Goal: Task Accomplishment & Management: Manage account settings

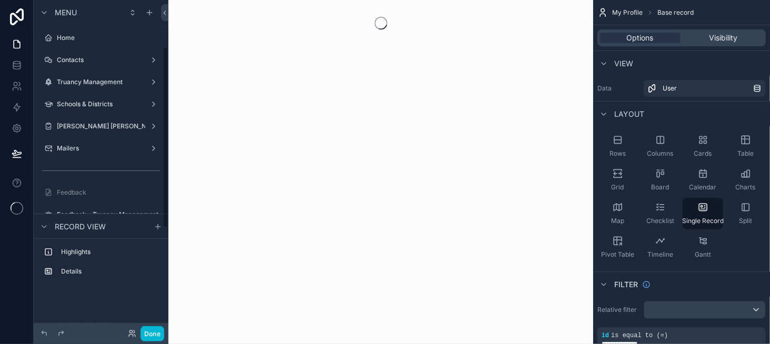
scroll to position [85, 0]
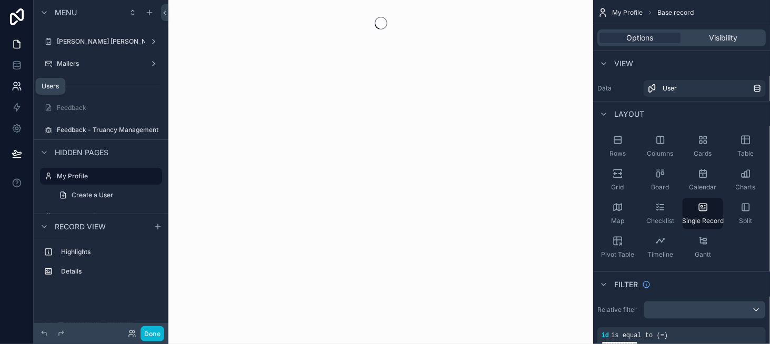
click at [19, 91] on icon at bounding box center [17, 86] width 11 height 11
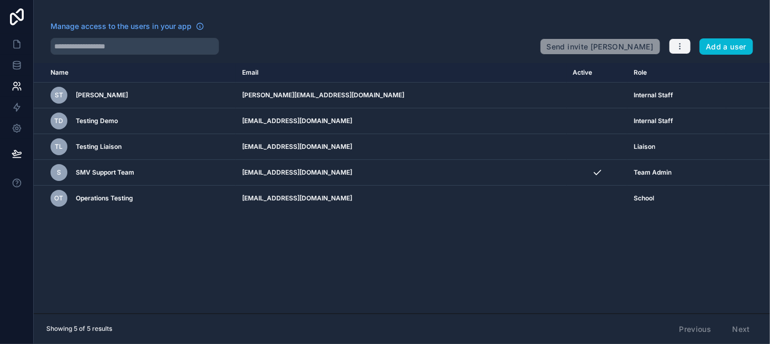
click at [674, 44] on button "button" at bounding box center [680, 46] width 22 height 16
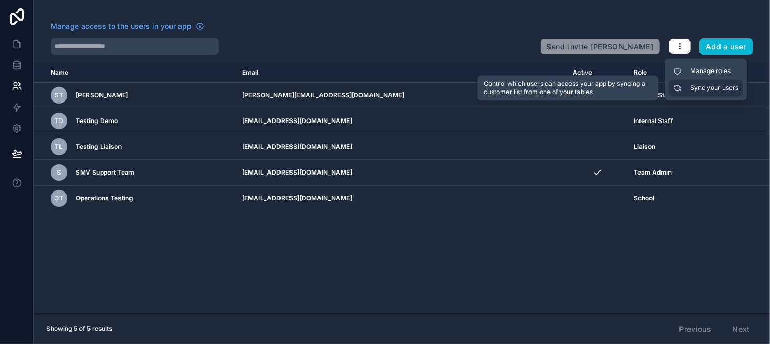
click at [688, 84] on link "Sync your users" at bounding box center [706, 87] width 74 height 17
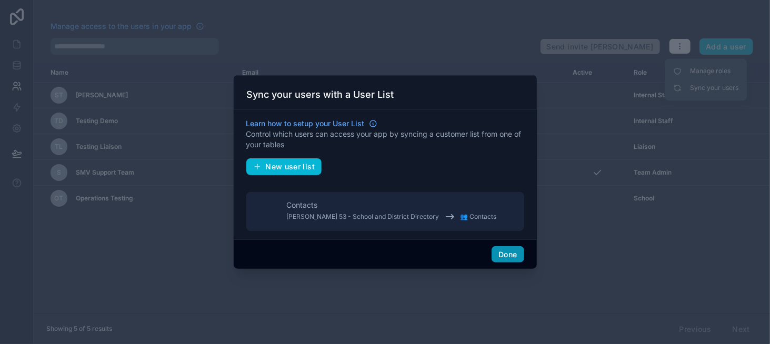
click at [511, 253] on button "Done" at bounding box center [507, 254] width 32 height 17
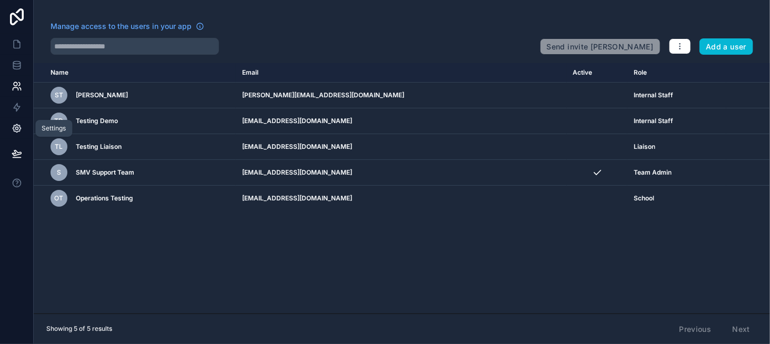
click at [28, 132] on link at bounding box center [16, 128] width 33 height 21
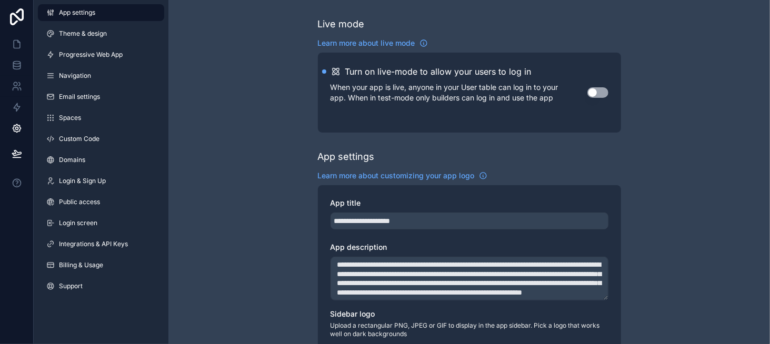
click at [589, 90] on button "Use setting" at bounding box center [597, 92] width 21 height 11
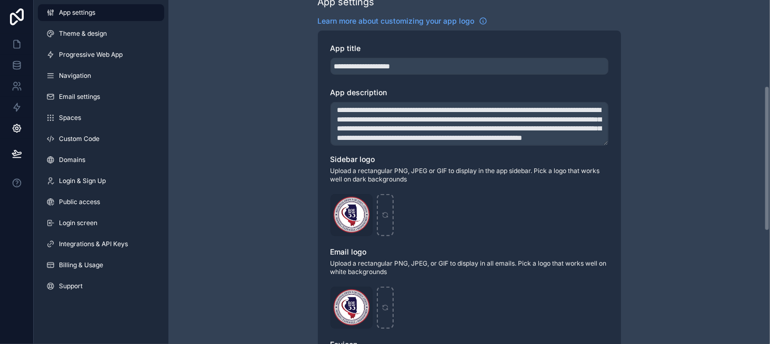
scroll to position [154, 0]
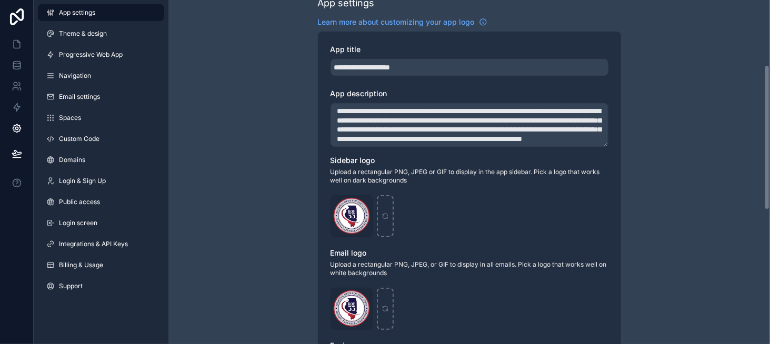
click at [410, 120] on textarea "**********" at bounding box center [469, 125] width 278 height 44
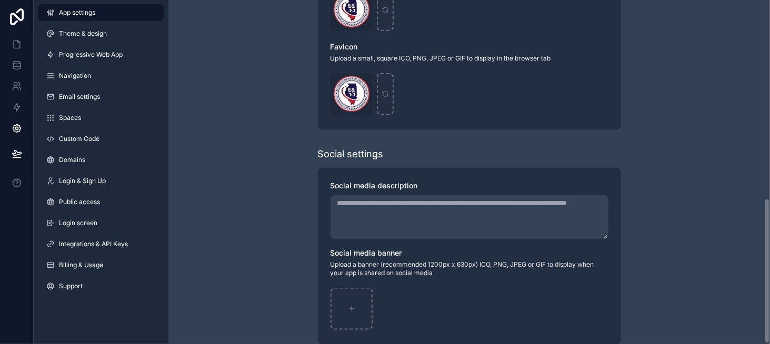
scroll to position [469, 0]
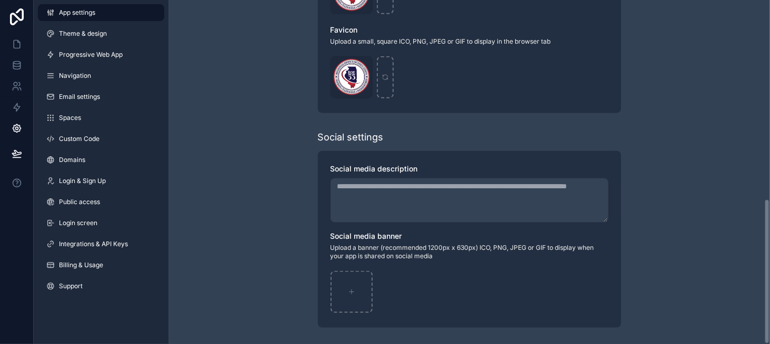
click at [434, 205] on textarea "App title" at bounding box center [469, 200] width 278 height 44
paste textarea "**********"
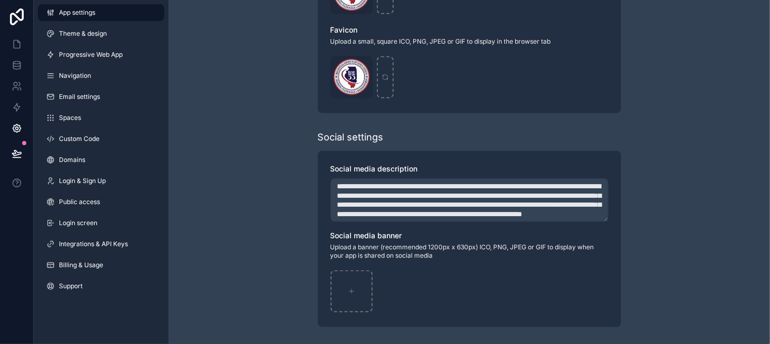
scroll to position [15, 0]
type textarea "**********"
click at [351, 286] on div "scrollable content" at bounding box center [351, 291] width 42 height 42
click at [341, 76] on div "ROE-53-Logo-large .png" at bounding box center [351, 77] width 42 height 42
click at [337, 82] on div "ROE-53-Logo-large .png" at bounding box center [351, 77] width 42 height 42
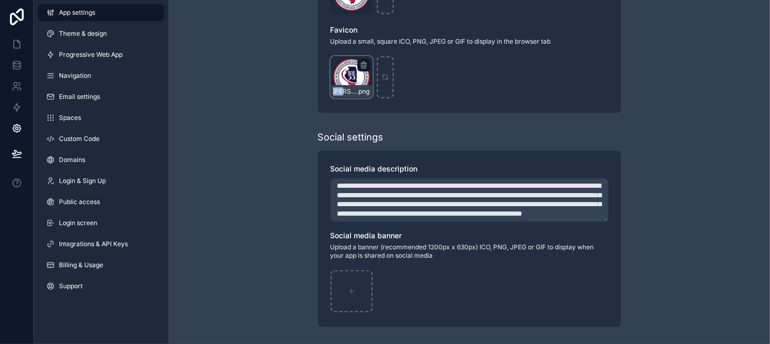
click at [337, 82] on div "ROE-53-Logo-large .png" at bounding box center [351, 77] width 42 height 42
drag, startPoint x: 338, startPoint y: 79, endPoint x: 267, endPoint y: 125, distance: 83.8
click at [353, 299] on div "scrollable content" at bounding box center [351, 291] width 42 height 42
type input "**********"
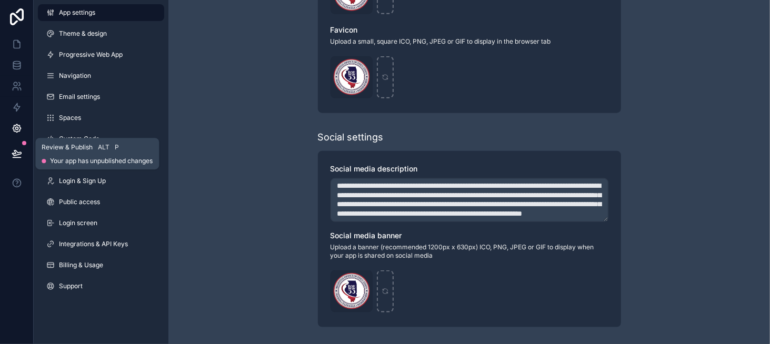
click at [12, 156] on icon at bounding box center [17, 153] width 11 height 11
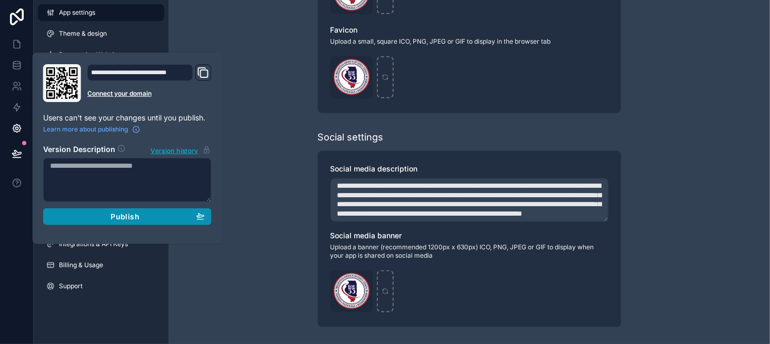
click at [171, 219] on div "Publish" at bounding box center [127, 216] width 155 height 9
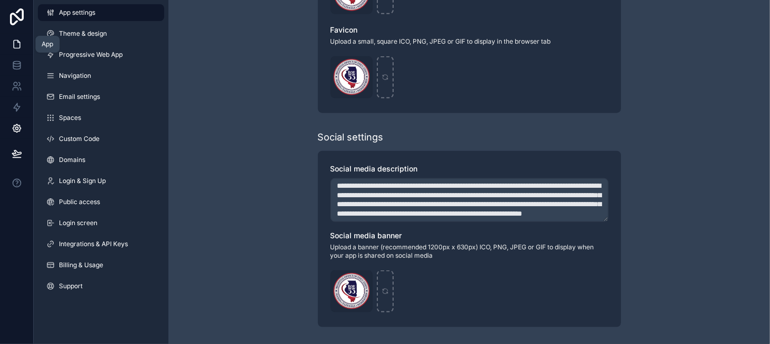
click at [9, 49] on link at bounding box center [16, 44] width 33 height 21
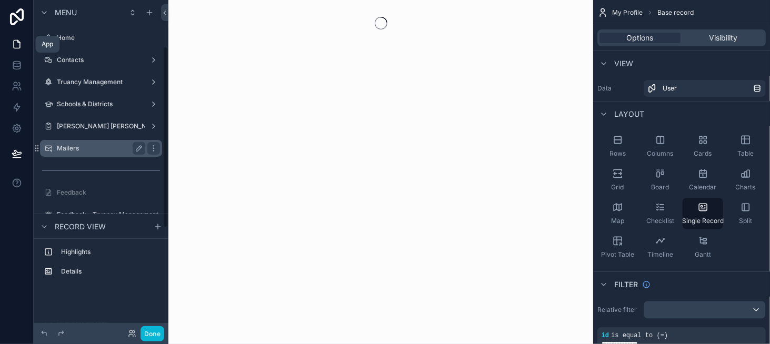
scroll to position [85, 0]
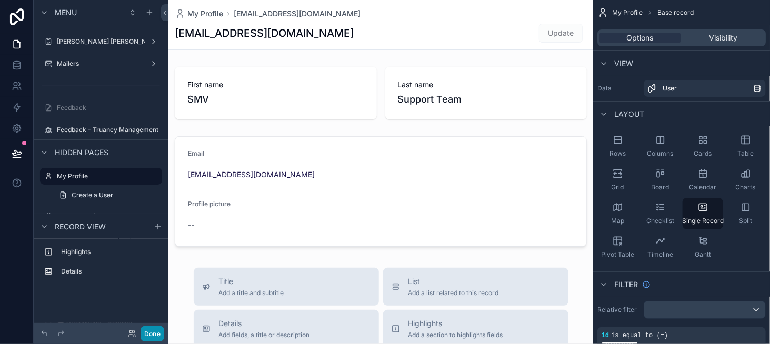
click at [141, 328] on button "Done" at bounding box center [152, 333] width 24 height 15
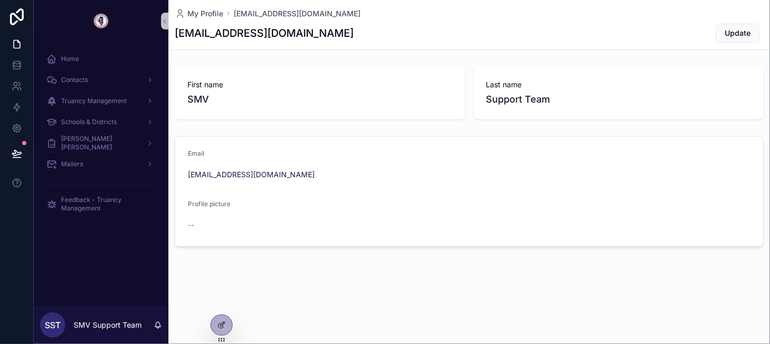
drag, startPoint x: 219, startPoint y: 301, endPoint x: 263, endPoint y: 301, distance: 44.2
click at [0, 0] on icon at bounding box center [0, 0] width 0 height 0
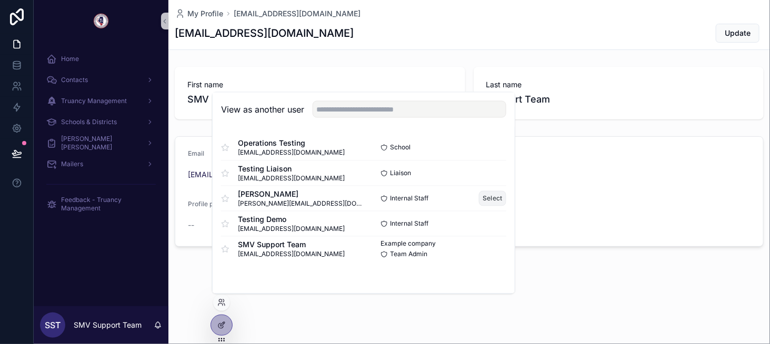
click at [489, 204] on button "Select" at bounding box center [492, 198] width 27 height 15
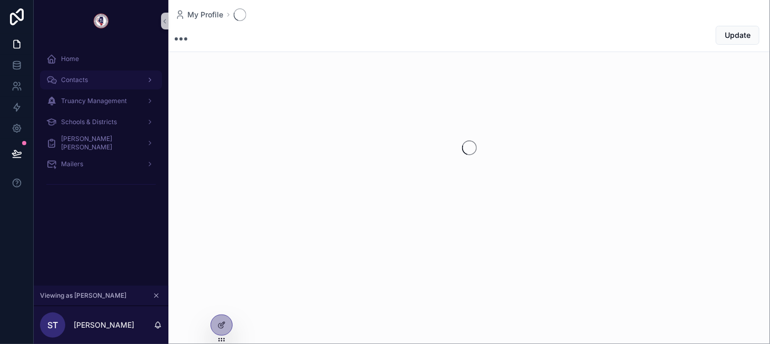
click at [105, 78] on div "Contacts" at bounding box center [100, 80] width 109 height 17
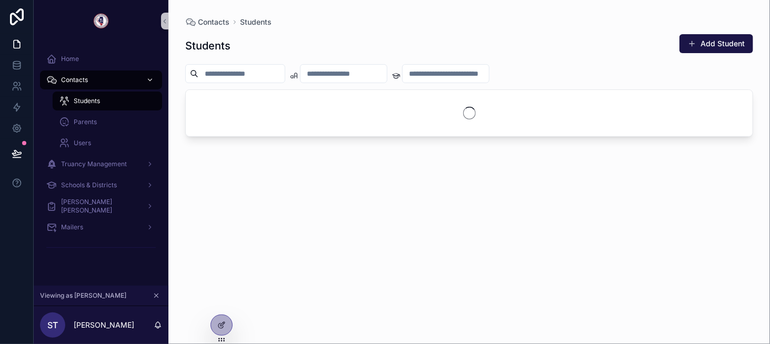
click at [106, 79] on div "Contacts" at bounding box center [100, 80] width 109 height 17
click at [103, 65] on div "Home" at bounding box center [100, 58] width 109 height 17
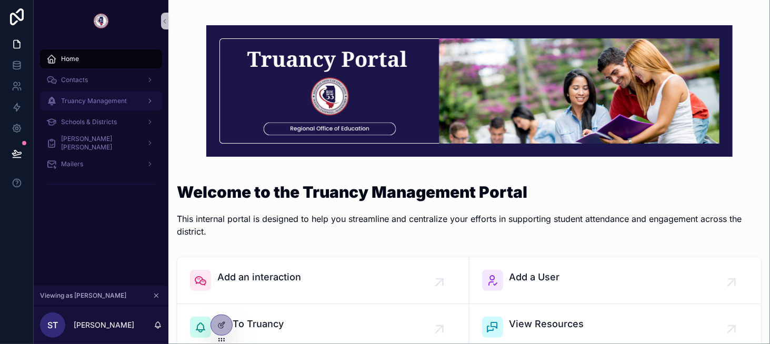
click at [115, 107] on div "Truancy Management" at bounding box center [100, 101] width 109 height 17
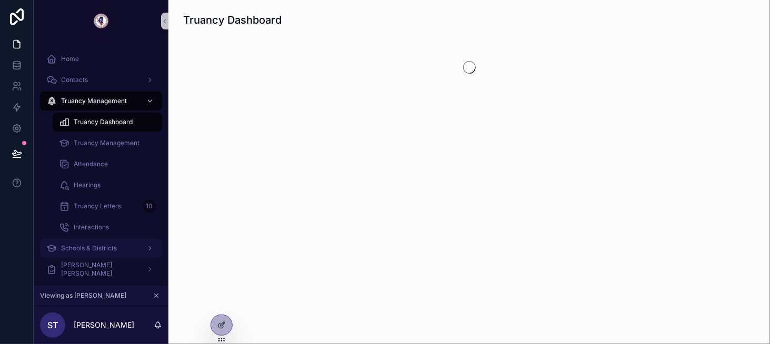
click at [110, 241] on div "Schools & Districts" at bounding box center [100, 248] width 109 height 17
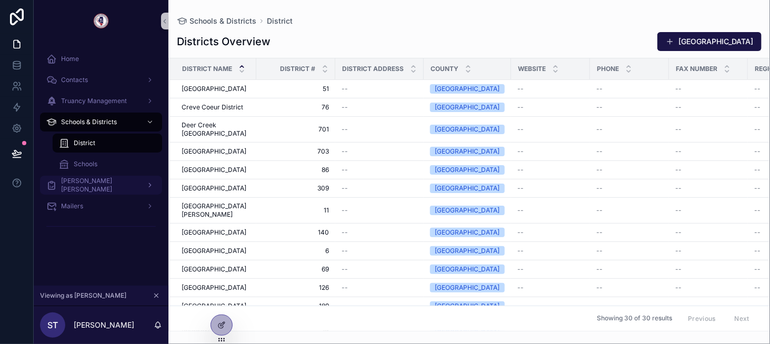
click at [105, 191] on div "[PERSON_NAME] [PERSON_NAME]" at bounding box center [100, 185] width 109 height 17
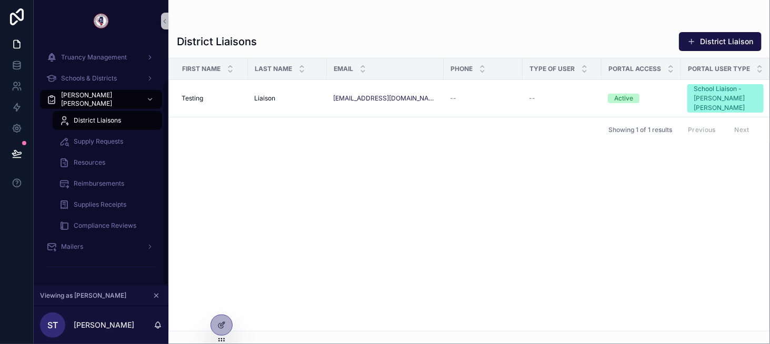
scroll to position [46, 0]
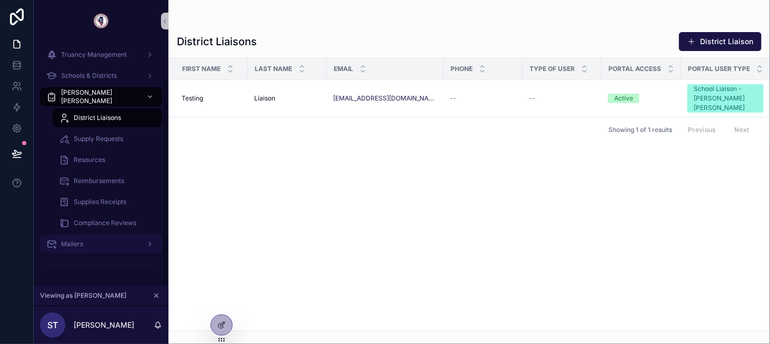
click at [102, 252] on link "Mailers" at bounding box center [101, 244] width 122 height 19
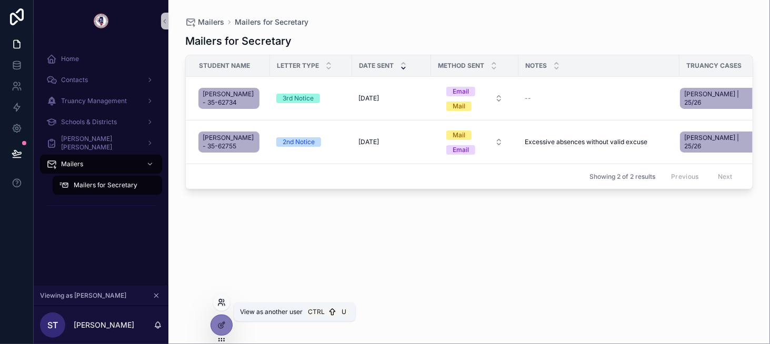
click at [221, 301] on icon at bounding box center [220, 300] width 3 height 3
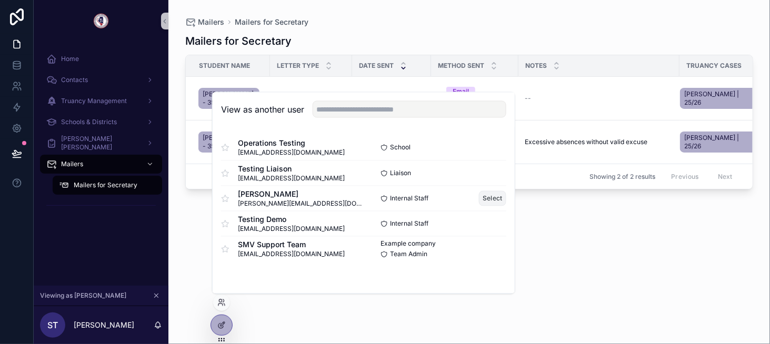
click at [497, 194] on button "Select" at bounding box center [492, 198] width 27 height 15
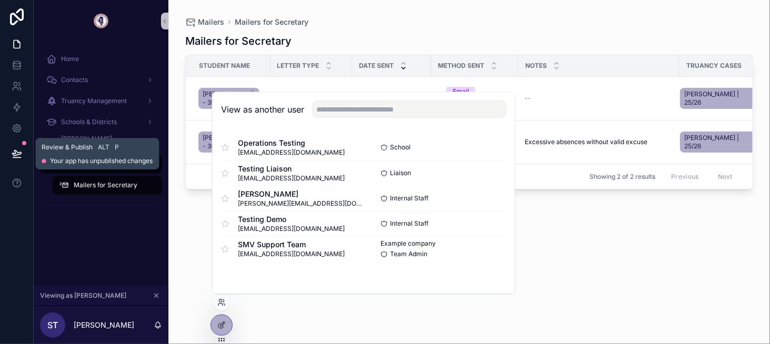
click at [19, 147] on button at bounding box center [16, 153] width 23 height 29
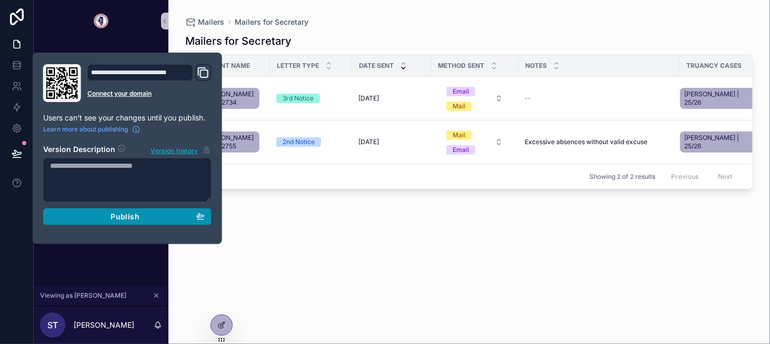
click at [155, 217] on div "Publish" at bounding box center [127, 216] width 155 height 9
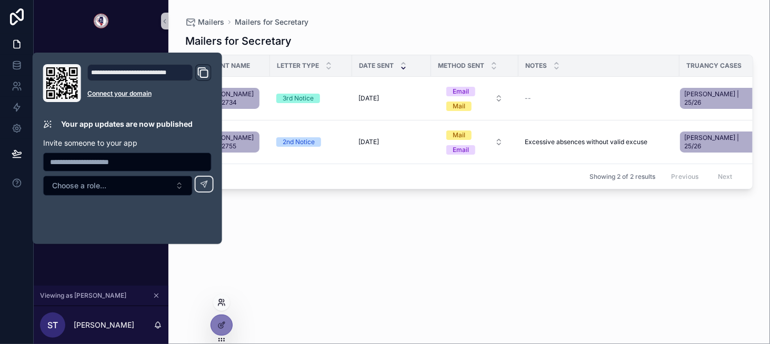
click at [224, 298] on icon at bounding box center [221, 302] width 8 height 8
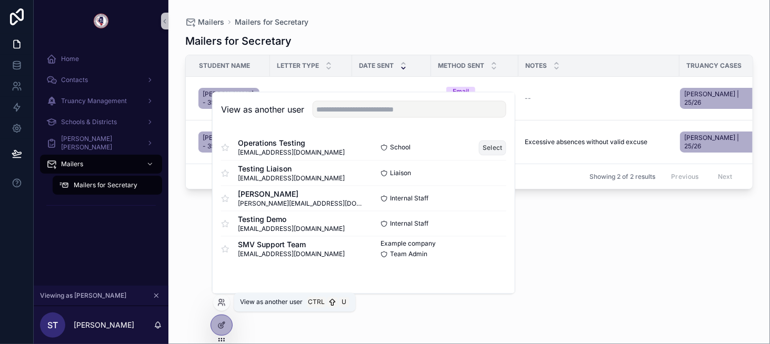
click at [484, 143] on button "Select" at bounding box center [492, 147] width 27 height 15
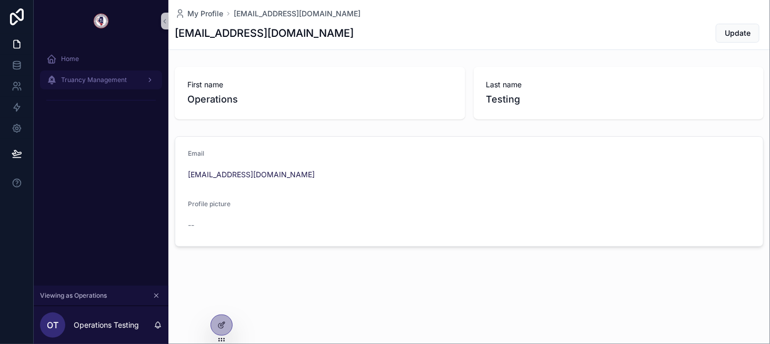
click at [98, 82] on span "Truancy Management" at bounding box center [94, 80] width 66 height 8
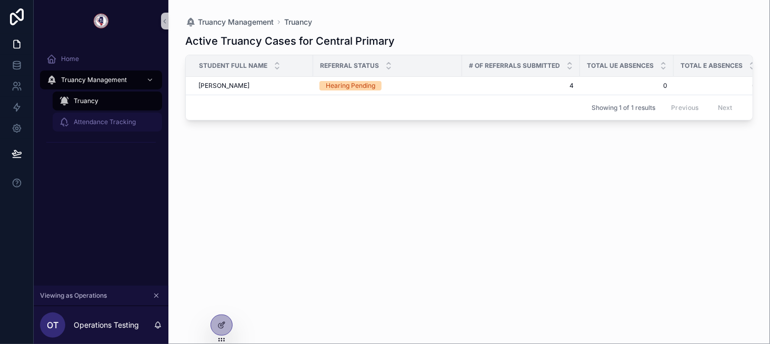
click at [100, 127] on div "Attendance Tracking" at bounding box center [107, 122] width 97 height 17
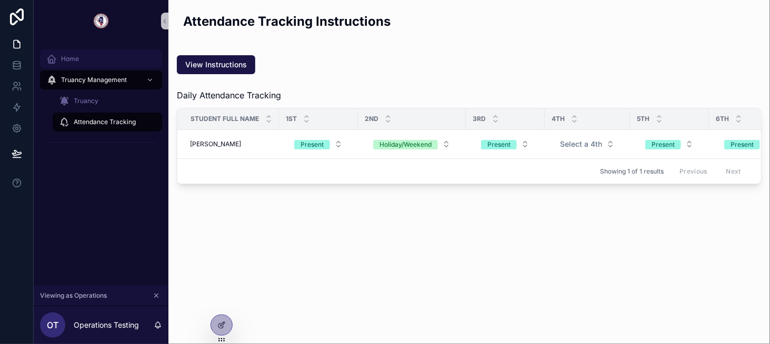
click at [76, 59] on span "Home" at bounding box center [70, 59] width 18 height 8
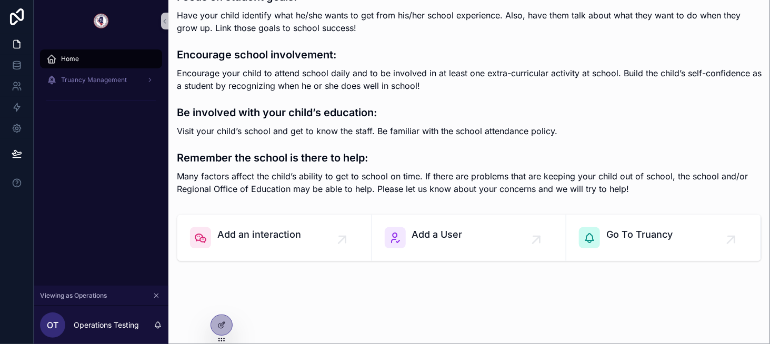
scroll to position [792, 0]
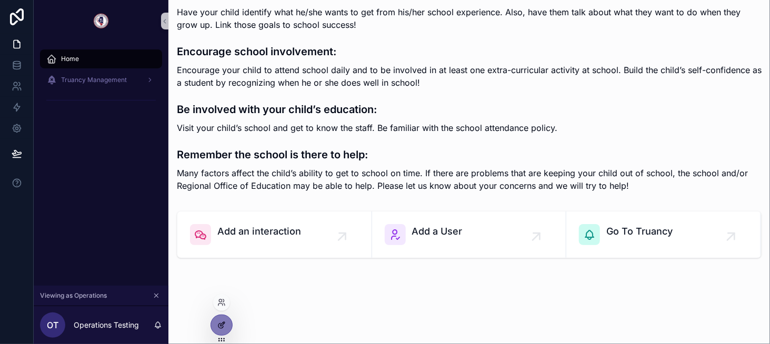
click at [218, 332] on div at bounding box center [221, 325] width 21 height 20
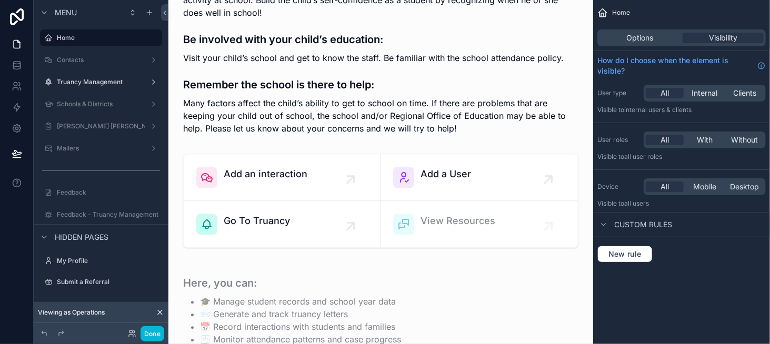
scroll to position [951, 0]
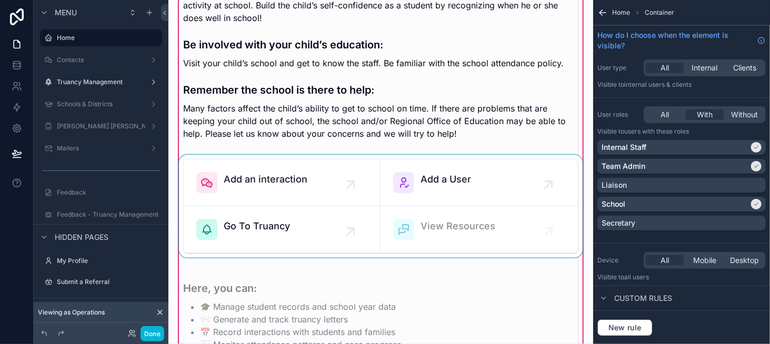
click at [345, 169] on div "scrollable content" at bounding box center [381, 206] width 408 height 103
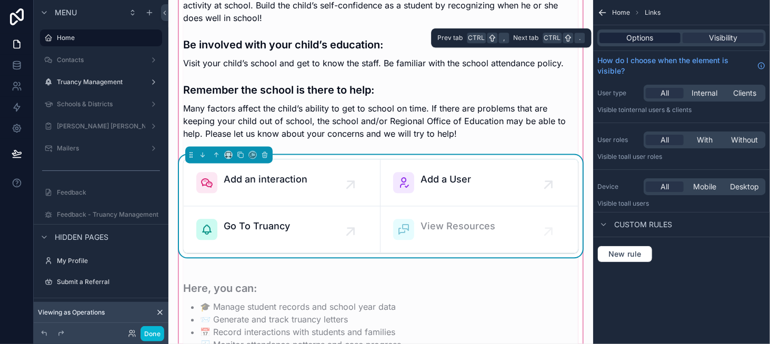
click at [633, 36] on span "Options" at bounding box center [639, 38] width 27 height 11
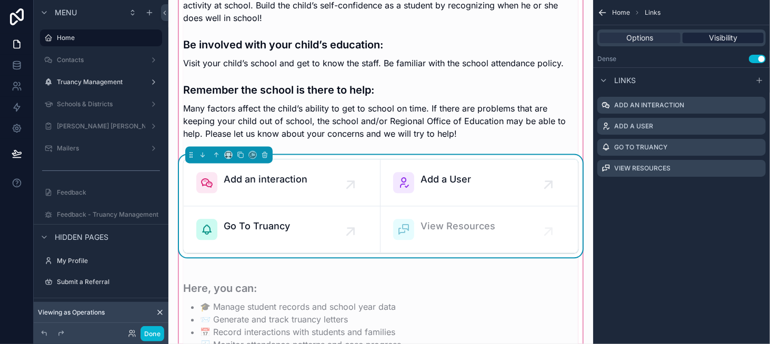
click at [737, 40] on span "Visibility" at bounding box center [723, 38] width 28 height 11
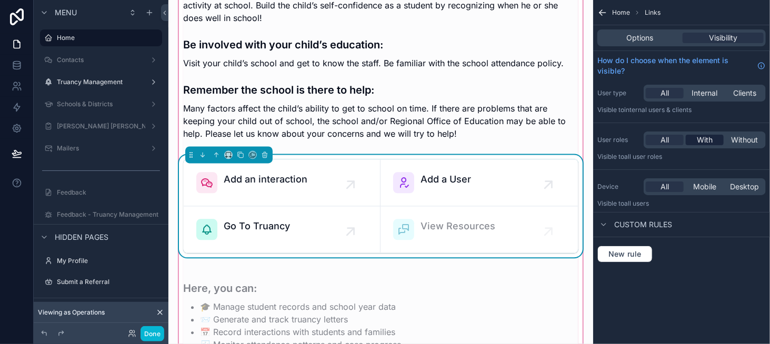
click at [698, 139] on span "With" at bounding box center [704, 140] width 16 height 11
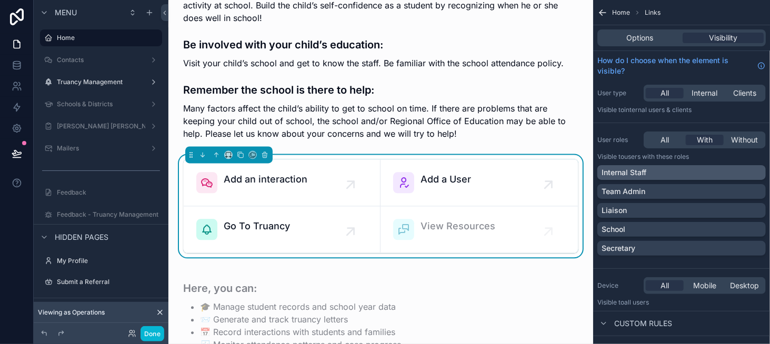
click at [683, 168] on div "Internal Staff" at bounding box center [681, 172] width 160 height 11
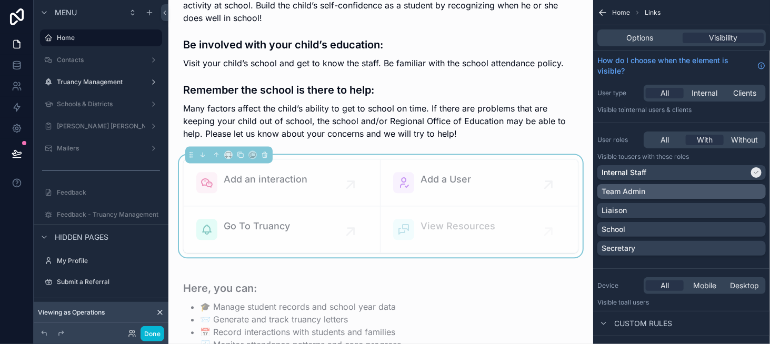
click at [670, 187] on div "Team Admin" at bounding box center [681, 191] width 160 height 11
drag, startPoint x: 153, startPoint y: 329, endPoint x: 118, endPoint y: 313, distance: 38.6
click at [153, 329] on button "Done" at bounding box center [152, 333] width 24 height 15
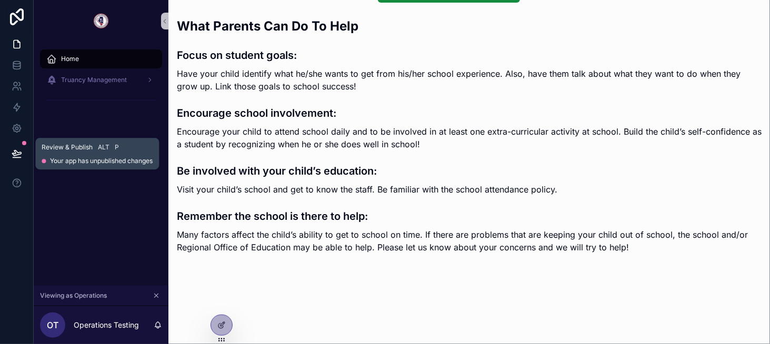
click at [21, 154] on icon at bounding box center [16, 152] width 9 height 5
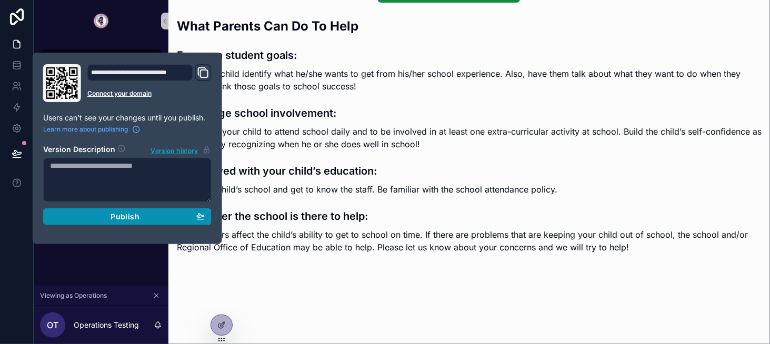
click at [147, 214] on div "Publish" at bounding box center [127, 216] width 155 height 9
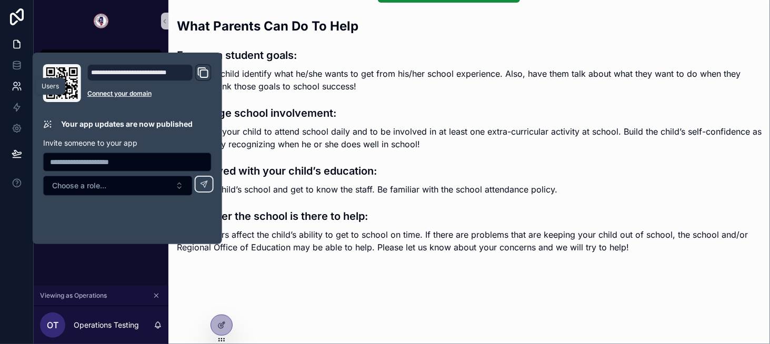
click at [16, 88] on icon at bounding box center [15, 89] width 5 height 3
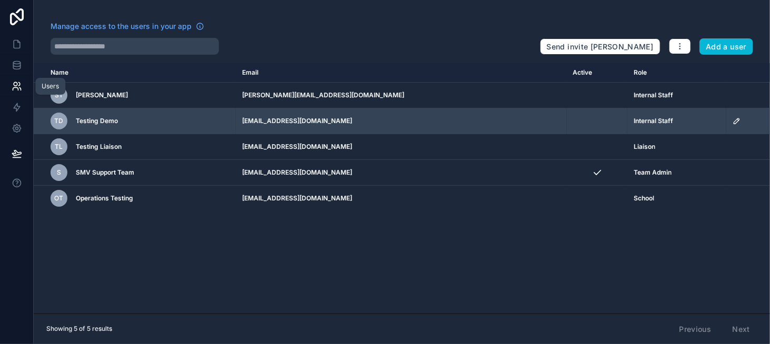
drag, startPoint x: 145, startPoint y: 115, endPoint x: 689, endPoint y: 123, distance: 543.4
click at [689, 123] on div "Internal Staff" at bounding box center [676, 121] width 86 height 8
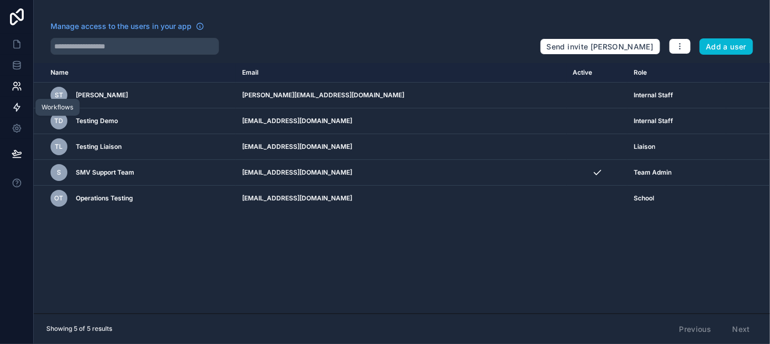
click at [18, 108] on icon at bounding box center [17, 108] width 6 height 8
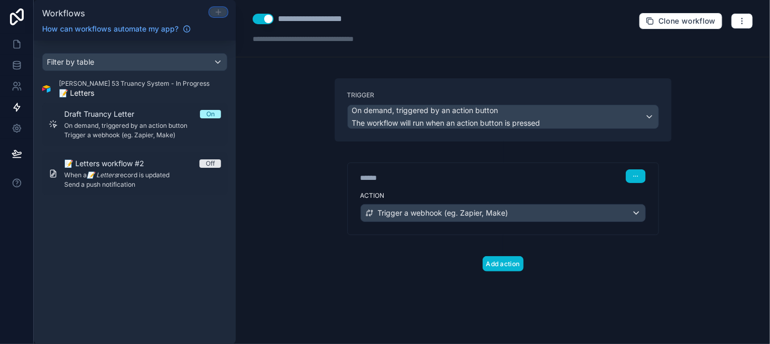
click at [216, 12] on icon at bounding box center [218, 12] width 5 height 0
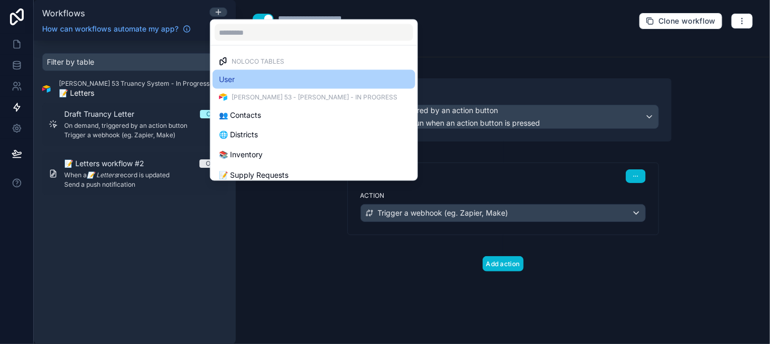
click at [269, 73] on div "User" at bounding box center [314, 79] width 190 height 13
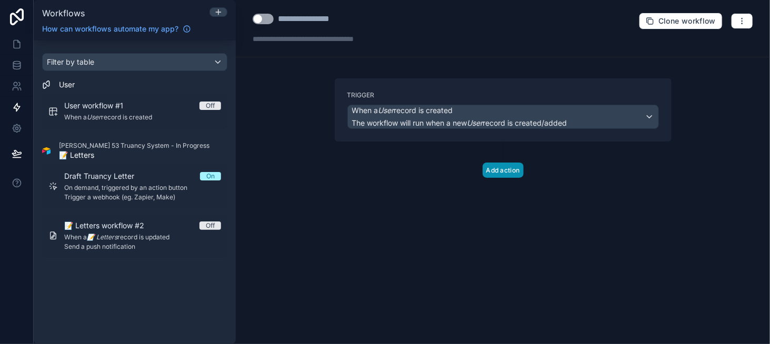
click at [502, 169] on button "Add action" at bounding box center [502, 170] width 41 height 15
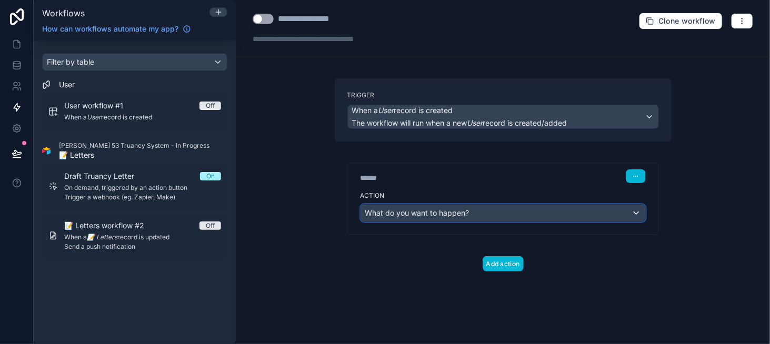
click at [436, 214] on span "What do you want to happen?" at bounding box center [417, 212] width 104 height 9
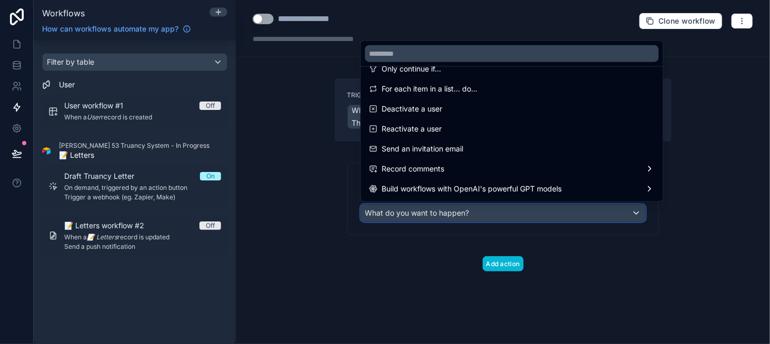
scroll to position [158, 0]
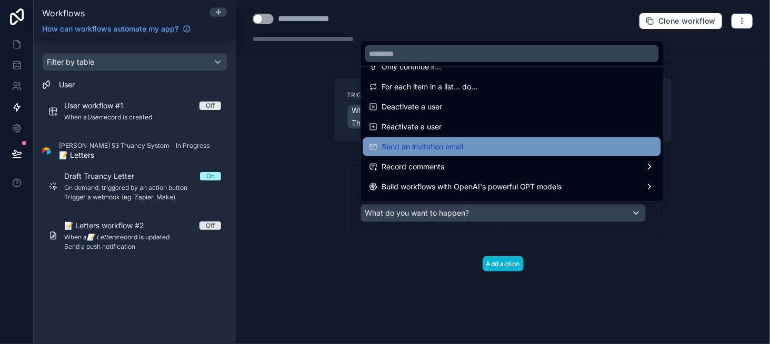
click at [439, 143] on span "Send an invitation email" at bounding box center [423, 146] width 82 height 13
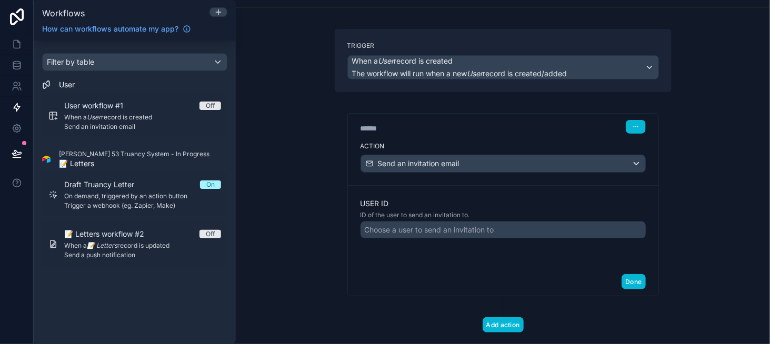
scroll to position [53, 0]
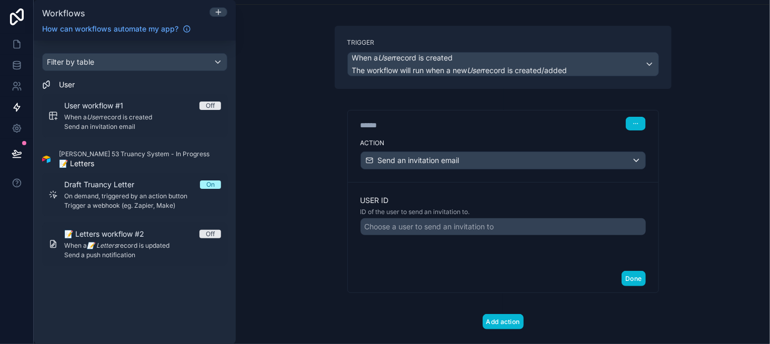
click at [399, 225] on div "Choose a user to send an invitation to" at bounding box center [429, 226] width 129 height 11
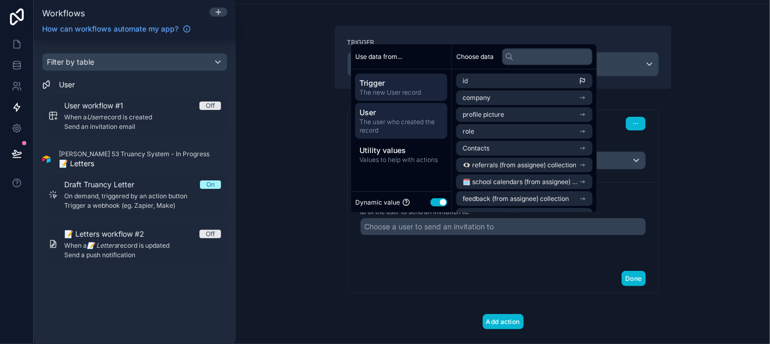
click at [393, 128] on span "The user who created the record" at bounding box center [401, 126] width 84 height 17
click at [413, 95] on span "The new User record" at bounding box center [401, 92] width 84 height 8
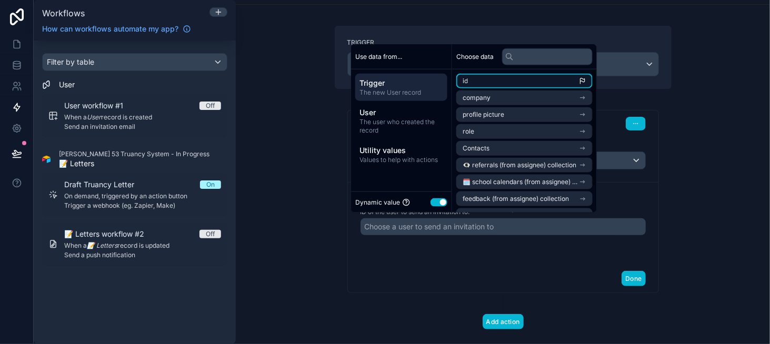
click at [483, 78] on li "id" at bounding box center [524, 81] width 136 height 15
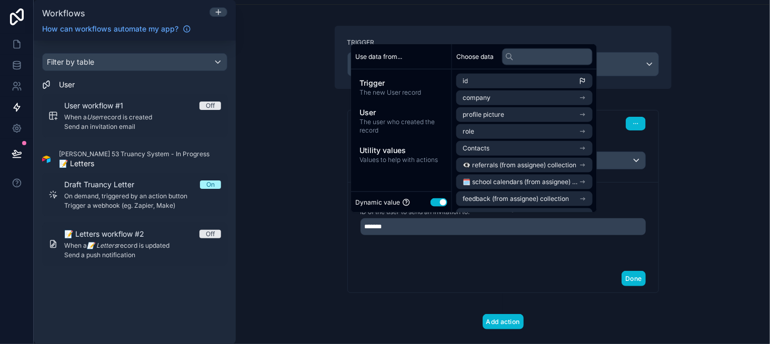
click at [304, 188] on div "**********" at bounding box center [503, 172] width 534 height 344
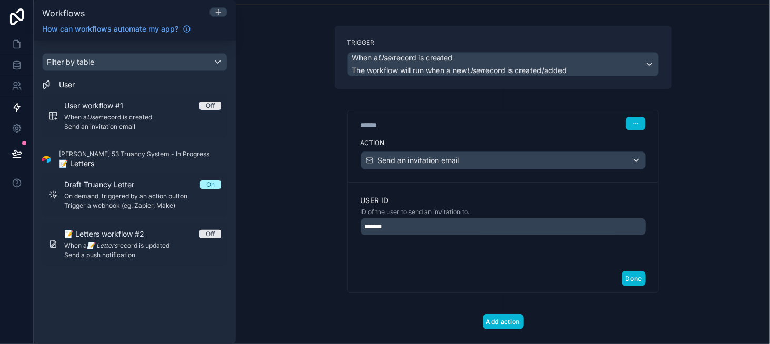
click at [448, 224] on div "*******" at bounding box center [502, 226] width 285 height 17
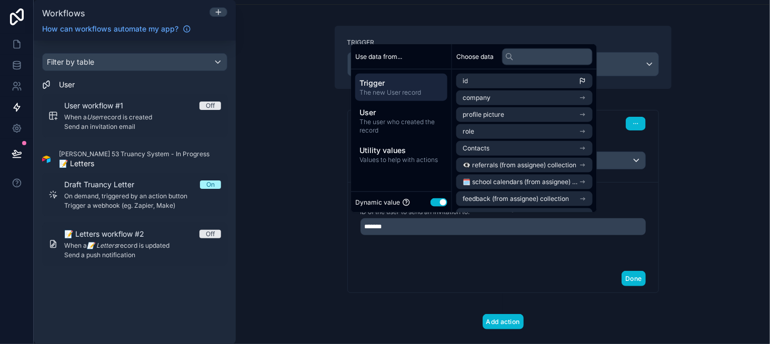
click at [448, 224] on div "*******" at bounding box center [502, 226] width 285 height 17
click at [636, 280] on button "Done" at bounding box center [633, 278] width 24 height 15
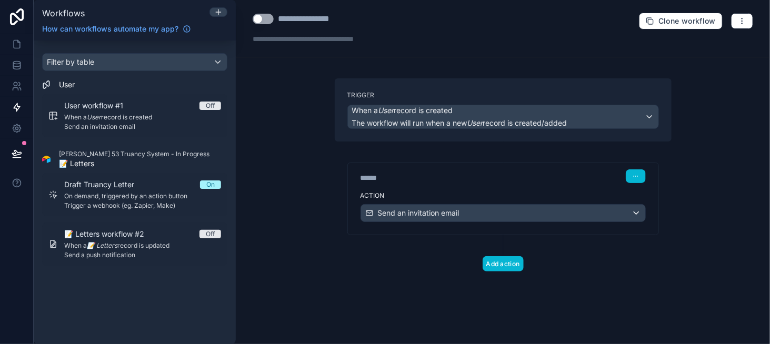
scroll to position [0, 0]
click at [318, 23] on div "**********" at bounding box center [316, 19] width 77 height 13
type div "**********"
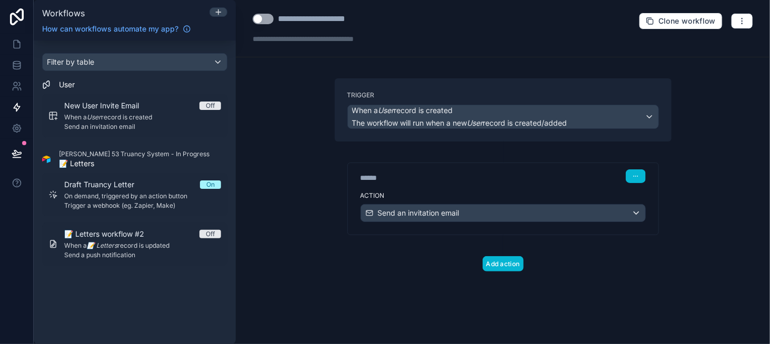
click at [262, 15] on button "Use setting" at bounding box center [262, 19] width 21 height 11
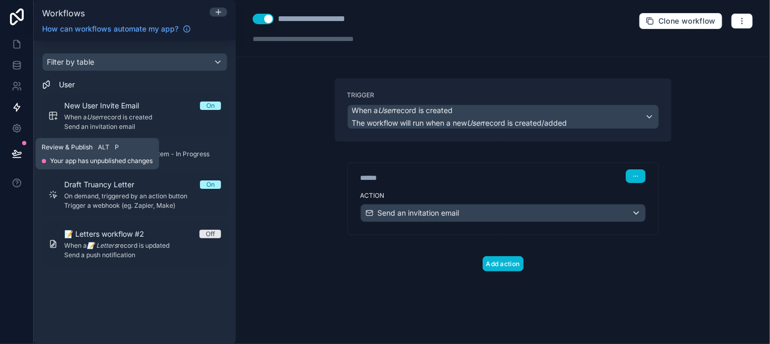
click at [12, 149] on icon at bounding box center [17, 153] width 11 height 11
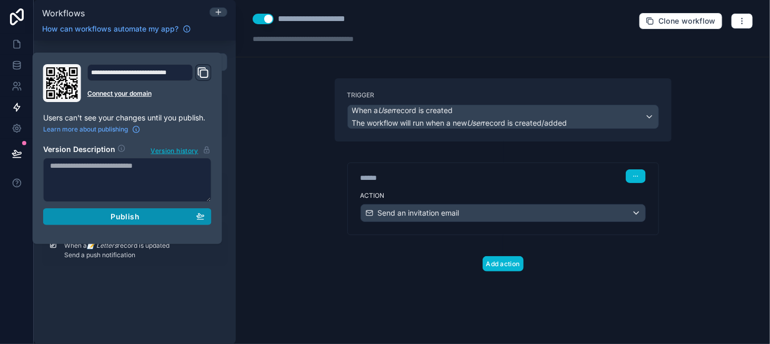
click at [116, 223] on button "Publish" at bounding box center [127, 216] width 168 height 17
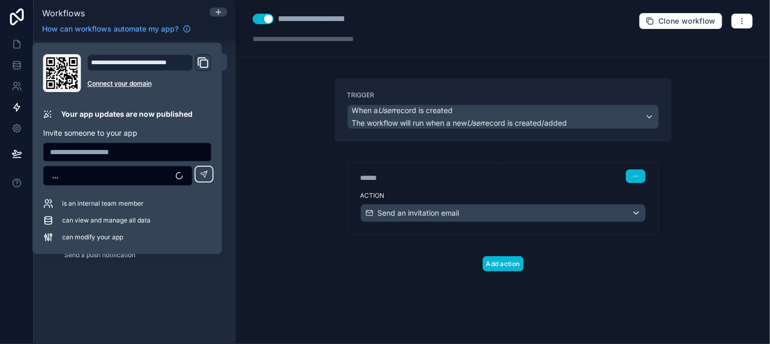
click at [399, 240] on div "Add action" at bounding box center [503, 253] width 337 height 36
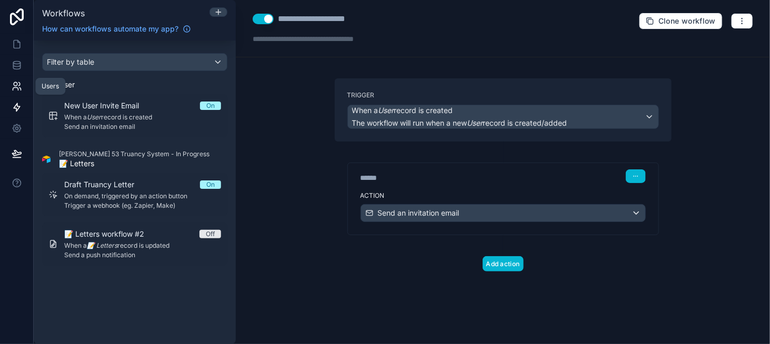
click at [21, 84] on icon at bounding box center [17, 86] width 11 height 11
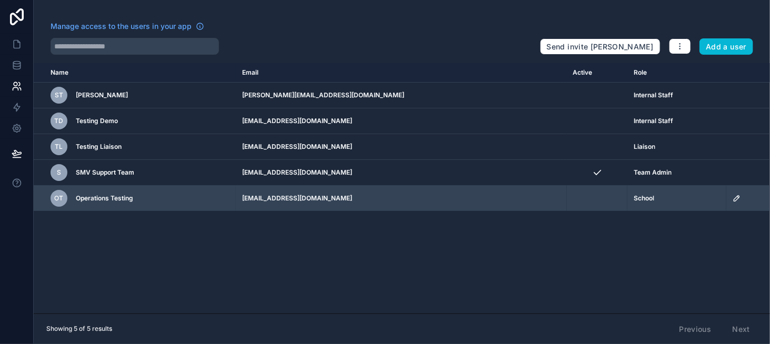
click at [732, 194] on icon "scrollable content" at bounding box center [736, 198] width 8 height 8
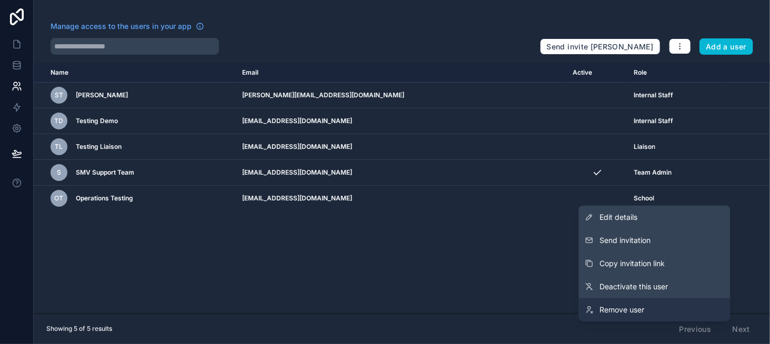
click at [663, 316] on link "Remove user" at bounding box center [654, 309] width 151 height 23
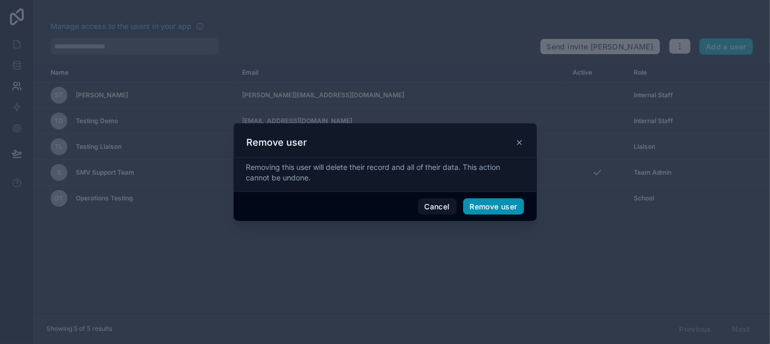
click at [483, 204] on button "Remove user" at bounding box center [493, 206] width 61 height 17
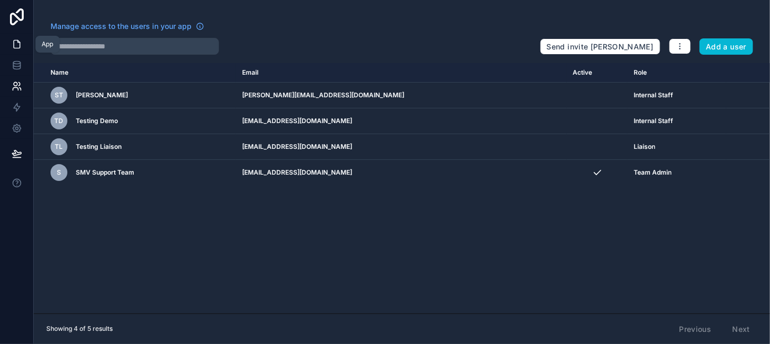
click at [17, 41] on icon at bounding box center [18, 42] width 2 height 2
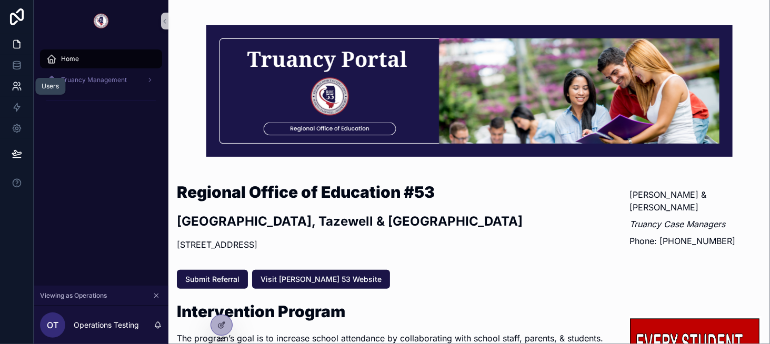
click at [16, 90] on icon at bounding box center [17, 86] width 11 height 11
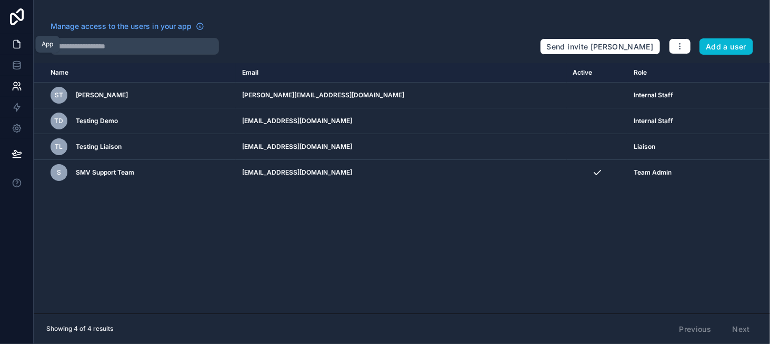
click at [14, 47] on icon at bounding box center [17, 44] width 11 height 11
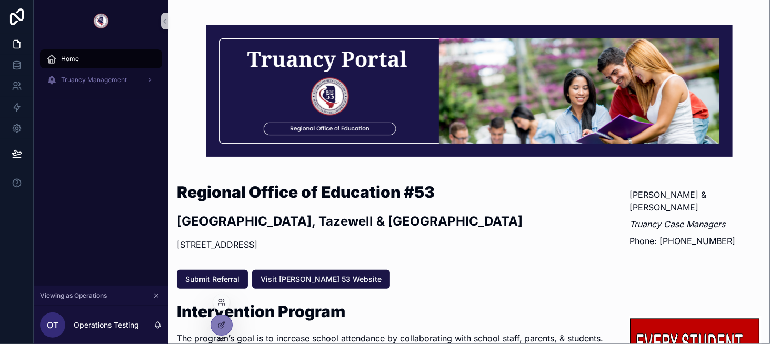
click at [216, 305] on div at bounding box center [221, 302] width 17 height 17
click at [218, 302] on icon at bounding box center [221, 302] width 8 height 8
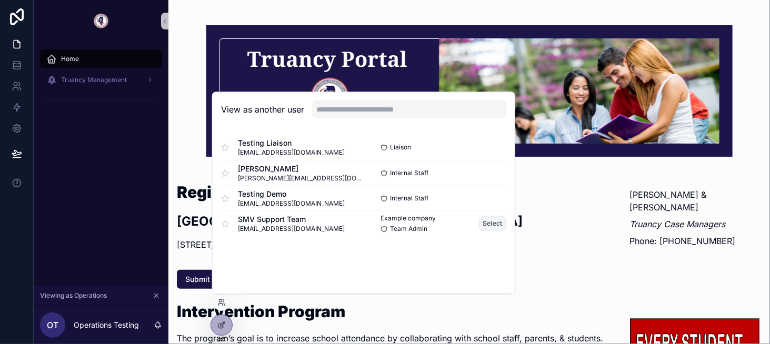
click at [489, 222] on button "Select" at bounding box center [492, 223] width 27 height 15
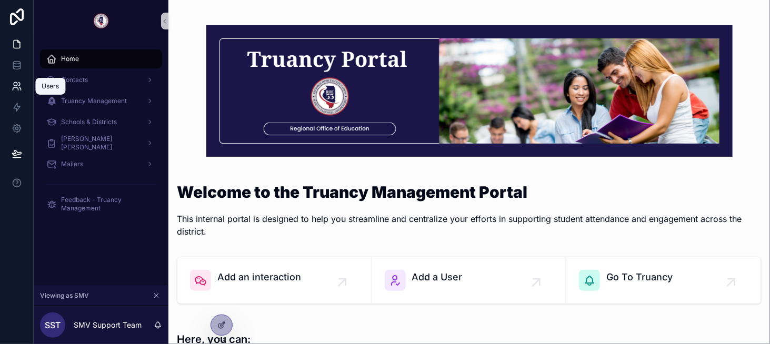
click at [11, 81] on link at bounding box center [16, 86] width 33 height 21
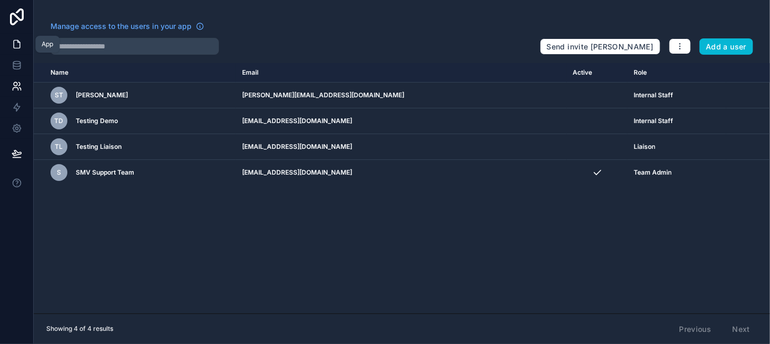
click at [19, 44] on icon at bounding box center [17, 44] width 11 height 11
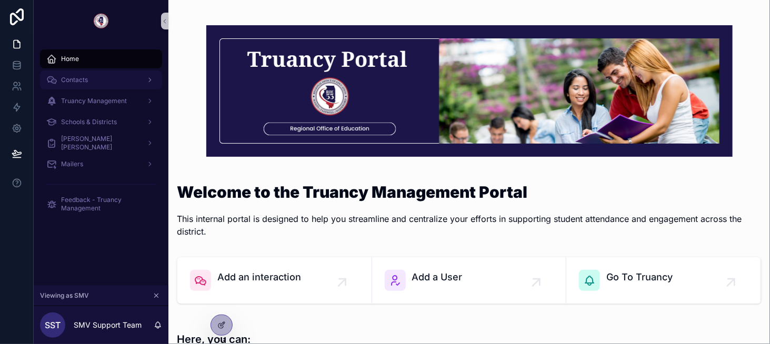
click at [94, 84] on div "Contacts" at bounding box center [100, 80] width 109 height 17
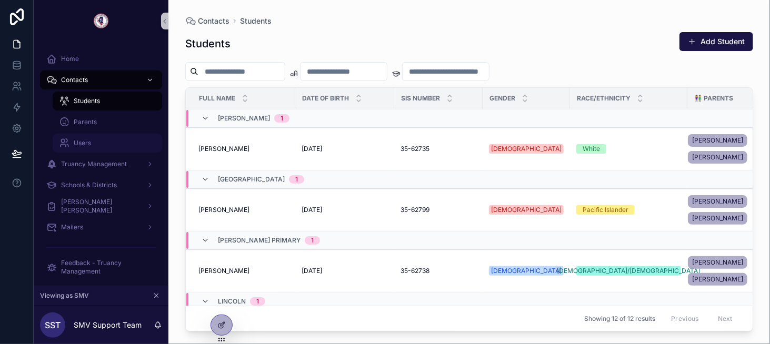
click at [100, 143] on div "Users" at bounding box center [107, 143] width 97 height 17
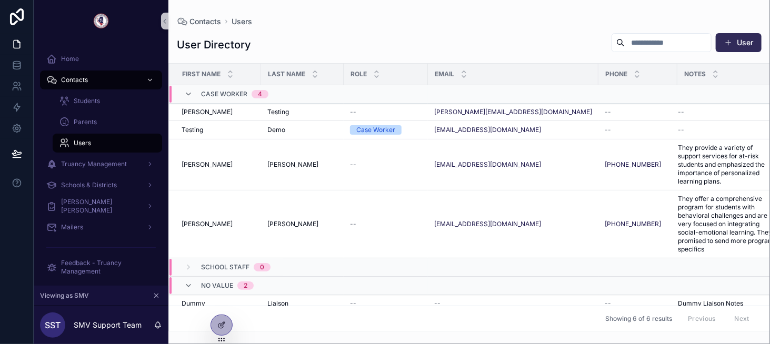
click at [736, 44] on button "User" at bounding box center [738, 42] width 46 height 19
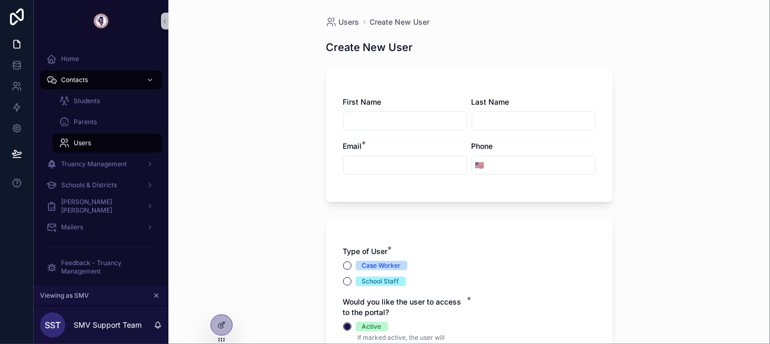
click at [375, 125] on input "scrollable content" at bounding box center [404, 121] width 123 height 15
type input "**********"
type input "*******"
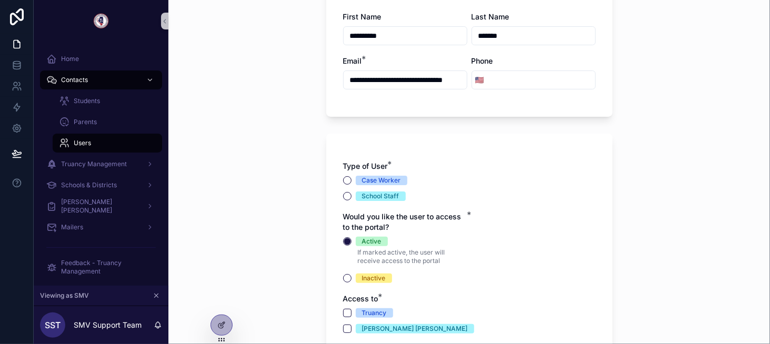
scroll to position [105, 0]
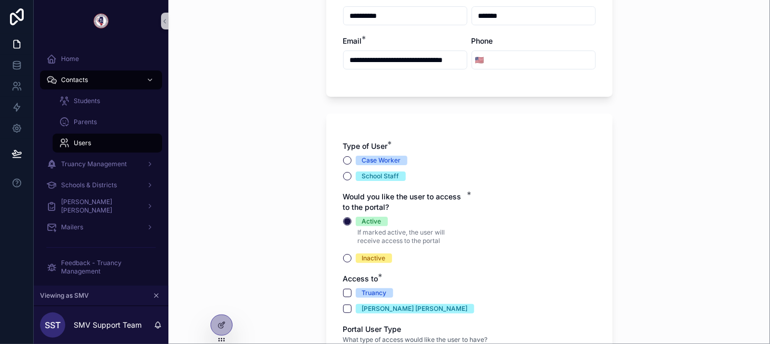
type input "**********"
click at [362, 178] on div "School Staff" at bounding box center [380, 175] width 37 height 9
click at [351, 178] on button "School Staff" at bounding box center [347, 176] width 8 height 8
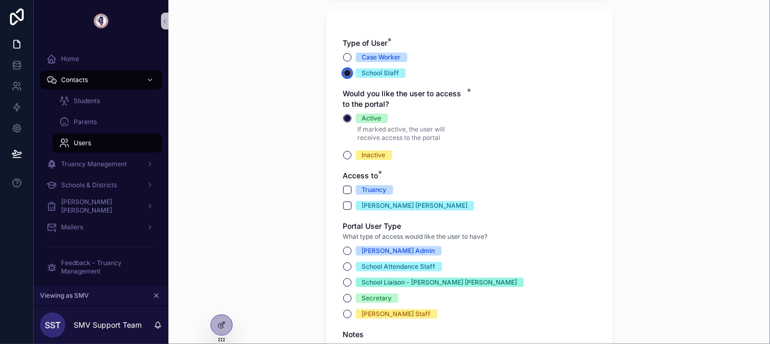
scroll to position [210, 0]
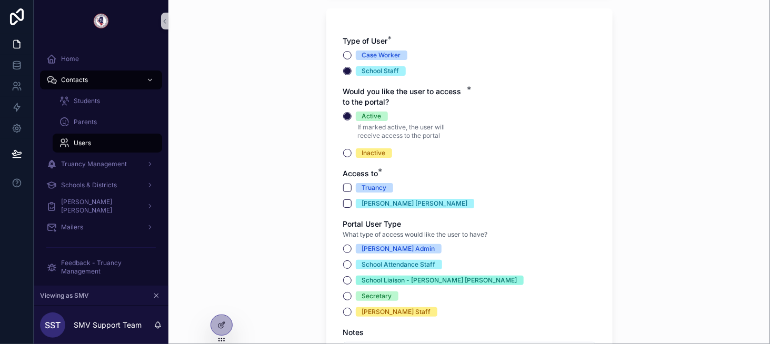
click at [356, 186] on span "Truancy" at bounding box center [374, 187] width 37 height 9
click at [351, 186] on button "Truancy" at bounding box center [347, 188] width 8 height 8
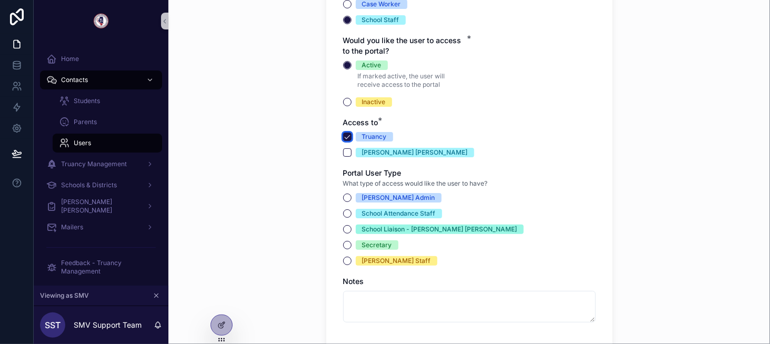
scroll to position [263, 0]
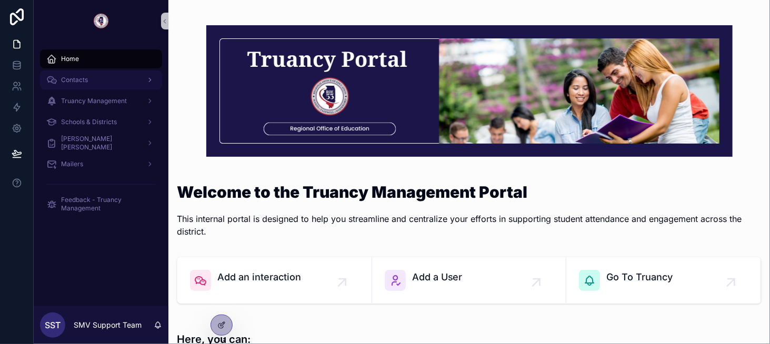
click at [73, 77] on span "Contacts" at bounding box center [74, 80] width 27 height 8
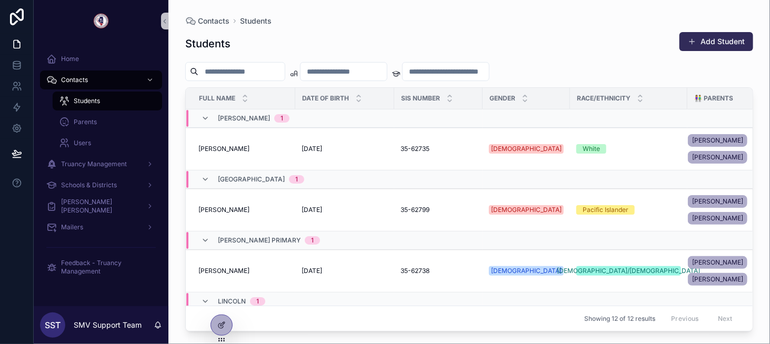
click at [728, 40] on button "Add Student" at bounding box center [716, 41] width 74 height 19
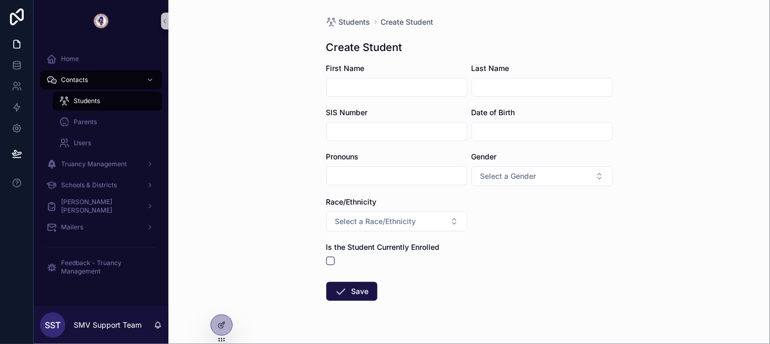
click at [359, 79] on div "scrollable content" at bounding box center [396, 87] width 141 height 19
click at [349, 80] on input "scrollable content" at bounding box center [397, 87] width 140 height 15
type input "*******"
type input "***"
type input "**********"
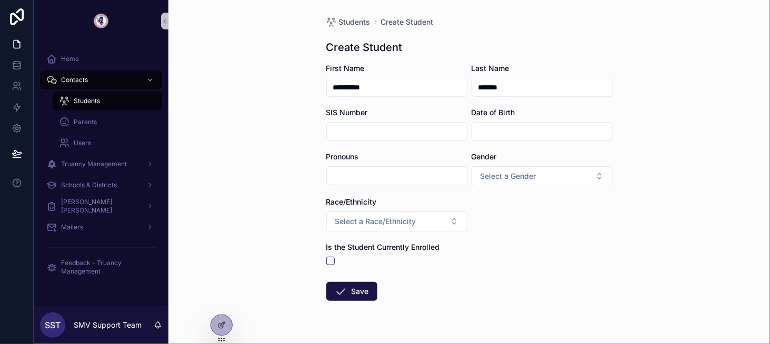
type input "*******"
click at [77, 143] on span "Users" at bounding box center [82, 143] width 17 height 8
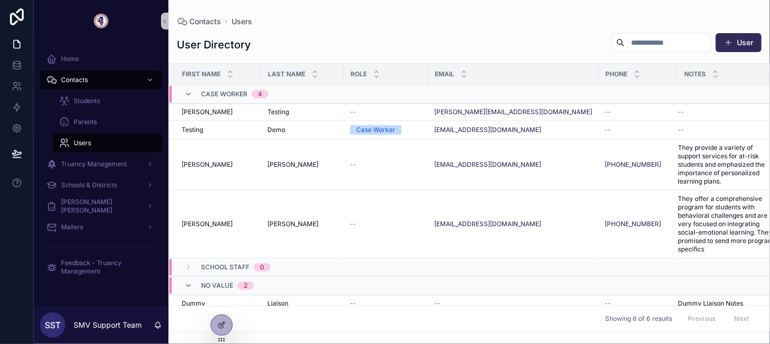
click at [724, 36] on button "User" at bounding box center [738, 42] width 46 height 19
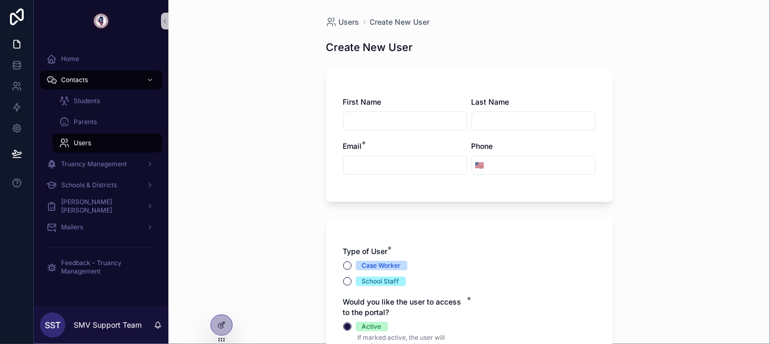
click at [370, 118] on input "scrollable content" at bounding box center [404, 121] width 123 height 15
type input "**********"
type input "*******"
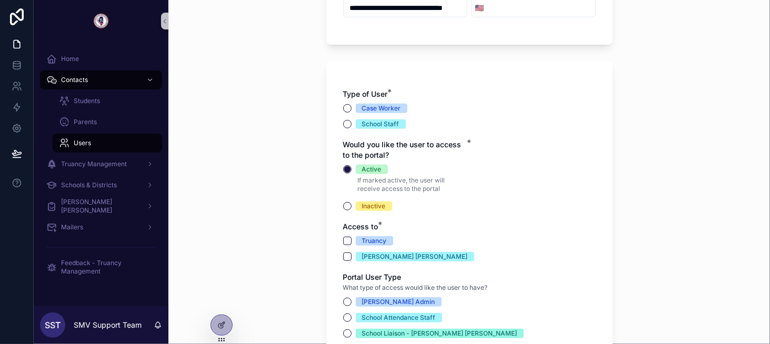
scroll to position [158, 0]
type input "**********"
click at [369, 125] on div "School Staff" at bounding box center [380, 123] width 37 height 9
click at [351, 125] on button "School Staff" at bounding box center [347, 123] width 8 height 8
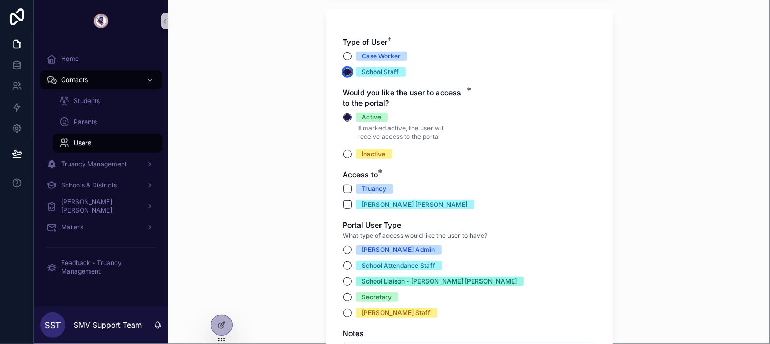
scroll to position [210, 0]
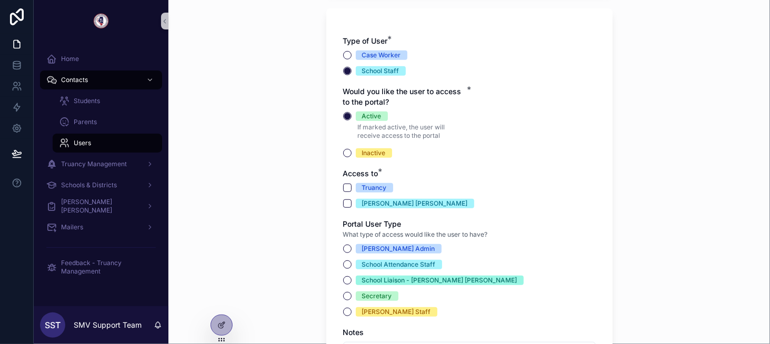
click at [362, 189] on div "Truancy" at bounding box center [374, 187] width 25 height 9
click at [351, 189] on button "Truancy" at bounding box center [347, 188] width 8 height 8
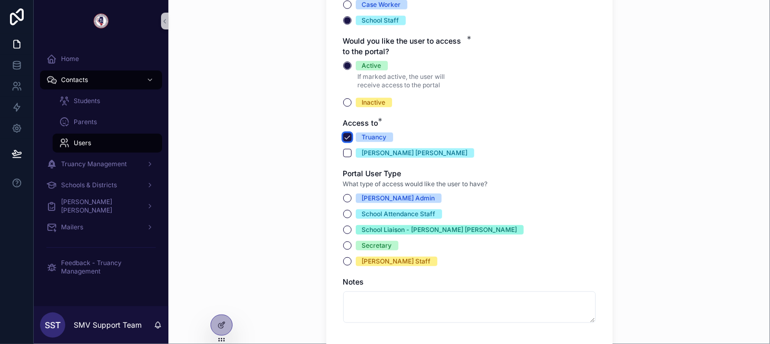
scroll to position [263, 0]
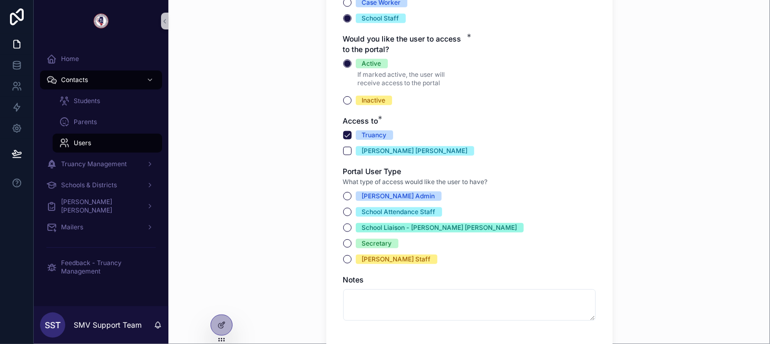
click at [371, 212] on div "School Attendance Staff" at bounding box center [399, 211] width 74 height 9
click at [351, 212] on button "School Attendance Staff" at bounding box center [347, 212] width 8 height 8
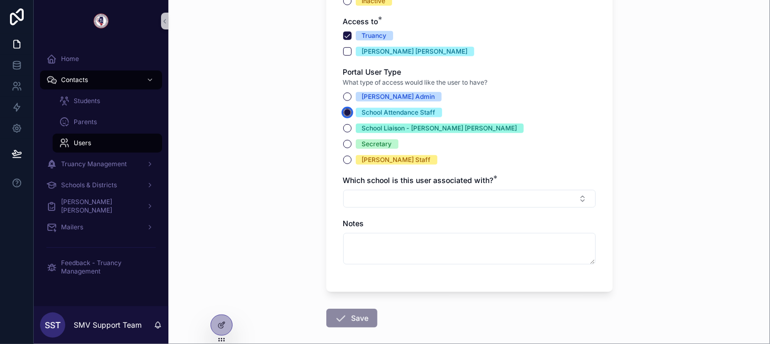
scroll to position [368, 0]
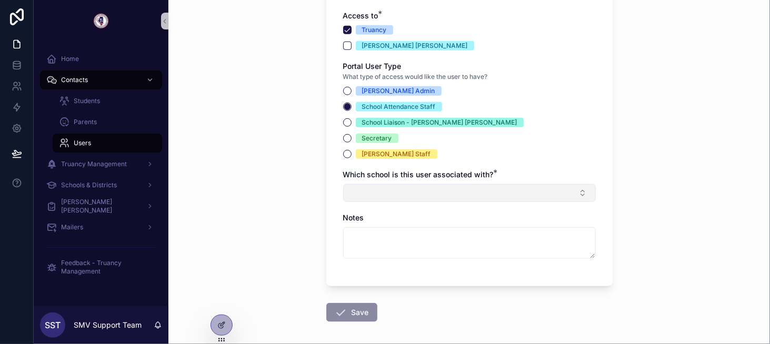
click at [390, 196] on button "Select Button" at bounding box center [469, 193] width 252 height 18
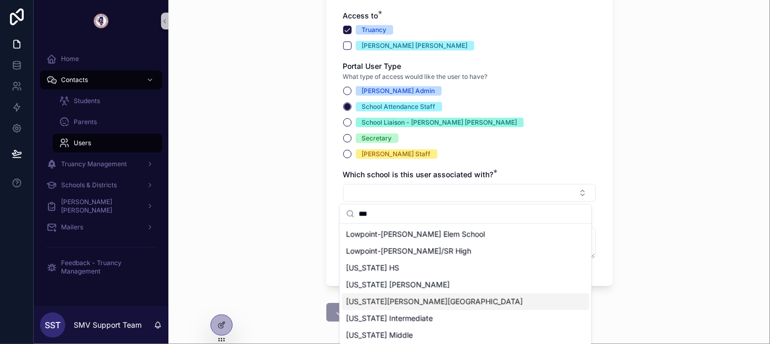
type input "***"
click at [412, 299] on span "[US_STATE][PERSON_NAME][GEOGRAPHIC_DATA]" at bounding box center [434, 301] width 177 height 11
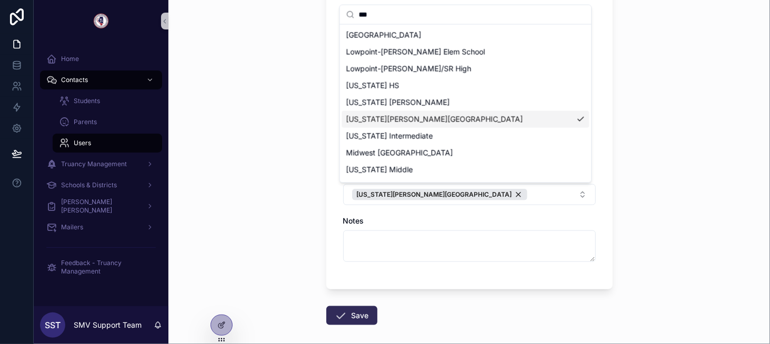
click at [336, 316] on icon "scrollable content" at bounding box center [341, 315] width 13 height 13
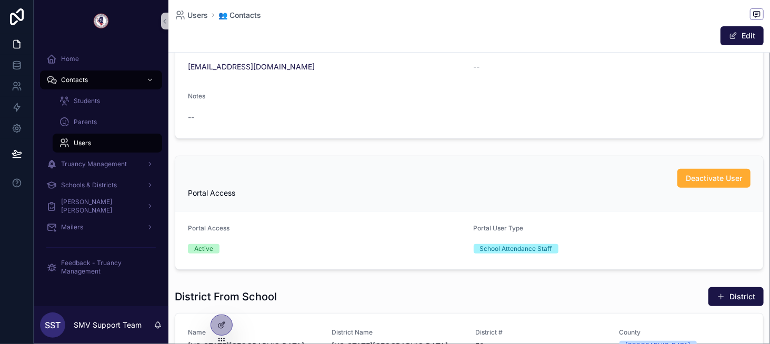
scroll to position [158, 0]
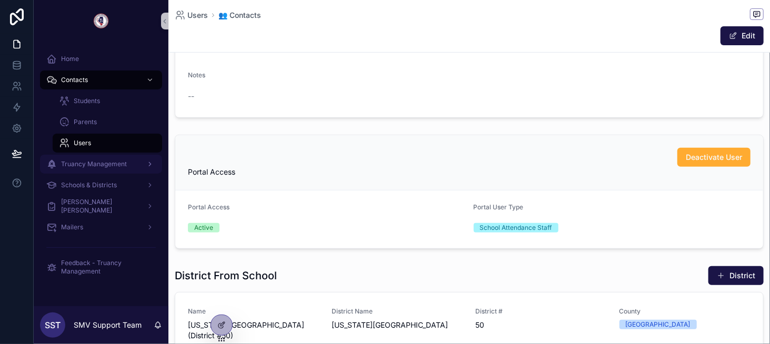
click at [137, 163] on div "Truancy Management" at bounding box center [100, 164] width 109 height 17
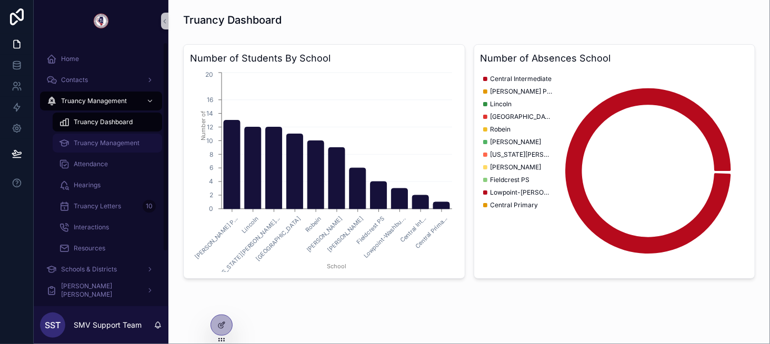
click at [102, 145] on span "Truancy Management" at bounding box center [107, 143] width 66 height 8
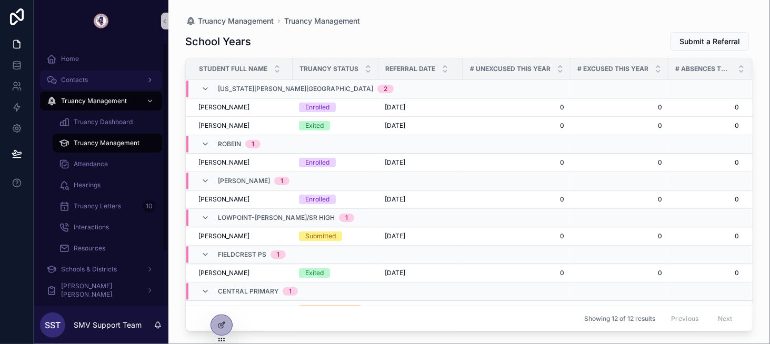
click at [86, 82] on span "Contacts" at bounding box center [74, 80] width 27 height 8
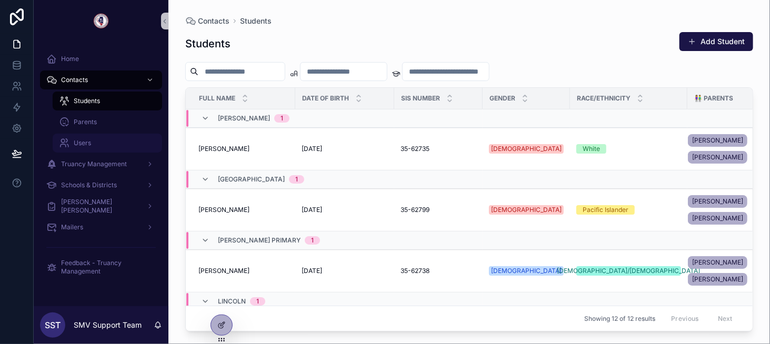
click at [110, 140] on div "Users" at bounding box center [107, 143] width 97 height 17
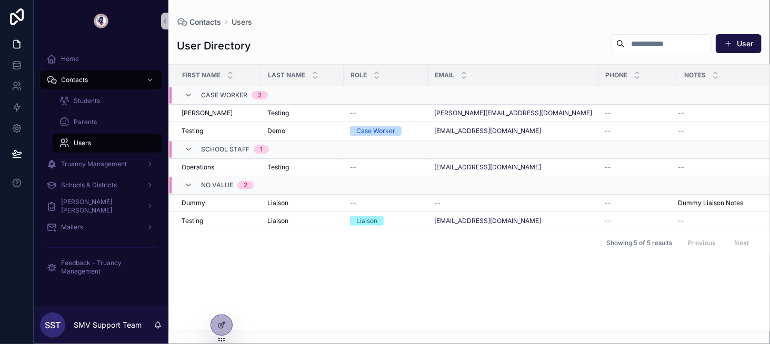
drag, startPoint x: 737, startPoint y: 41, endPoint x: 640, endPoint y: 63, distance: 100.3
click at [737, 41] on button "User" at bounding box center [738, 43] width 46 height 19
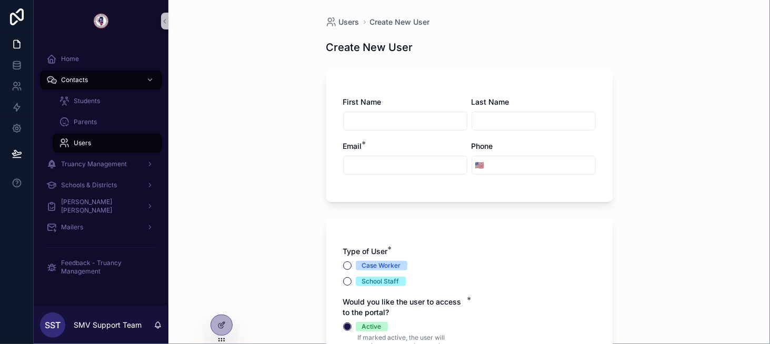
click at [410, 116] on input "scrollable content" at bounding box center [404, 121] width 123 height 15
type input "***"
type input "*******"
click at [414, 169] on input "scrollable content" at bounding box center [404, 165] width 123 height 15
paste input "**********"
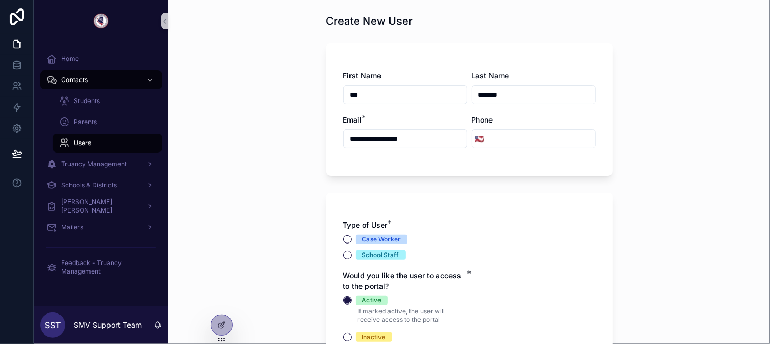
scroll to position [158, 0]
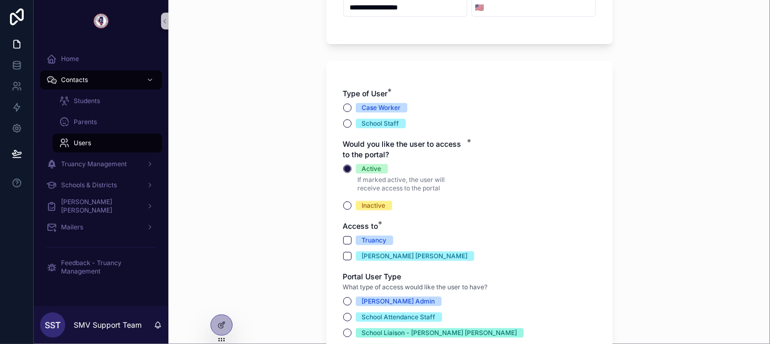
type input "**********"
click at [369, 122] on div "School Staff" at bounding box center [380, 123] width 37 height 9
click at [351, 122] on button "School Staff" at bounding box center [347, 123] width 8 height 8
click at [362, 239] on div "Truancy" at bounding box center [374, 240] width 25 height 9
click at [351, 239] on button "Truancy" at bounding box center [347, 240] width 8 height 8
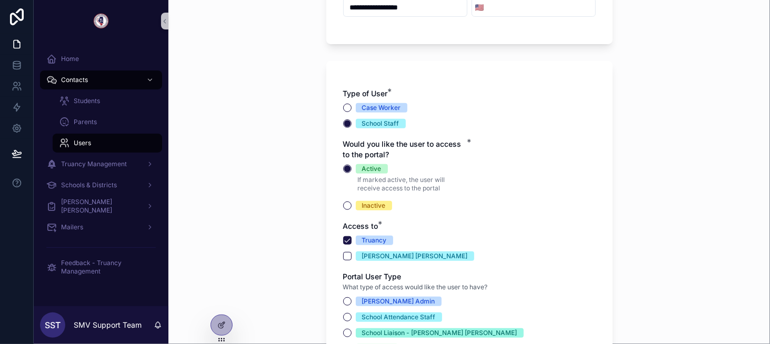
click at [362, 255] on div "[PERSON_NAME] [PERSON_NAME]" at bounding box center [415, 255] width 106 height 9
click at [351, 255] on button "[PERSON_NAME] [PERSON_NAME]" at bounding box center [347, 256] width 8 height 8
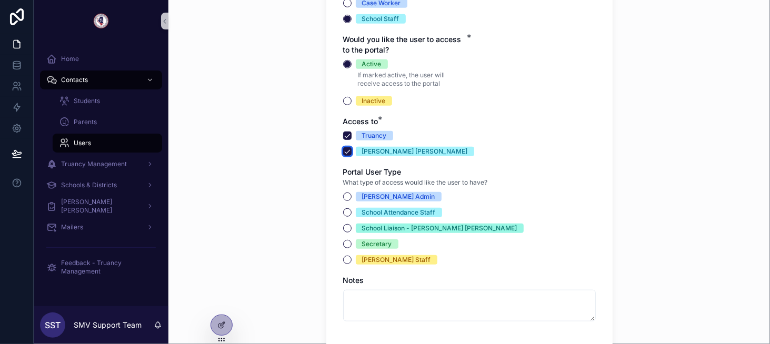
scroll to position [263, 0]
click at [371, 255] on div "[PERSON_NAME] Staff" at bounding box center [396, 259] width 69 height 9
click at [351, 255] on button "[PERSON_NAME] Staff" at bounding box center [347, 259] width 8 height 8
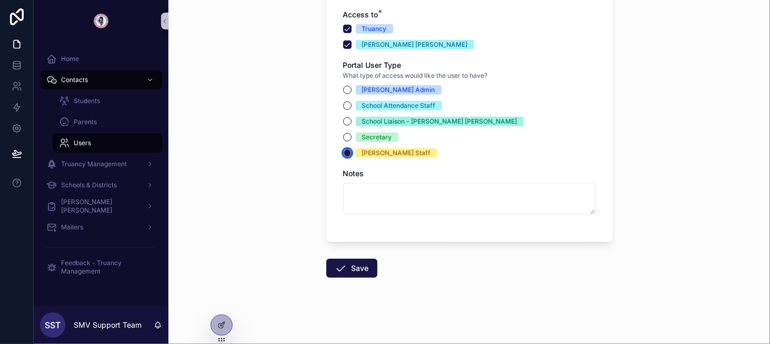
scroll to position [370, 0]
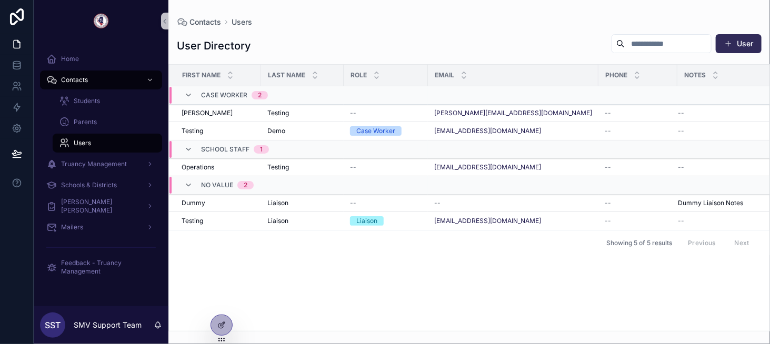
click at [744, 42] on button "User" at bounding box center [738, 43] width 46 height 19
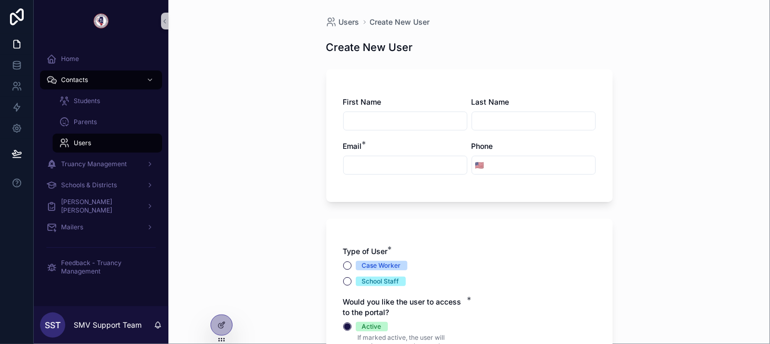
click at [367, 157] on div "scrollable content" at bounding box center [405, 165] width 124 height 19
click at [368, 125] on input "scrollable content" at bounding box center [404, 121] width 123 height 15
type input "***"
type input "*******"
click at [362, 163] on input "scrollable content" at bounding box center [404, 165] width 123 height 15
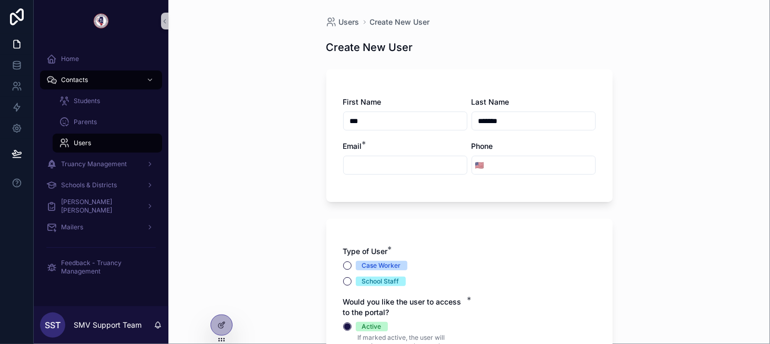
paste input "**********"
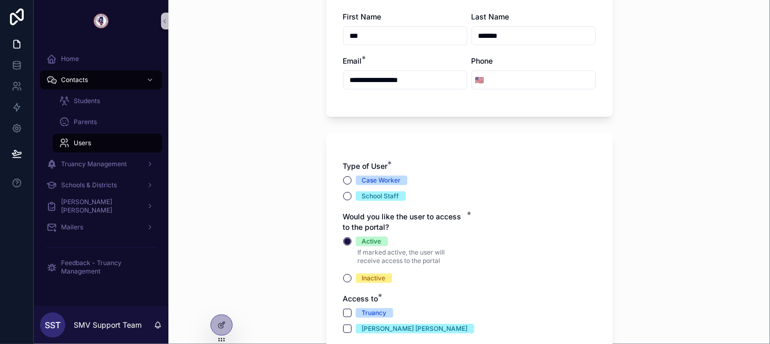
scroll to position [105, 0]
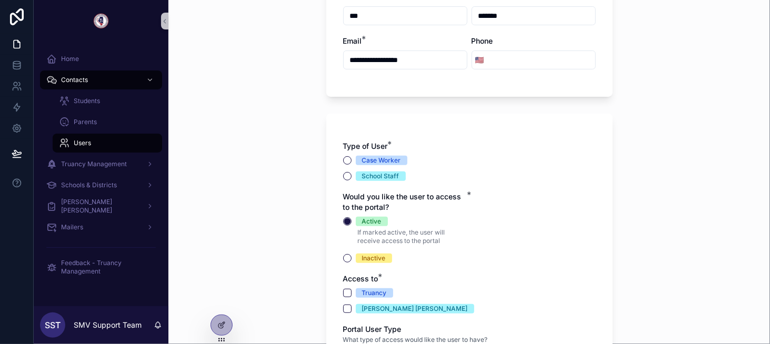
type input "**********"
click at [370, 161] on div "Case Worker" at bounding box center [381, 160] width 39 height 9
click at [351, 161] on button "Case Worker" at bounding box center [347, 160] width 8 height 8
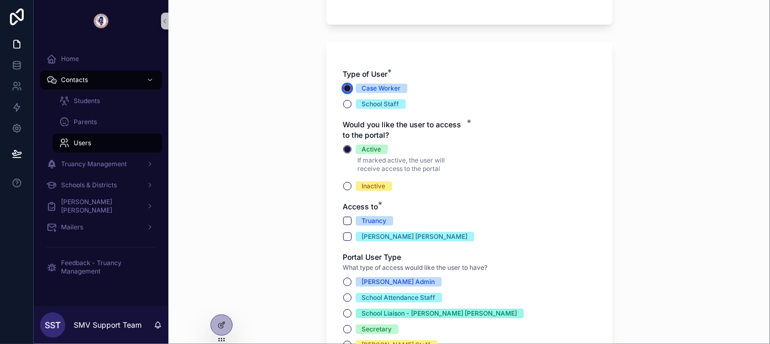
scroll to position [210, 0]
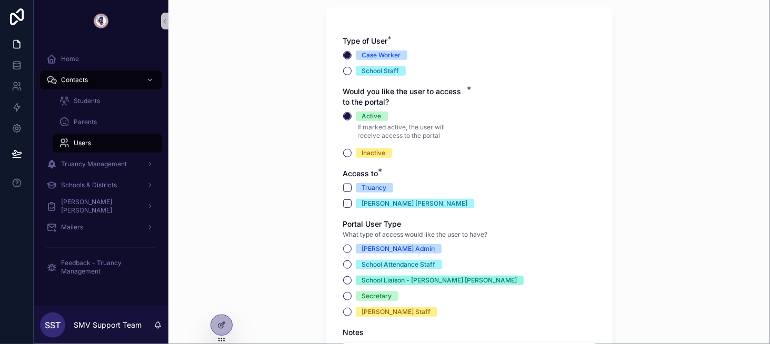
click at [380, 185] on div "Truancy" at bounding box center [374, 187] width 25 height 9
click at [351, 185] on button "Truancy" at bounding box center [347, 188] width 8 height 8
click at [373, 204] on div "[PERSON_NAME] [PERSON_NAME]" at bounding box center [415, 203] width 106 height 9
click at [351, 204] on button "[PERSON_NAME] [PERSON_NAME]" at bounding box center [347, 203] width 8 height 8
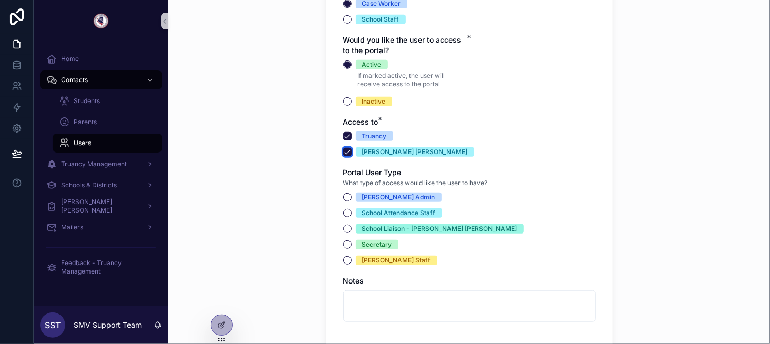
scroll to position [263, 0]
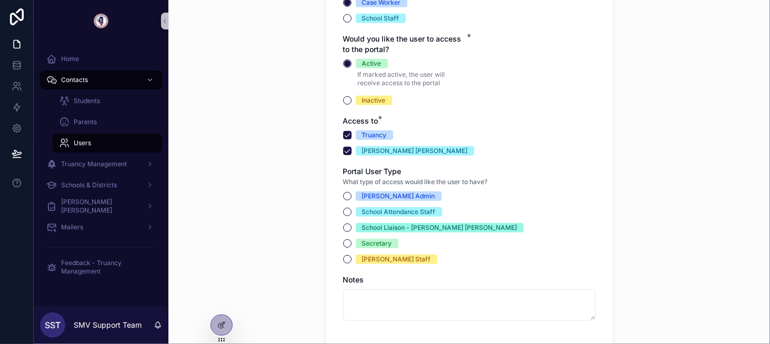
click at [366, 260] on div "ROE Staff" at bounding box center [396, 259] width 69 height 9
click at [351, 260] on button "ROE Staff" at bounding box center [347, 259] width 8 height 8
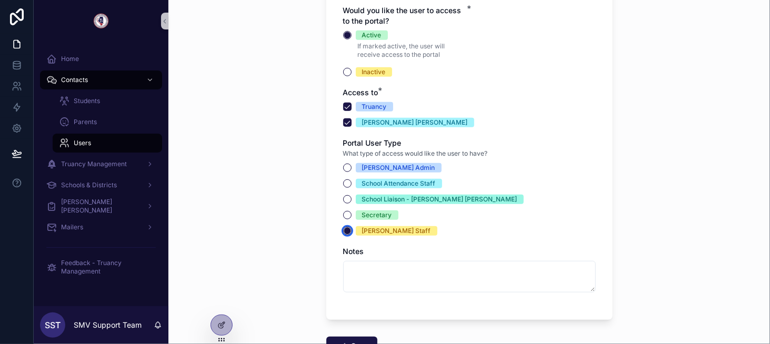
scroll to position [370, 0]
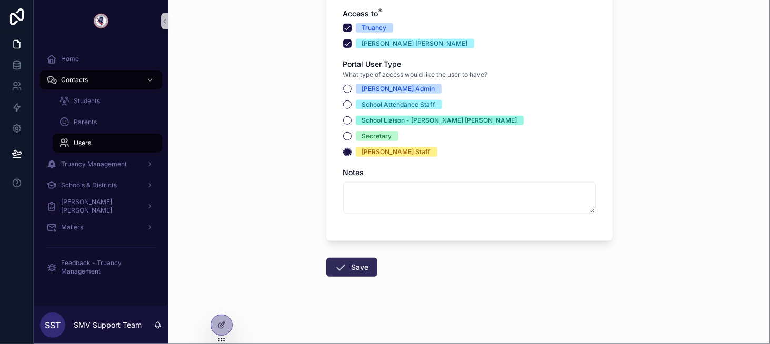
click at [335, 261] on icon "scrollable content" at bounding box center [341, 267] width 13 height 13
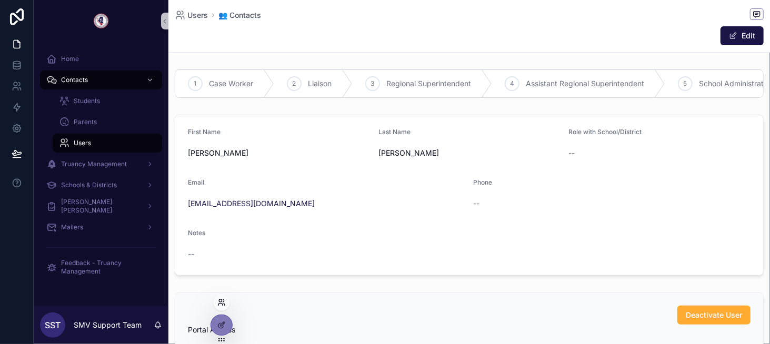
click at [220, 306] on icon at bounding box center [221, 302] width 8 height 8
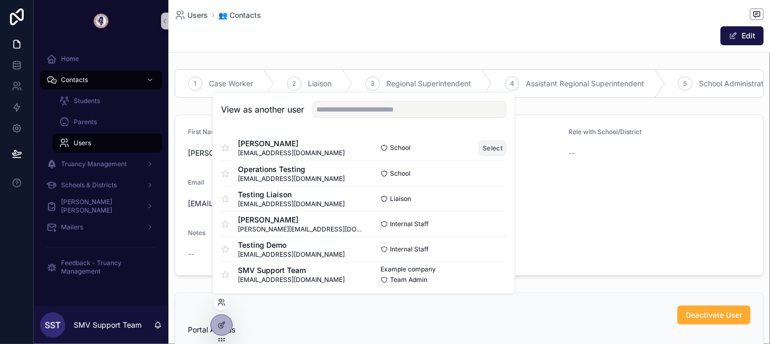
click at [487, 142] on button "Select" at bounding box center [492, 147] width 27 height 15
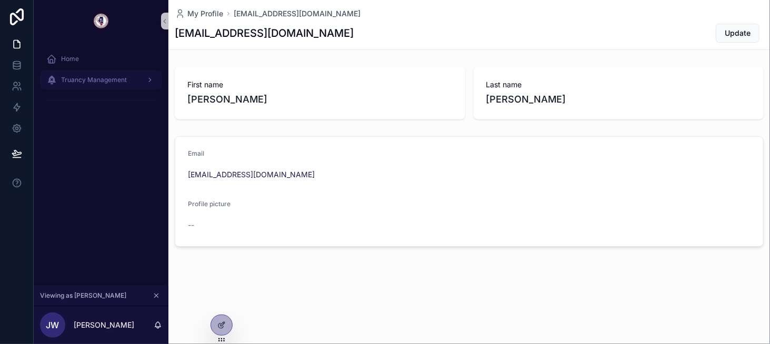
click at [129, 87] on div "Truancy Management" at bounding box center [100, 80] width 109 height 17
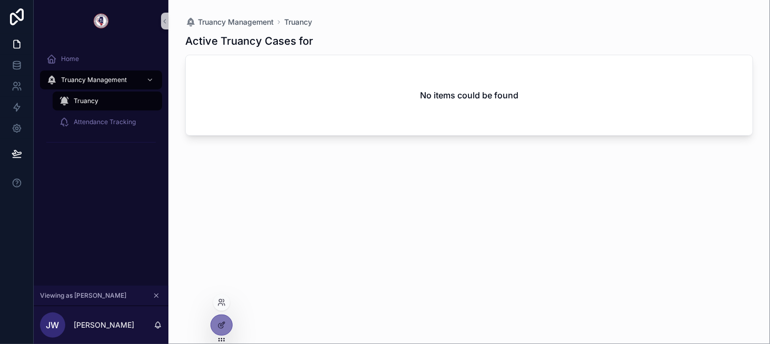
click at [225, 306] on div at bounding box center [221, 302] width 17 height 17
click at [223, 305] on icon at bounding box center [221, 302] width 8 height 8
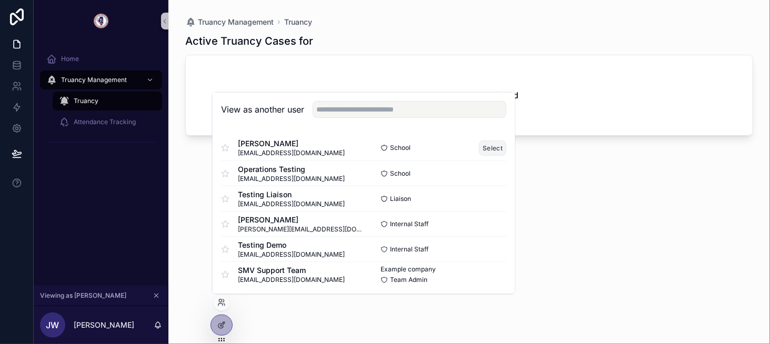
click at [486, 147] on button "Select" at bounding box center [492, 147] width 27 height 15
click at [22, 86] on link at bounding box center [16, 86] width 33 height 21
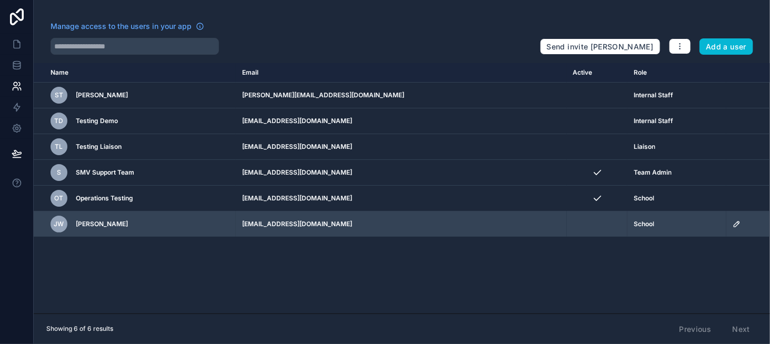
click at [732, 222] on icon "scrollable content" at bounding box center [736, 224] width 8 height 8
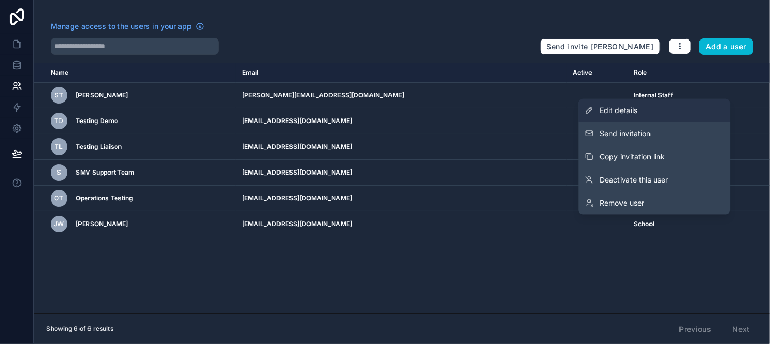
click at [672, 111] on link "Edit details" at bounding box center [654, 110] width 151 height 23
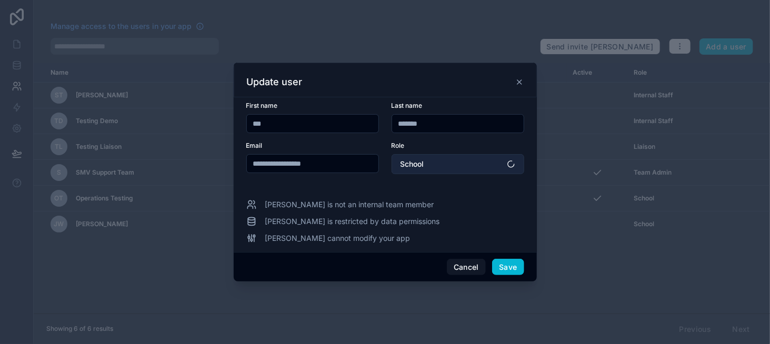
click at [422, 166] on span "School" at bounding box center [412, 164] width 24 height 11
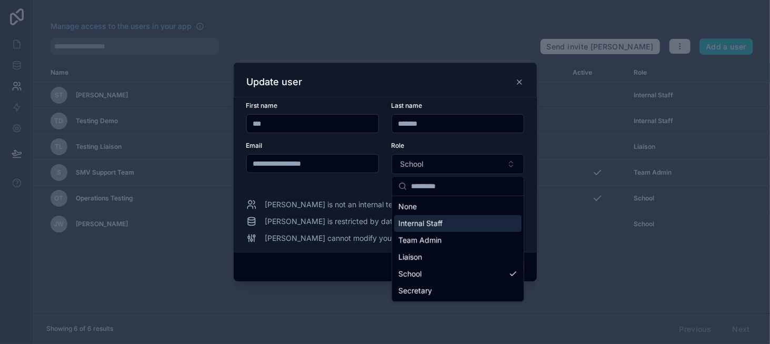
click at [424, 224] on span "Internal Staff" at bounding box center [420, 223] width 44 height 11
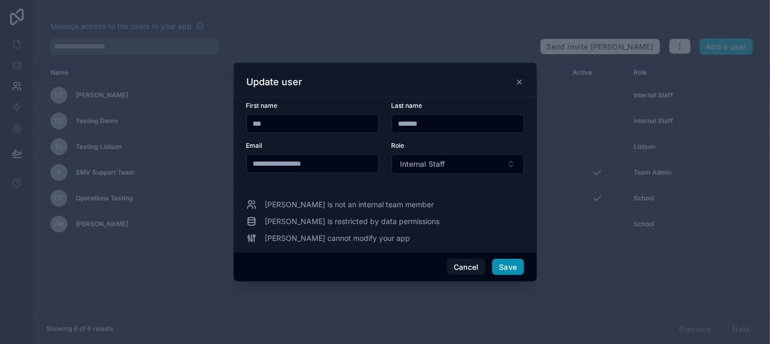
click at [499, 265] on button "Save" at bounding box center [508, 267] width 32 height 17
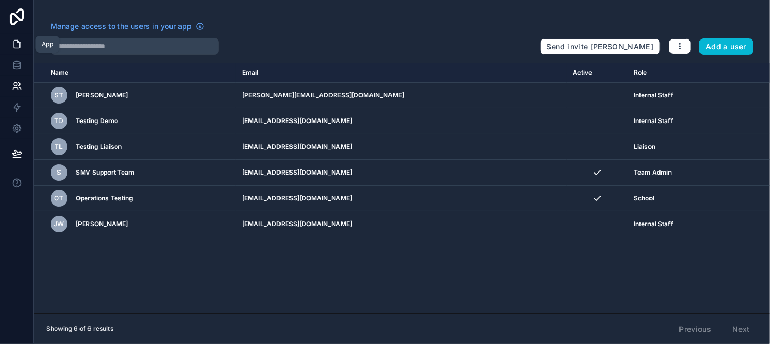
click at [17, 41] on icon at bounding box center [17, 45] width 6 height 8
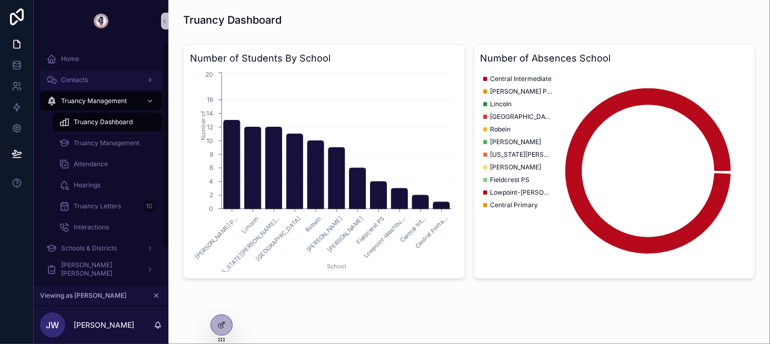
click at [94, 86] on div "Contacts" at bounding box center [100, 80] width 109 height 17
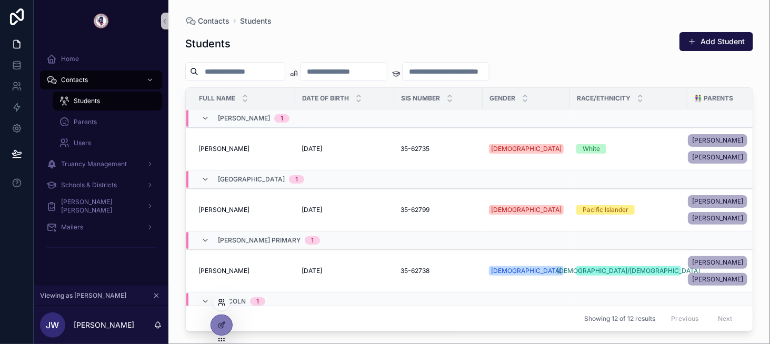
click at [221, 304] on icon at bounding box center [221, 302] width 8 height 8
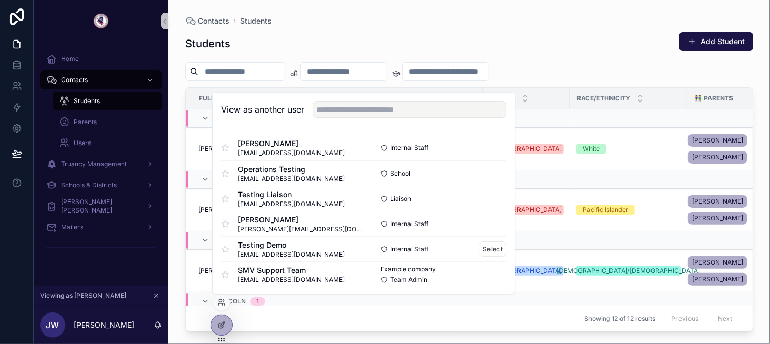
scroll to position [1, 0]
click at [485, 267] on button "Select" at bounding box center [492, 273] width 27 height 15
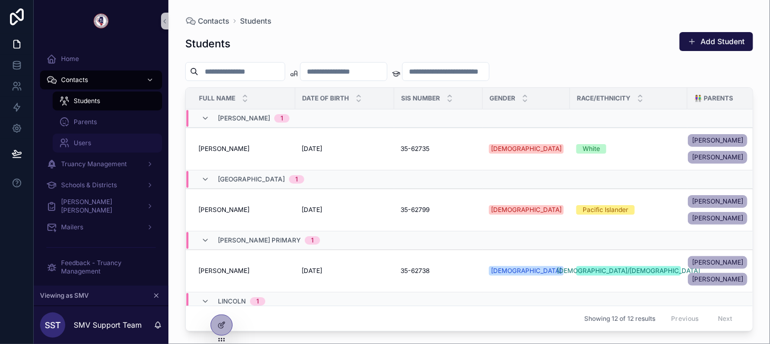
click at [110, 145] on div "Users" at bounding box center [107, 143] width 97 height 17
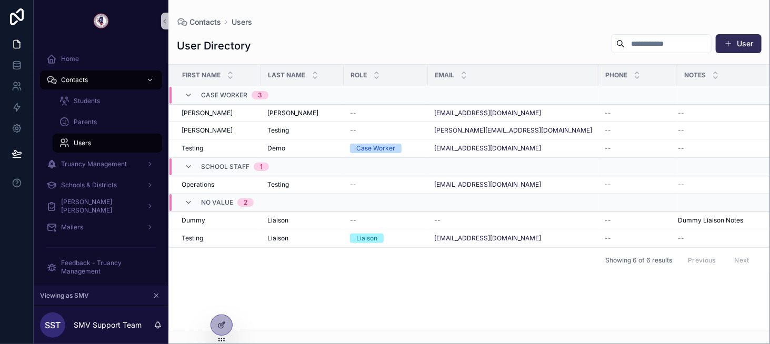
click at [735, 47] on button "User" at bounding box center [738, 43] width 46 height 19
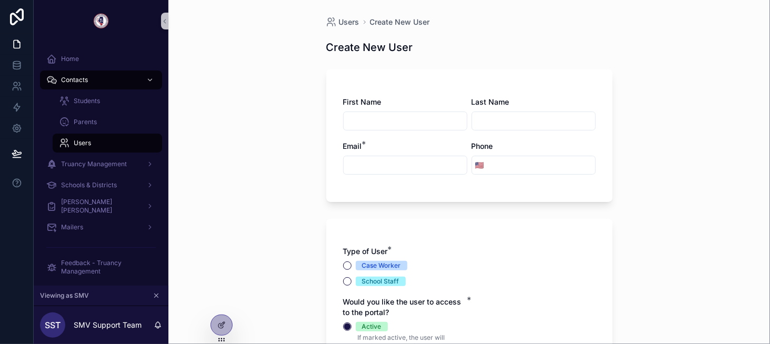
click at [387, 120] on input "scrollable content" at bounding box center [404, 121] width 123 height 15
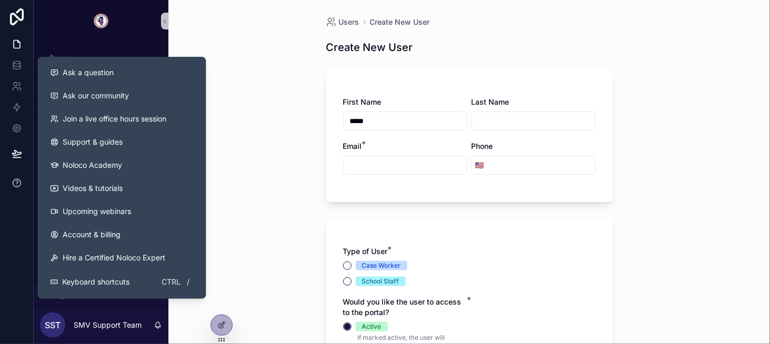
type input "*****"
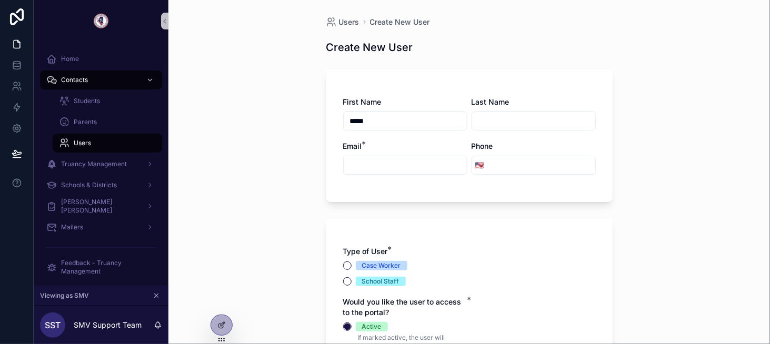
paste input "**********"
type input "**********"
click at [423, 157] on div "scrollable content" at bounding box center [405, 165] width 124 height 19
click at [417, 164] on input "scrollable content" at bounding box center [404, 165] width 123 height 15
paste input "**********"
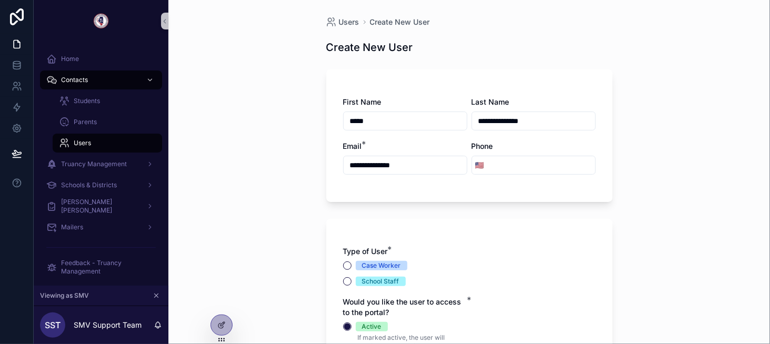
type input "**********"
click at [496, 122] on input "**********" at bounding box center [533, 121] width 123 height 15
type input "****"
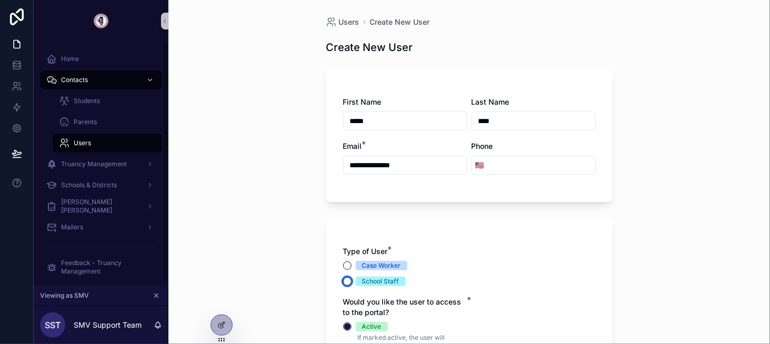
click at [343, 280] on button "School Staff" at bounding box center [347, 281] width 8 height 8
click at [343, 267] on button "Case Worker" at bounding box center [347, 265] width 8 height 8
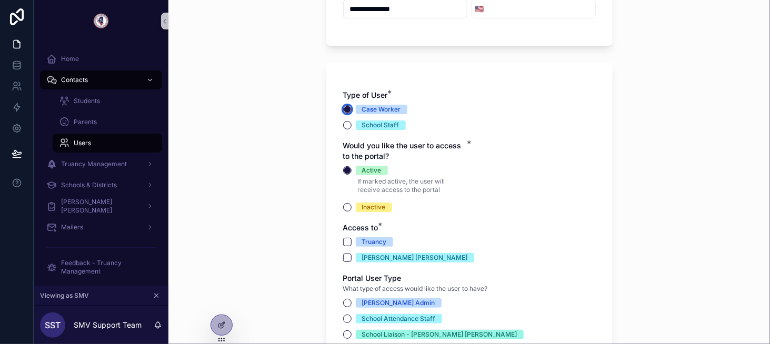
scroll to position [158, 0]
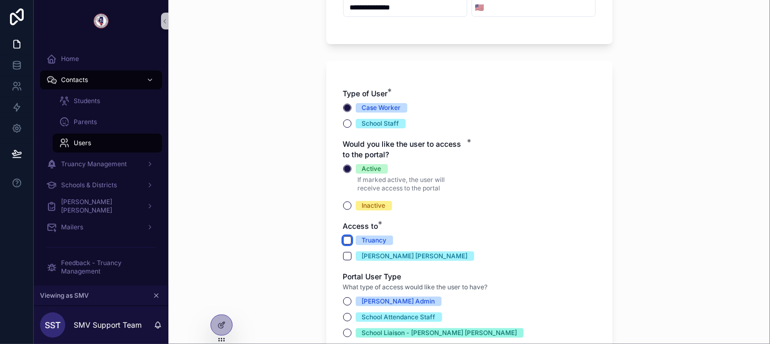
click at [343, 244] on button "Truancy" at bounding box center [347, 240] width 8 height 8
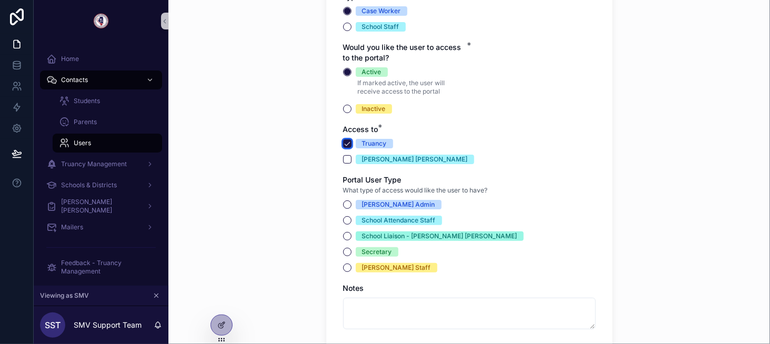
scroll to position [263, 0]
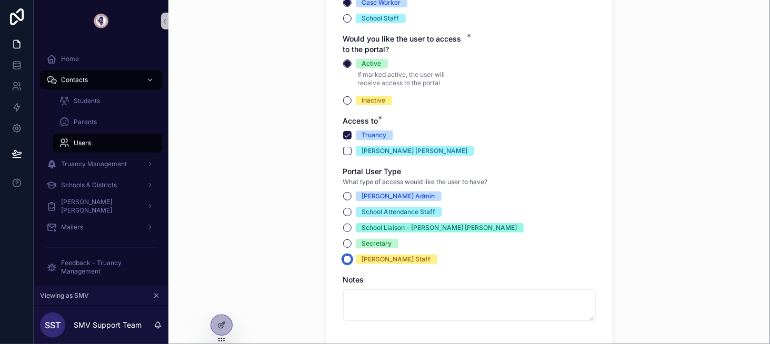
click at [346, 257] on button "ROE Staff" at bounding box center [347, 259] width 8 height 8
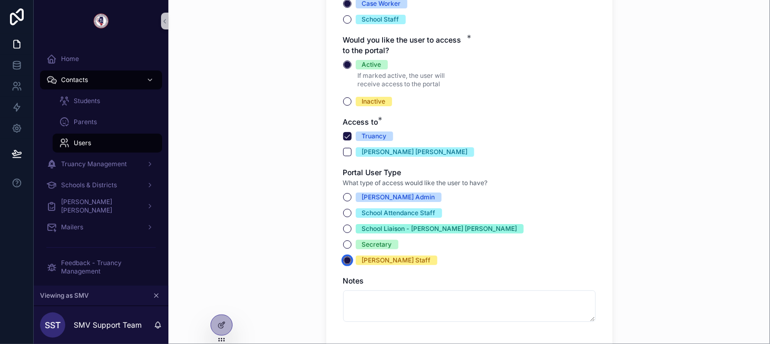
scroll to position [370, 0]
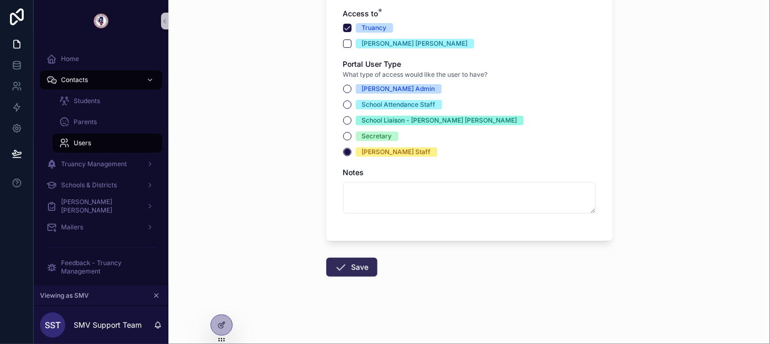
click at [343, 260] on button "Save" at bounding box center [351, 267] width 51 height 19
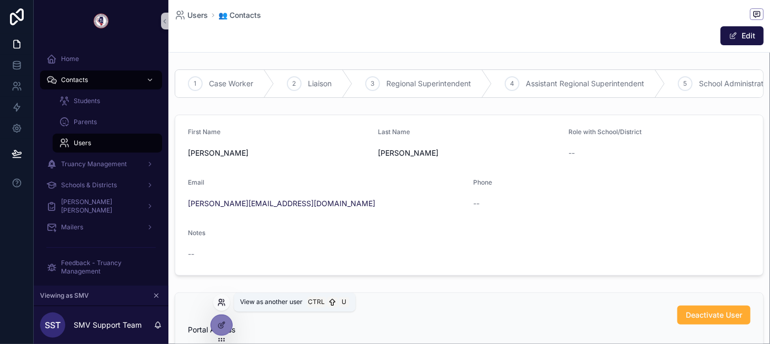
click at [224, 300] on icon at bounding box center [223, 300] width 1 height 3
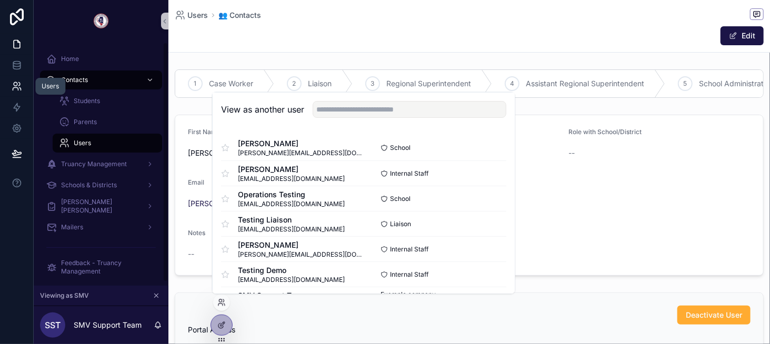
click at [15, 89] on icon at bounding box center [17, 86] width 11 height 11
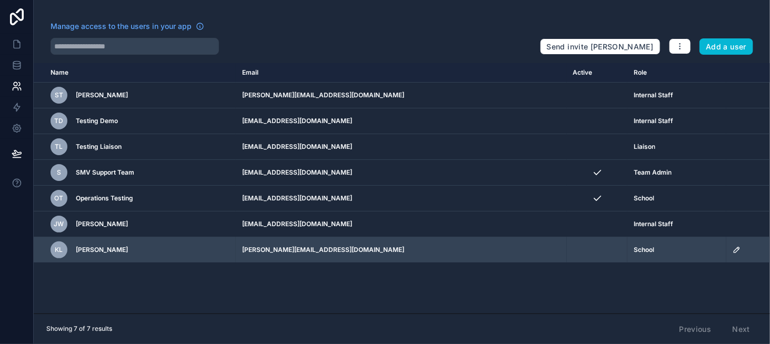
click at [733, 249] on icon "scrollable content" at bounding box center [735, 249] width 5 height 5
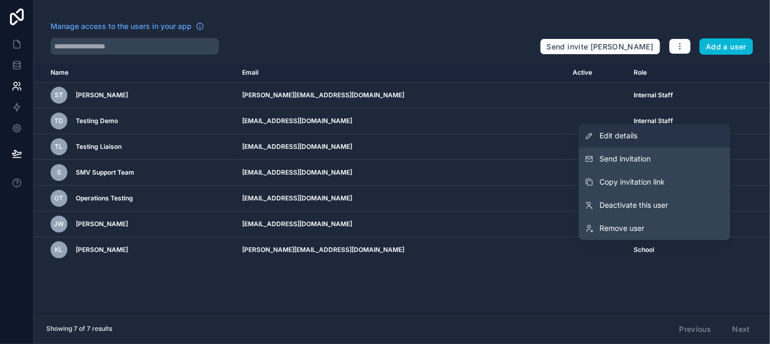
click at [687, 137] on link "Edit details" at bounding box center [654, 135] width 151 height 23
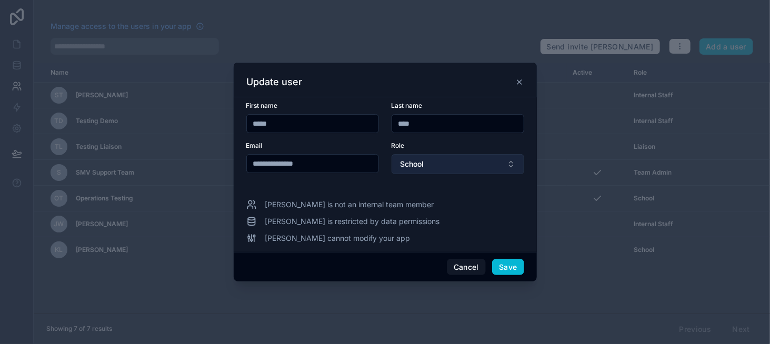
click at [418, 158] on button "School" at bounding box center [457, 164] width 133 height 20
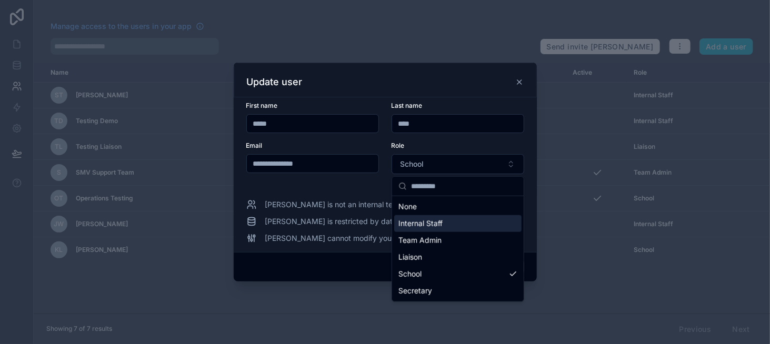
click at [433, 227] on span "Internal Staff" at bounding box center [420, 223] width 44 height 11
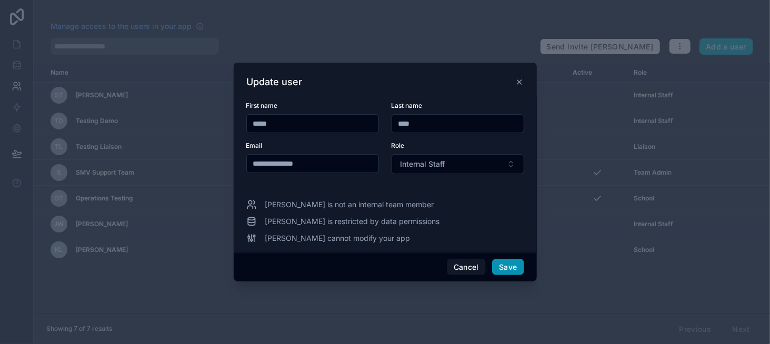
drag, startPoint x: 509, startPoint y: 263, endPoint x: 503, endPoint y: 262, distance: 6.3
click at [510, 262] on button "Save" at bounding box center [508, 267] width 32 height 17
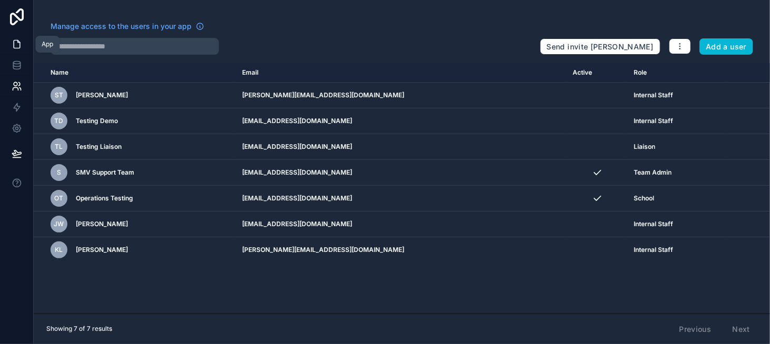
click at [15, 46] on icon at bounding box center [17, 44] width 11 height 11
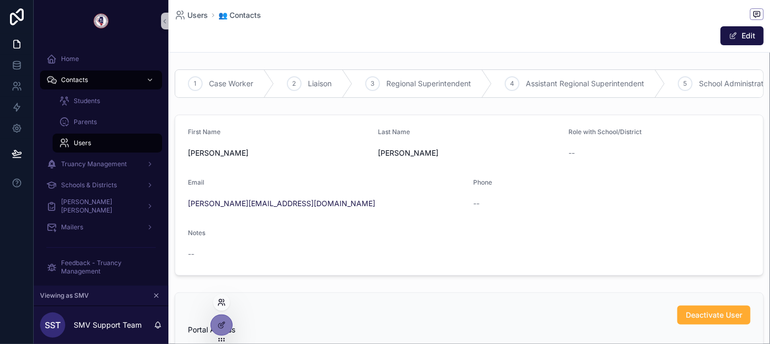
click at [221, 302] on icon at bounding box center [221, 302] width 8 height 8
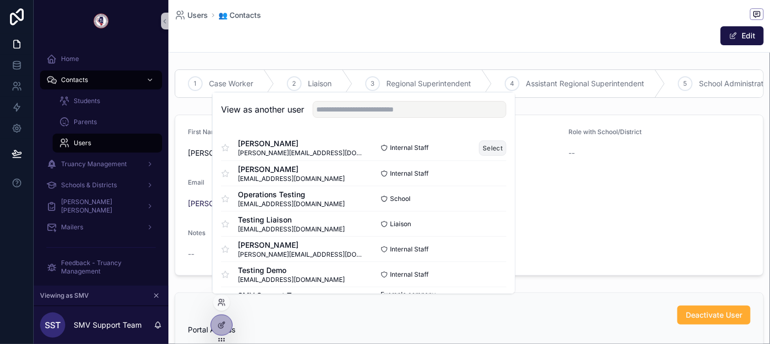
click at [482, 147] on button "Select" at bounding box center [492, 147] width 27 height 15
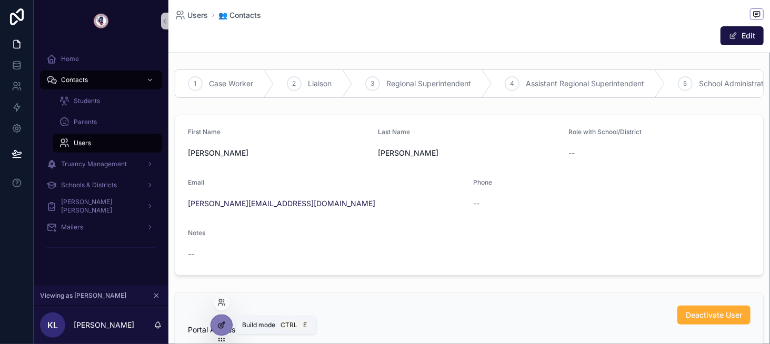
click at [220, 324] on icon at bounding box center [222, 324] width 4 height 4
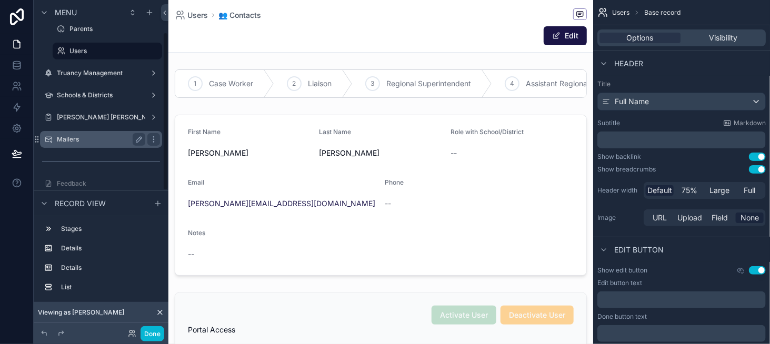
scroll to position [105, 0]
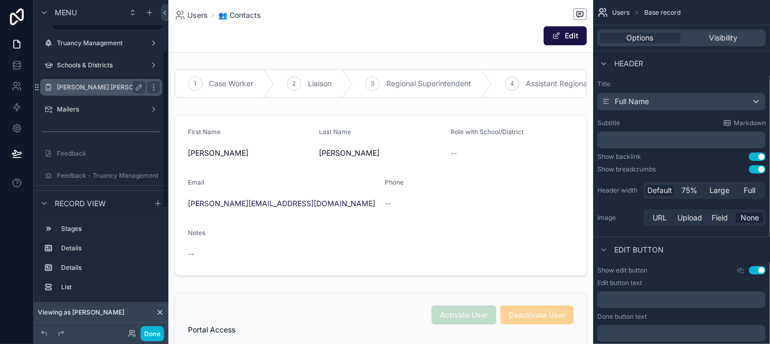
click at [128, 86] on label "[PERSON_NAME] [PERSON_NAME]" at bounding box center [110, 87] width 106 height 8
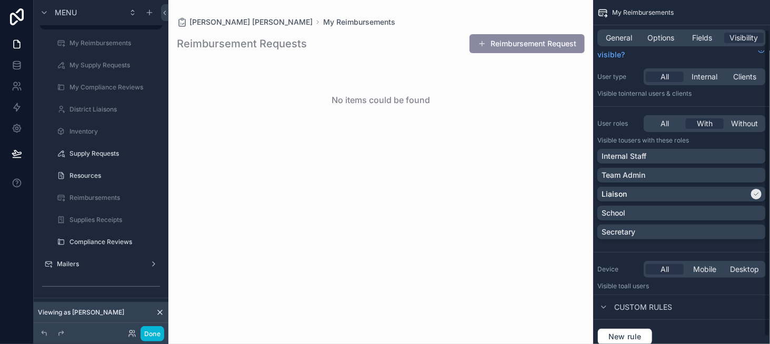
scroll to position [41, 0]
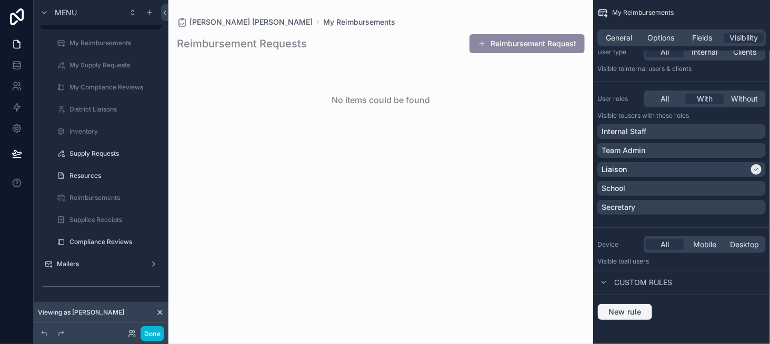
click at [621, 307] on span "New rule" at bounding box center [625, 311] width 42 height 9
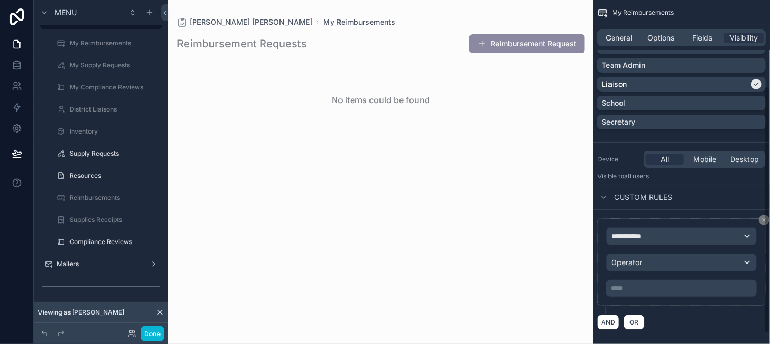
scroll to position [135, 0]
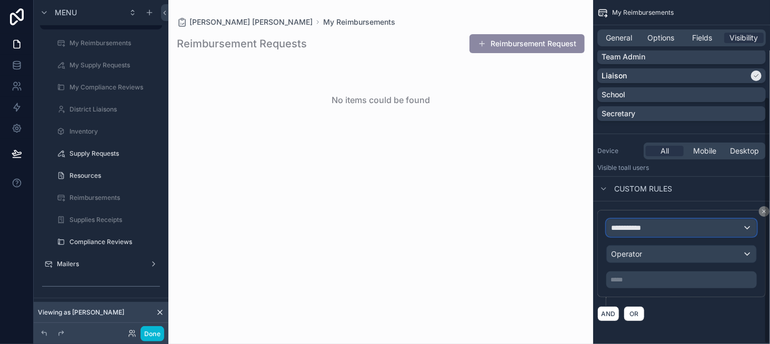
click at [642, 227] on span "**********" at bounding box center [630, 228] width 39 height 11
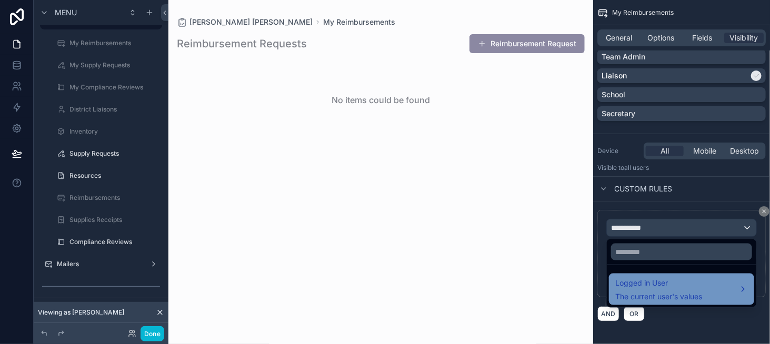
click at [644, 289] on div "Logged in User The current user's values" at bounding box center [658, 289] width 87 height 25
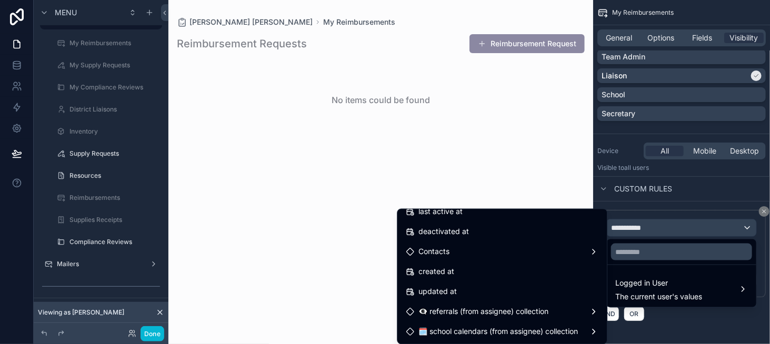
scroll to position [210, 0]
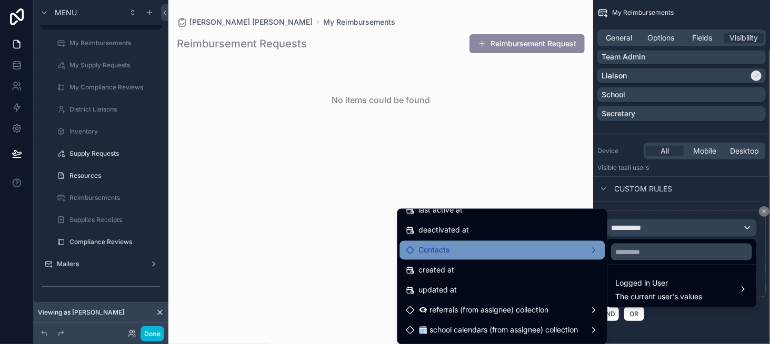
click at [533, 248] on div "Contacts" at bounding box center [502, 250] width 193 height 13
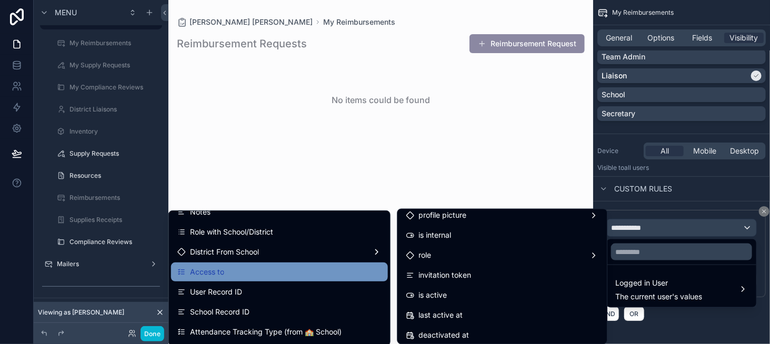
click at [295, 275] on div "Access to" at bounding box center [279, 272] width 204 height 13
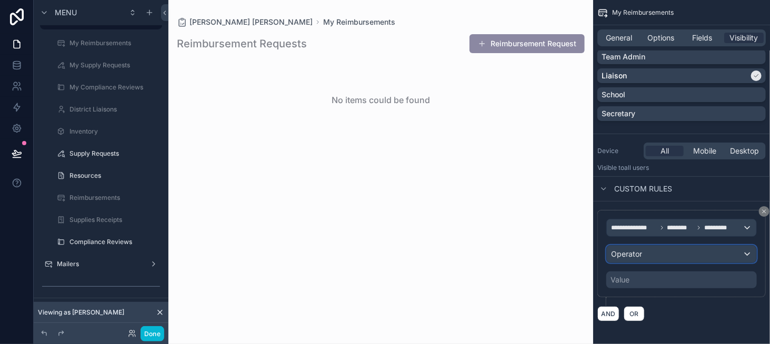
click at [646, 256] on div "Operator" at bounding box center [680, 254] width 149 height 17
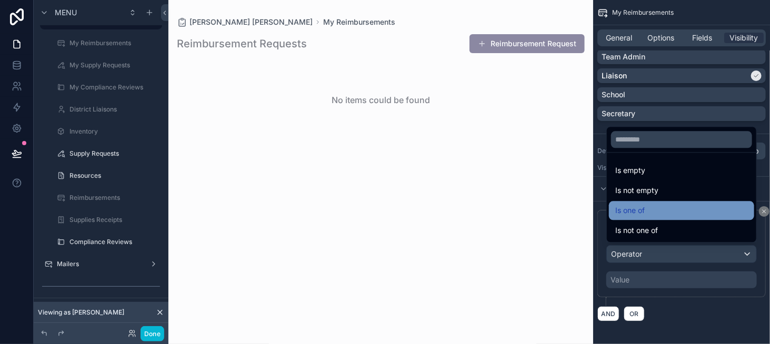
click at [649, 213] on div "Is one of" at bounding box center [681, 210] width 133 height 13
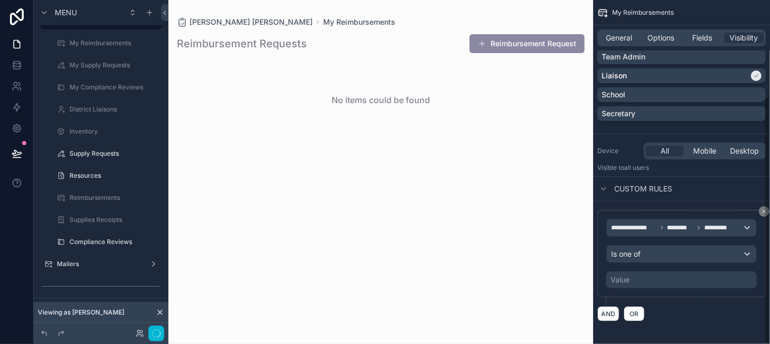
click at [640, 285] on div "Value" at bounding box center [681, 279] width 150 height 17
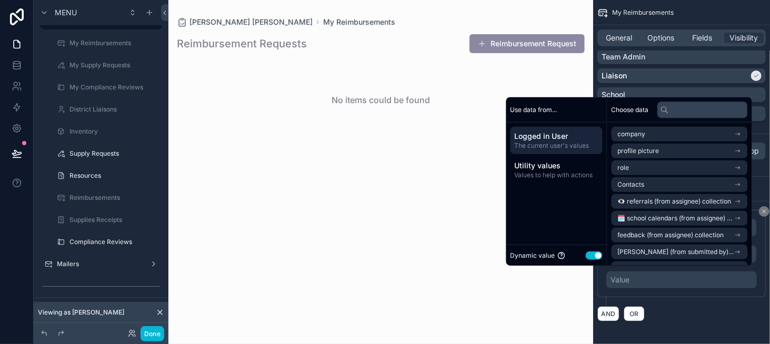
click at [588, 253] on button "Use setting" at bounding box center [593, 255] width 17 height 8
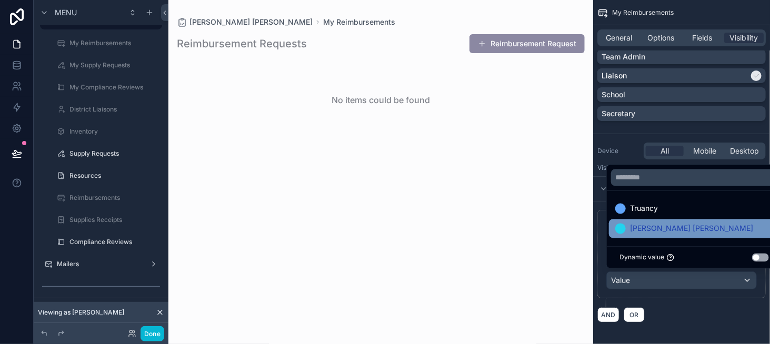
click at [645, 226] on span "[PERSON_NAME] [PERSON_NAME]" at bounding box center [691, 229] width 123 height 13
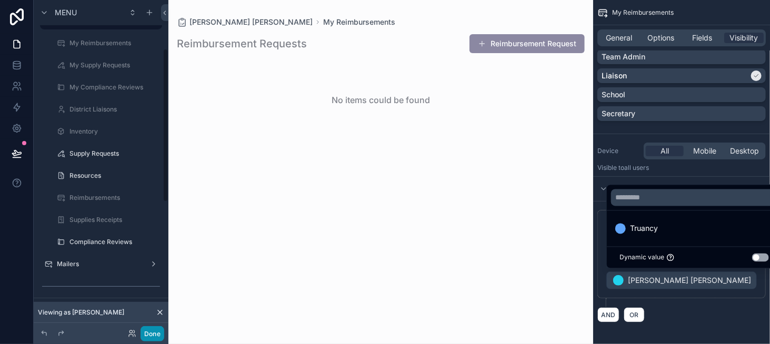
click at [147, 332] on button "Done" at bounding box center [152, 333] width 24 height 15
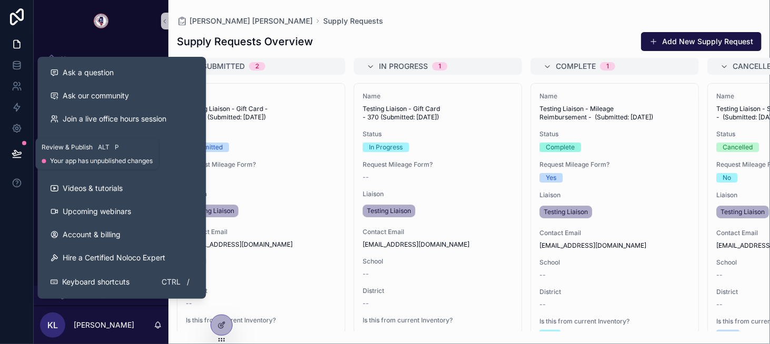
click at [16, 155] on icon at bounding box center [16, 152] width 9 height 5
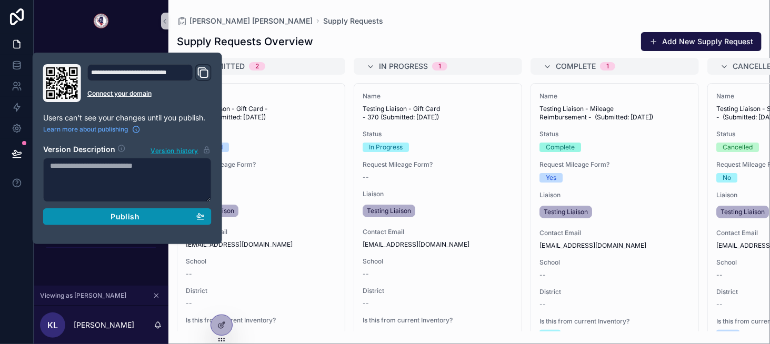
click at [156, 222] on button "Publish" at bounding box center [127, 216] width 168 height 17
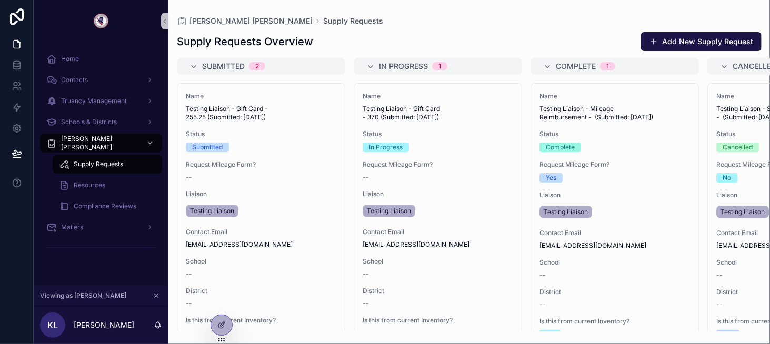
click at [411, 25] on div "Supply Requests Overview Add New Supply Request Submitted 2 Name Testing Liaiso…" at bounding box center [468, 178] width 601 height 306
click at [11, 85] on link at bounding box center [16, 86] width 33 height 21
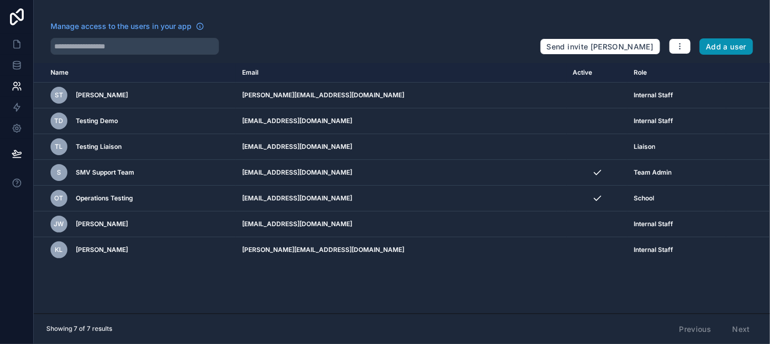
click at [719, 46] on button "Add a user" at bounding box center [726, 46] width 54 height 17
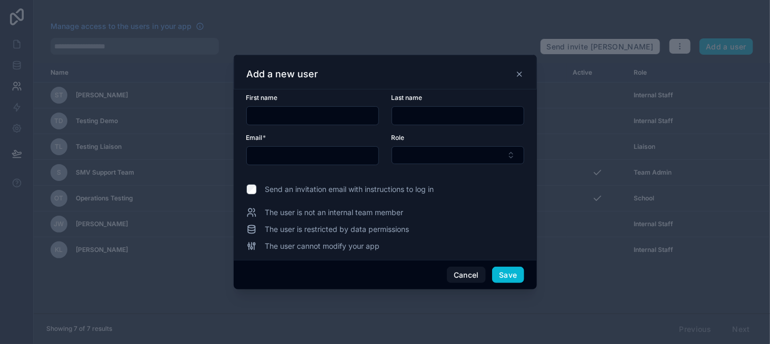
click at [290, 111] on input "text" at bounding box center [313, 115] width 132 height 15
type input "***"
type input "*****"
paste input "**********"
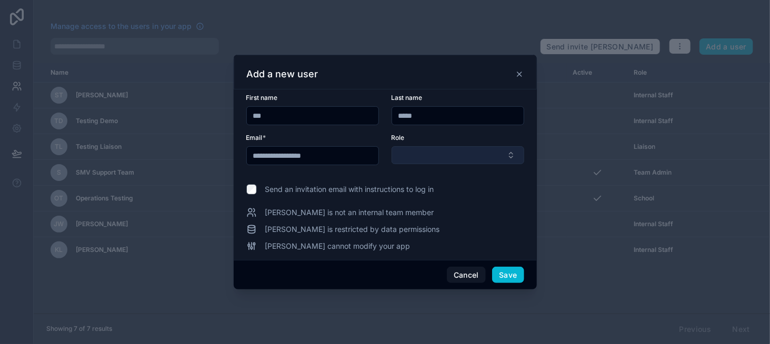
type input "**********"
click at [419, 160] on button "Select Button" at bounding box center [457, 155] width 133 height 18
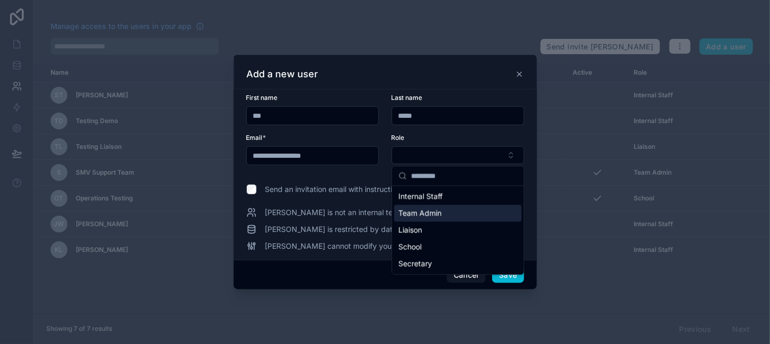
click at [428, 210] on span "Team Admin" at bounding box center [419, 213] width 43 height 11
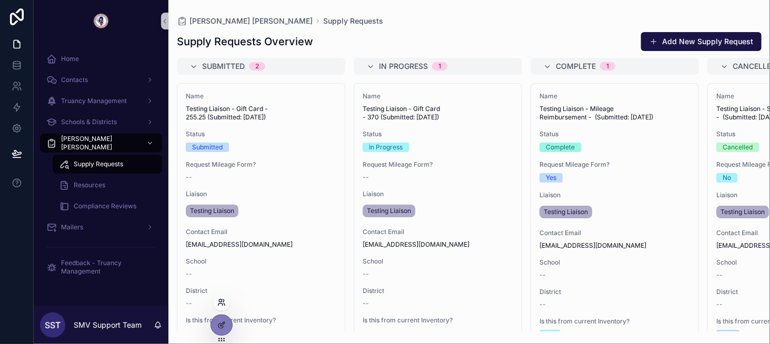
click at [221, 302] on icon at bounding box center [221, 302] width 8 height 8
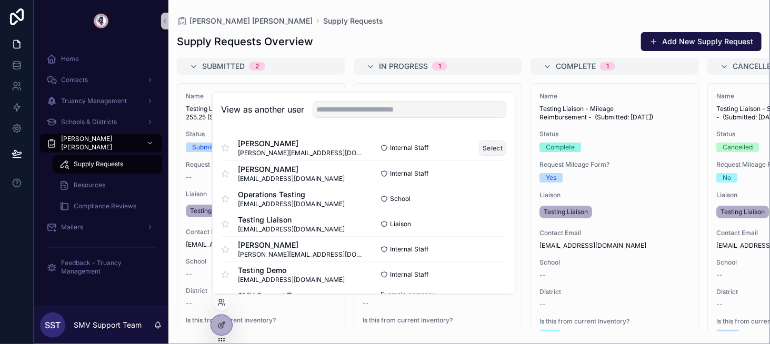
click at [489, 150] on button "Select" at bounding box center [492, 147] width 27 height 15
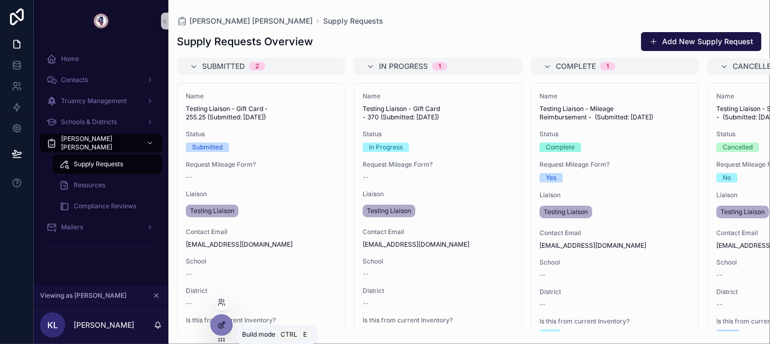
click at [215, 328] on div at bounding box center [221, 325] width 21 height 20
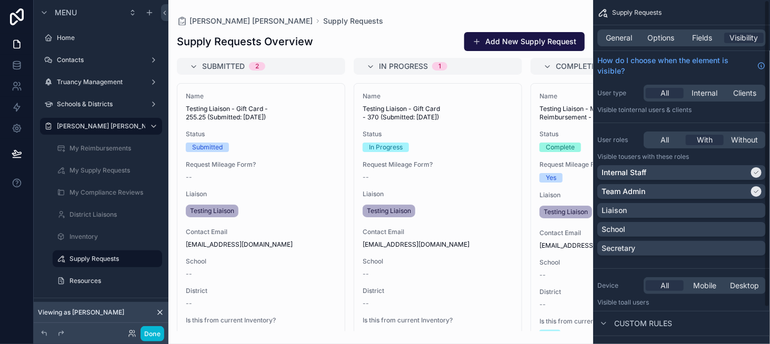
scroll to position [41, 0]
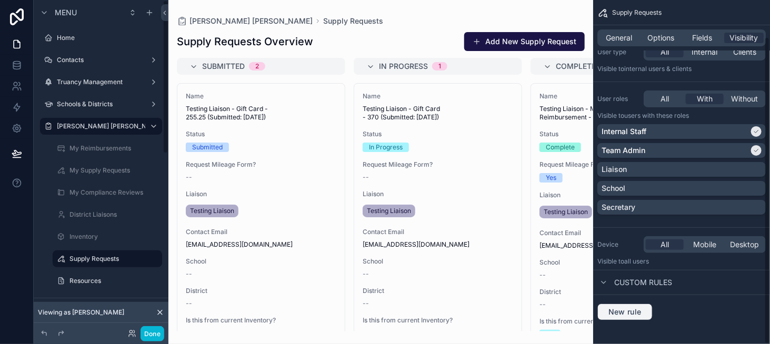
click at [634, 314] on span "New rule" at bounding box center [625, 311] width 42 height 9
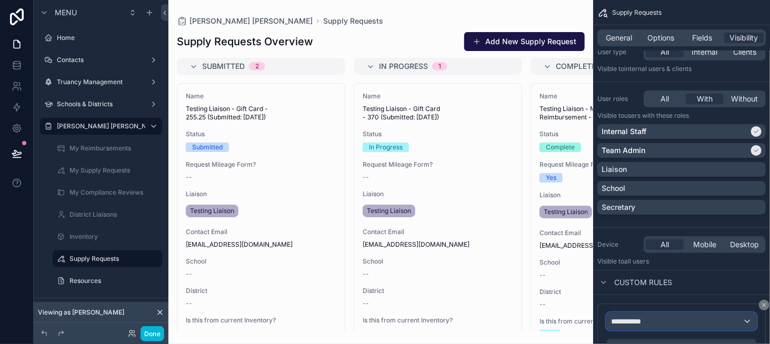
click at [642, 316] on span "**********" at bounding box center [630, 321] width 39 height 11
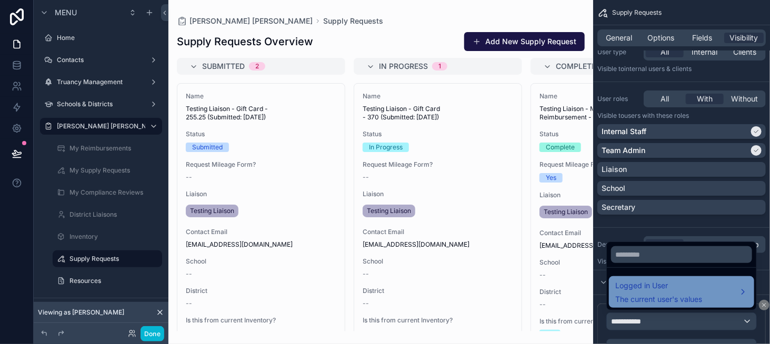
click at [638, 286] on span "Logged in User" at bounding box center [658, 285] width 87 height 13
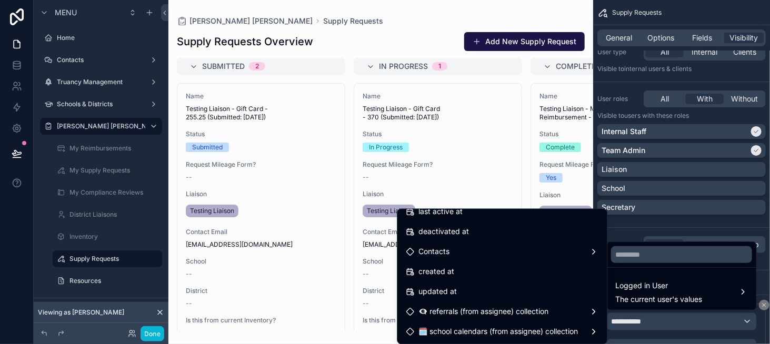
scroll to position [210, 0]
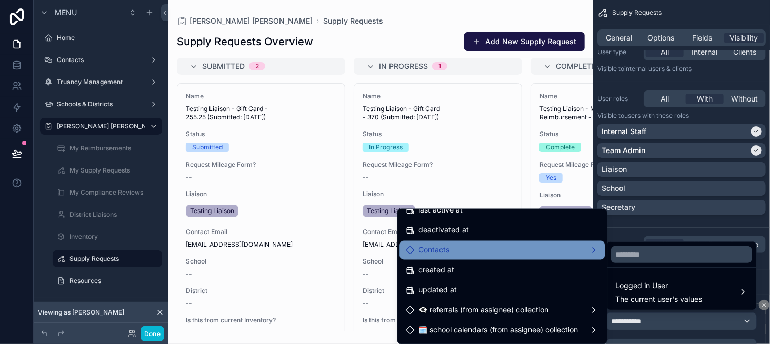
click at [506, 252] on div "Contacts" at bounding box center [502, 250] width 193 height 13
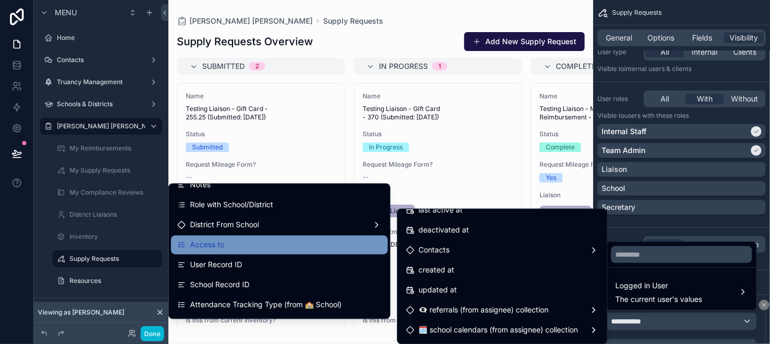
click at [255, 247] on div "Access to" at bounding box center [279, 245] width 204 height 13
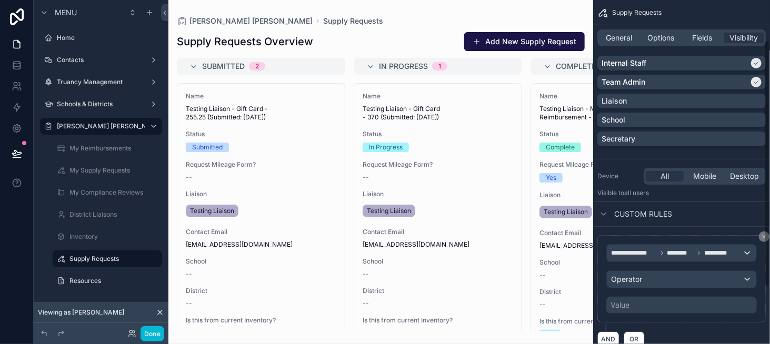
scroll to position [135, 0]
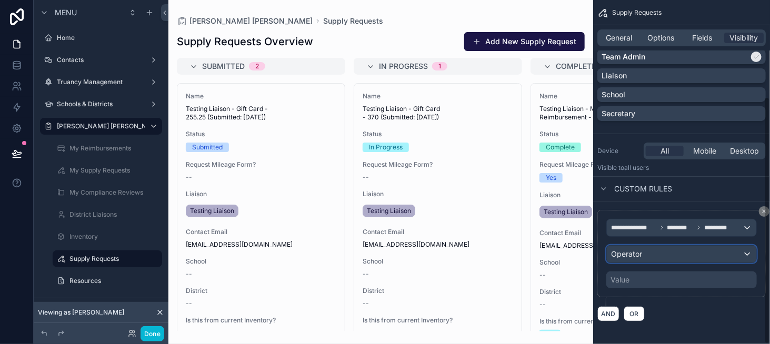
click at [646, 250] on div "Operator" at bounding box center [680, 254] width 149 height 17
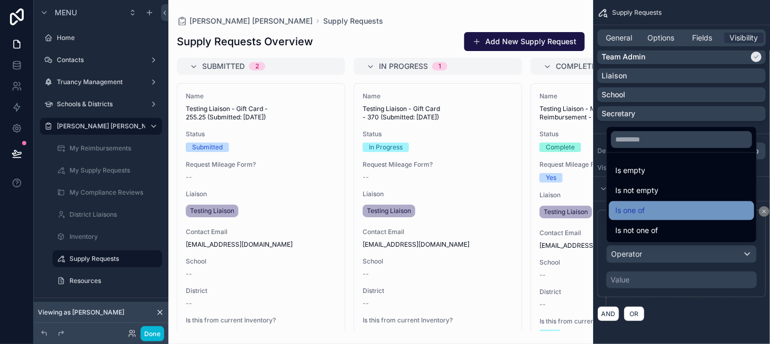
click at [640, 206] on span "Is one of" at bounding box center [629, 210] width 29 height 13
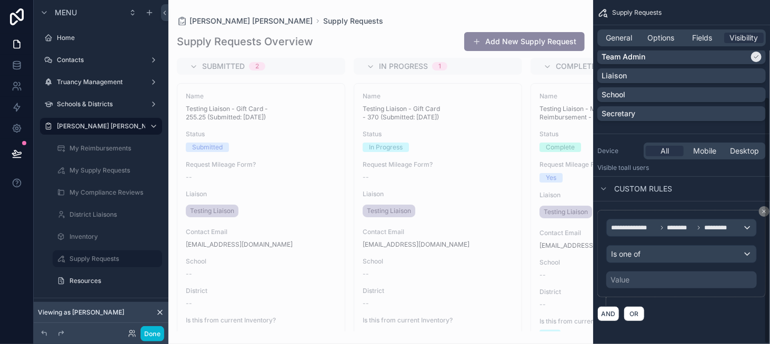
click at [626, 276] on div "Value" at bounding box center [619, 280] width 19 height 11
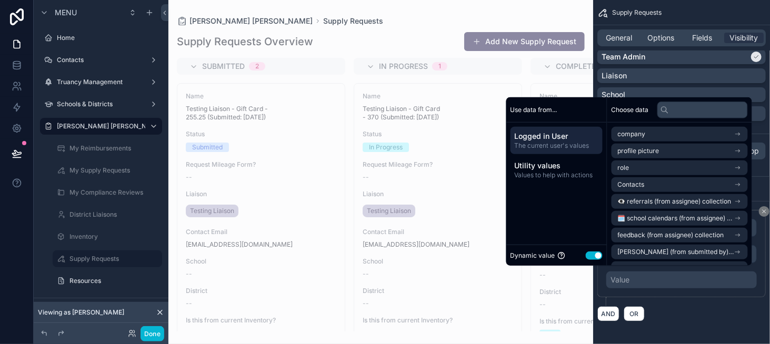
click at [592, 255] on button "Use setting" at bounding box center [593, 255] width 17 height 8
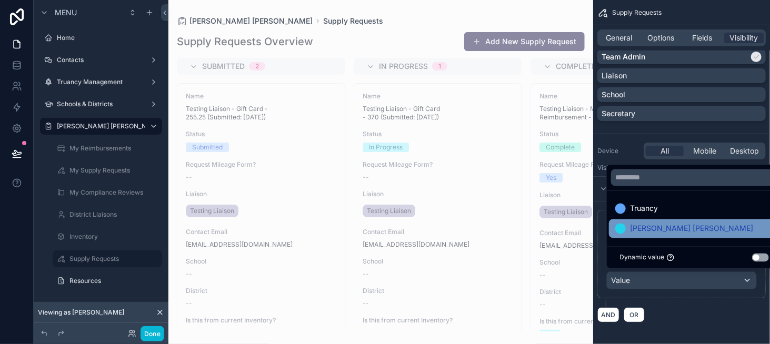
click at [652, 230] on span "[PERSON_NAME] [PERSON_NAME]" at bounding box center [691, 229] width 123 height 13
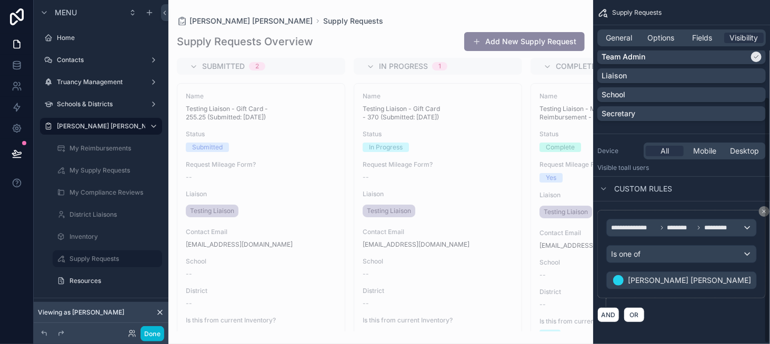
click at [682, 314] on div "AND OR" at bounding box center [681, 315] width 168 height 16
click at [161, 333] on button "Done" at bounding box center [152, 333] width 24 height 15
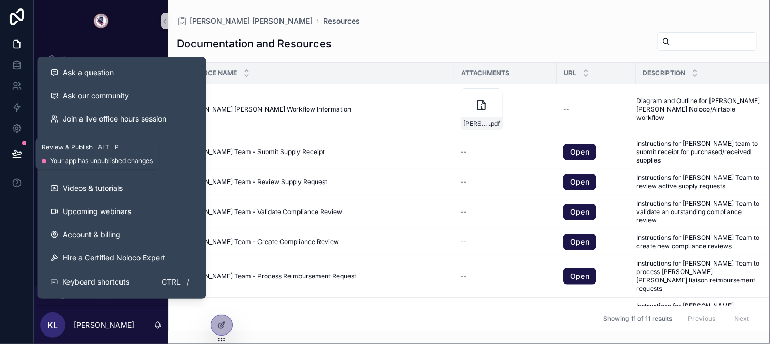
click at [19, 146] on button at bounding box center [16, 153] width 23 height 29
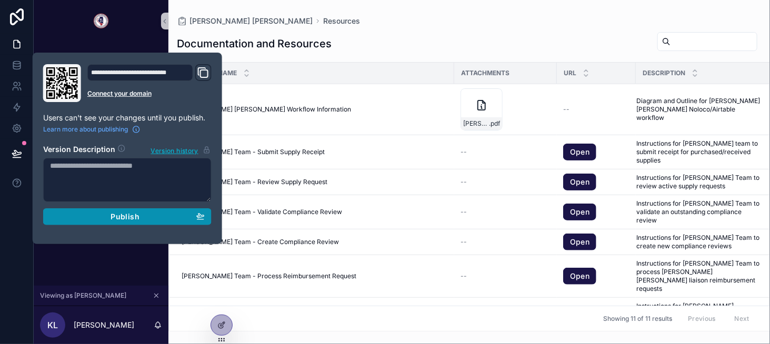
click at [164, 210] on button "Publish" at bounding box center [127, 216] width 168 height 17
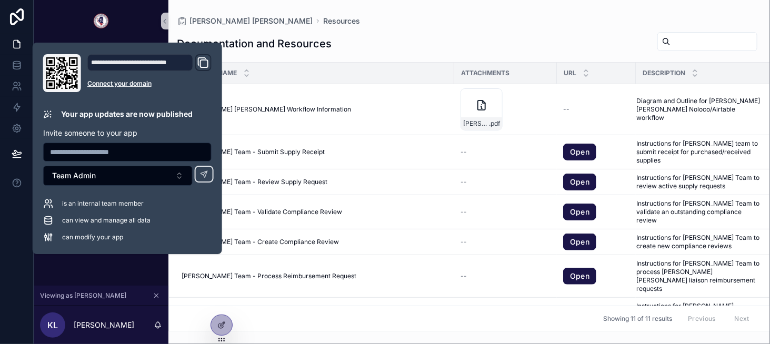
click at [352, 42] on div "Documentation and Resources" at bounding box center [469, 44] width 584 height 24
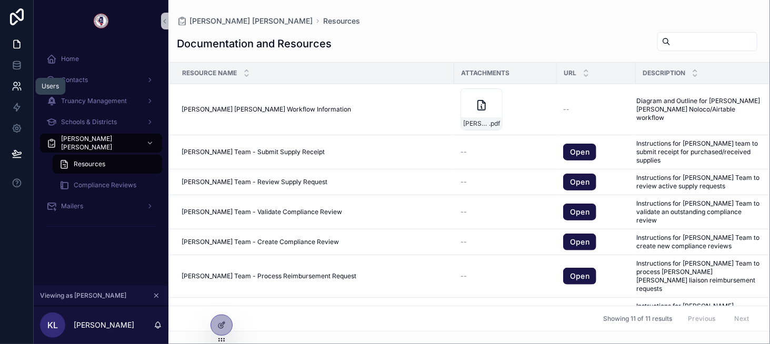
click at [19, 86] on icon at bounding box center [17, 86] width 11 height 11
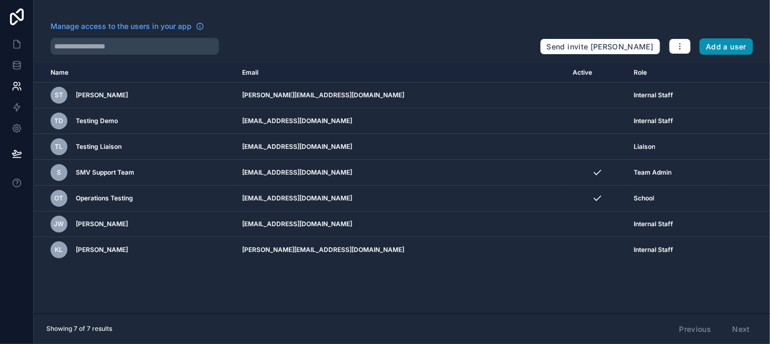
click at [726, 51] on button "Add a user" at bounding box center [726, 46] width 54 height 17
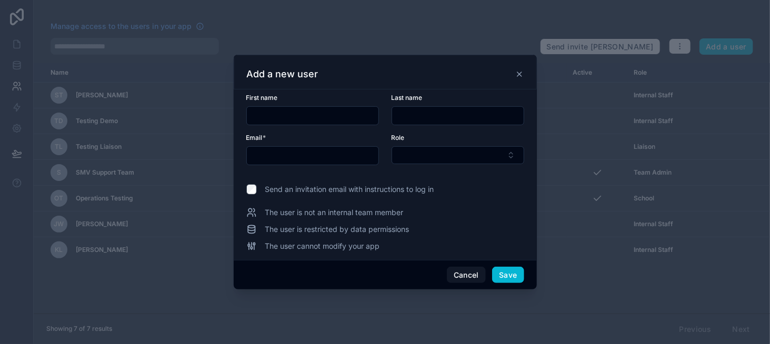
click at [304, 118] on input "text" at bounding box center [313, 115] width 132 height 15
type input "***"
type input "*****"
click at [267, 154] on input "text" at bounding box center [313, 155] width 132 height 15
paste input "**********"
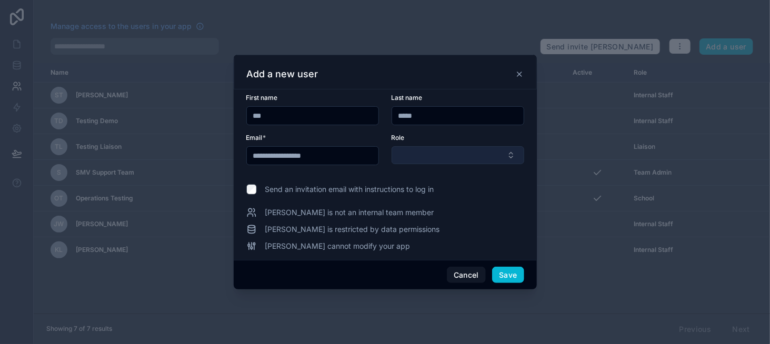
type input "**********"
click at [430, 149] on button "Select Button" at bounding box center [457, 155] width 133 height 18
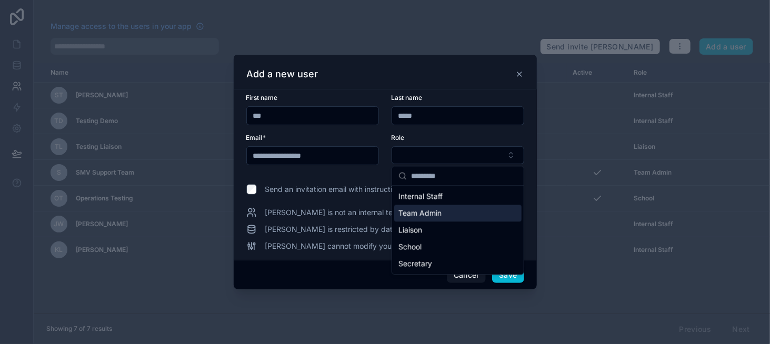
click at [442, 211] on div "Team Admin" at bounding box center [457, 213] width 127 height 17
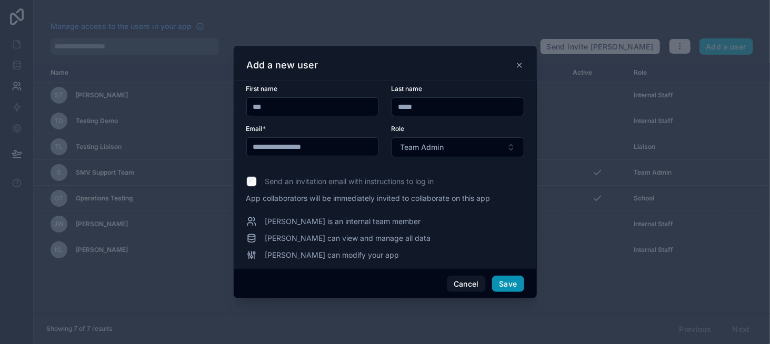
click at [507, 284] on button "Save" at bounding box center [508, 284] width 32 height 17
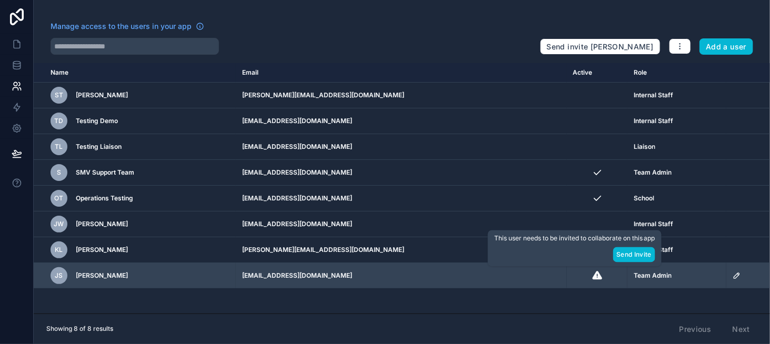
click at [592, 278] on icon "scrollable content" at bounding box center [597, 275] width 11 height 11
drag, startPoint x: 577, startPoint y: 278, endPoint x: 584, endPoint y: 278, distance: 7.9
click at [584, 278] on div "scrollable content" at bounding box center [597, 275] width 48 height 11
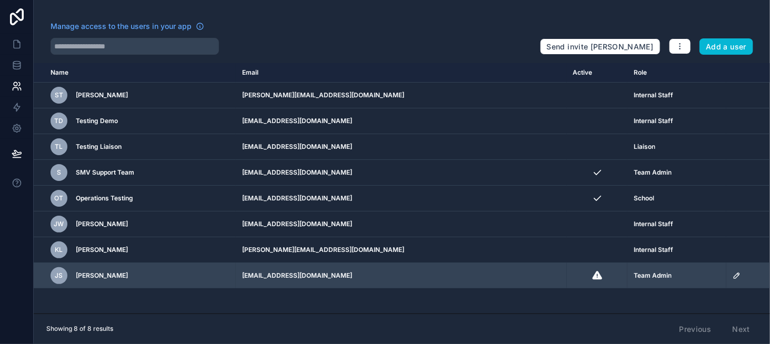
click at [732, 272] on icon "scrollable content" at bounding box center [736, 275] width 8 height 8
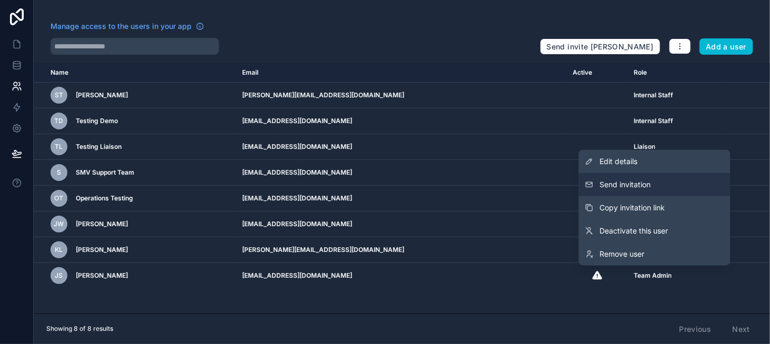
click at [693, 190] on button "Send invitation" at bounding box center [654, 184] width 151 height 23
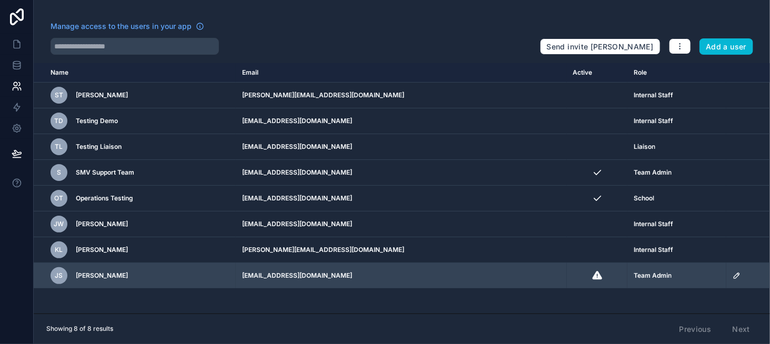
click at [734, 271] on icon "scrollable content" at bounding box center [736, 275] width 8 height 8
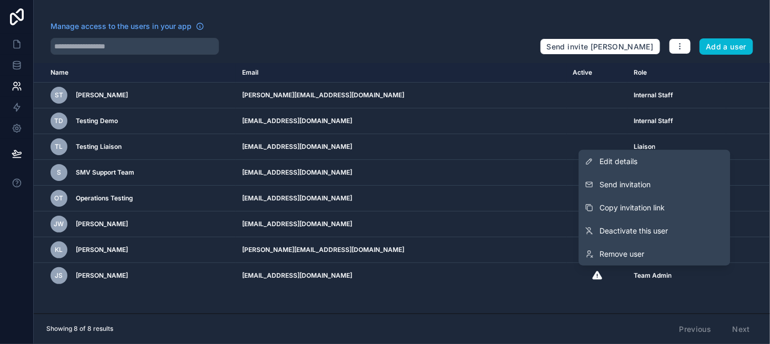
click at [152, 303] on div "Name Email Active Role [DOMAIN_NAME] ST [PERSON_NAME] Testing [PERSON_NAME][EMA…" at bounding box center [402, 188] width 736 height 250
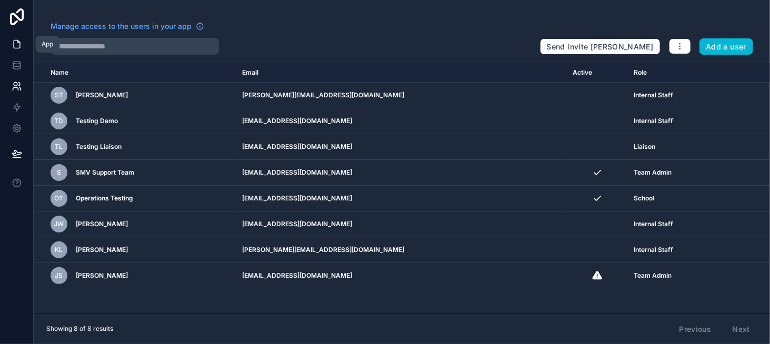
click at [9, 43] on link at bounding box center [16, 44] width 33 height 21
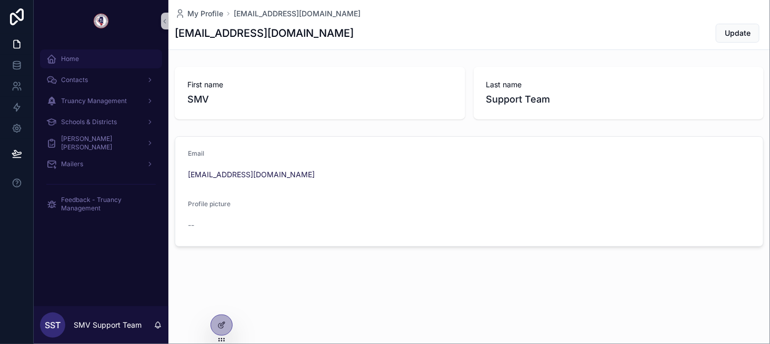
click at [116, 65] on div "Home" at bounding box center [100, 58] width 109 height 17
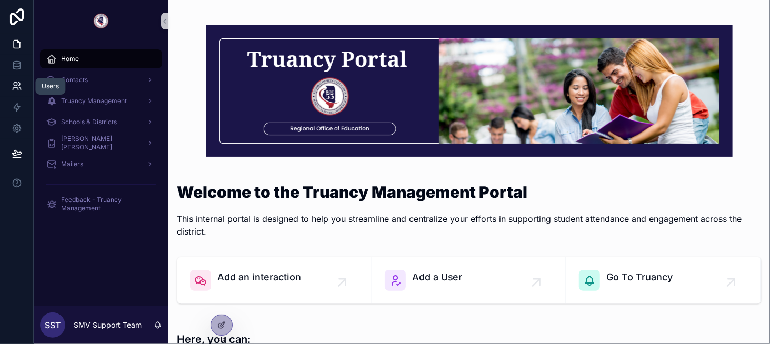
click at [13, 78] on link at bounding box center [16, 86] width 33 height 21
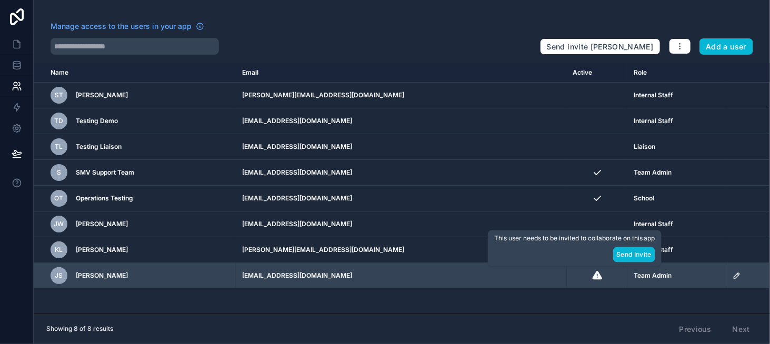
click at [592, 273] on icon "scrollable content" at bounding box center [596, 275] width 9 height 8
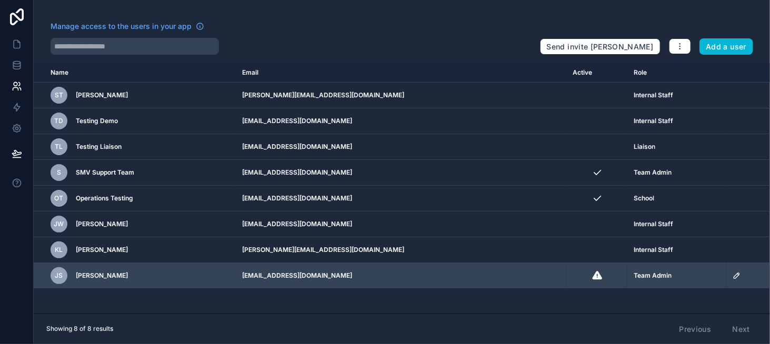
drag, startPoint x: 643, startPoint y: 274, endPoint x: 731, endPoint y: 272, distance: 87.9
click at [732, 272] on icon "scrollable content" at bounding box center [736, 275] width 8 height 8
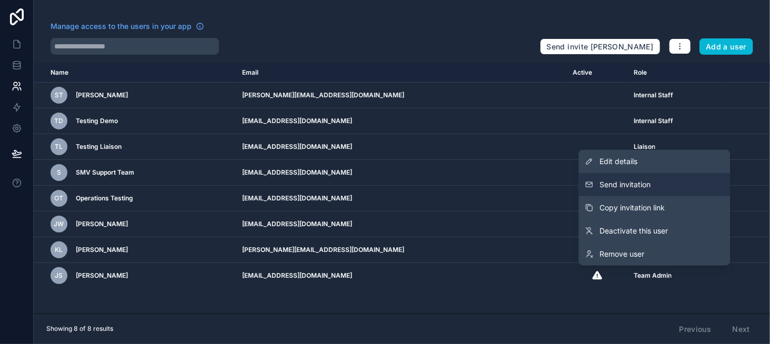
click at [690, 191] on button "Send invitation" at bounding box center [654, 184] width 151 height 23
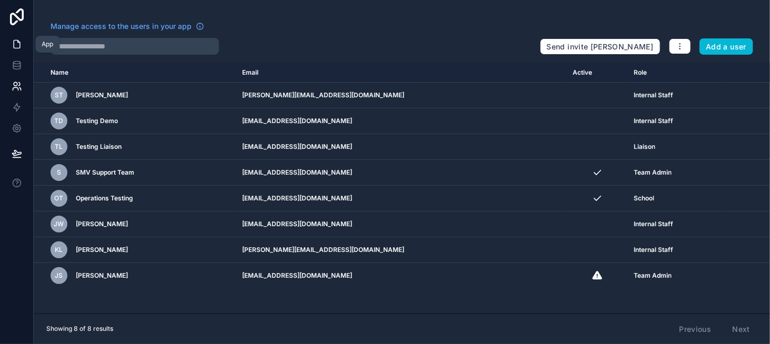
click at [10, 39] on link at bounding box center [16, 44] width 33 height 21
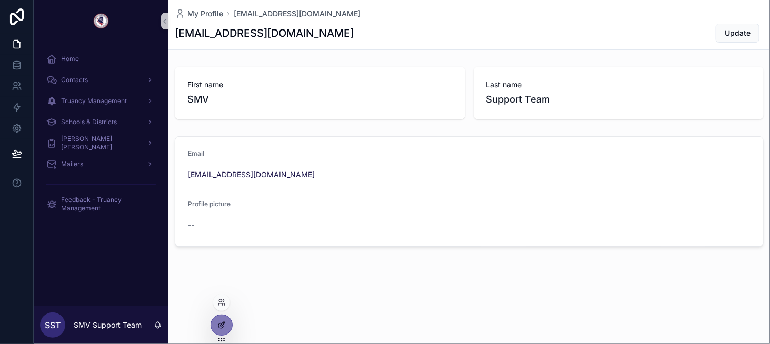
click at [220, 322] on icon at bounding box center [221, 325] width 8 height 8
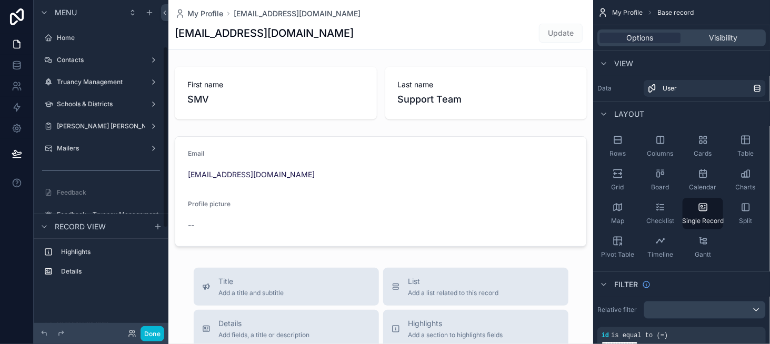
scroll to position [85, 0]
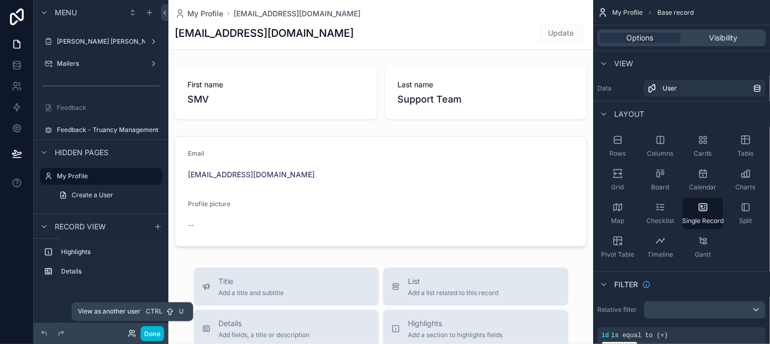
click at [133, 335] on icon at bounding box center [131, 336] width 4 height 2
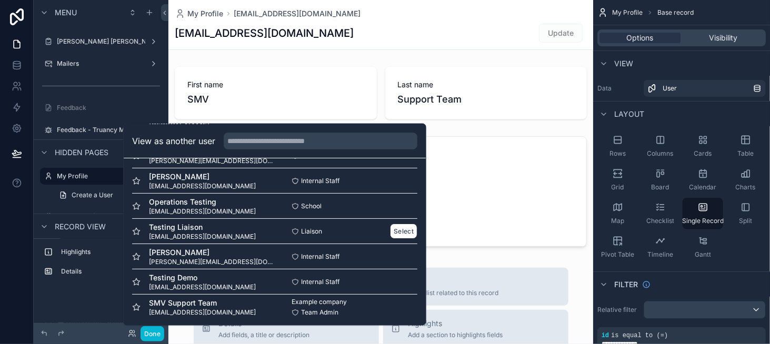
scroll to position [51, 0]
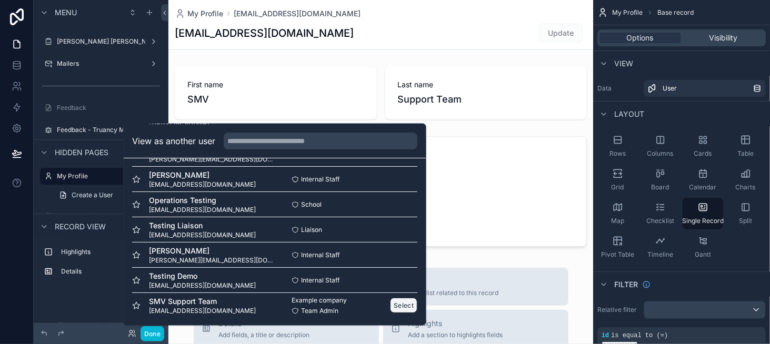
click at [396, 302] on button "Select" at bounding box center [403, 305] width 27 height 15
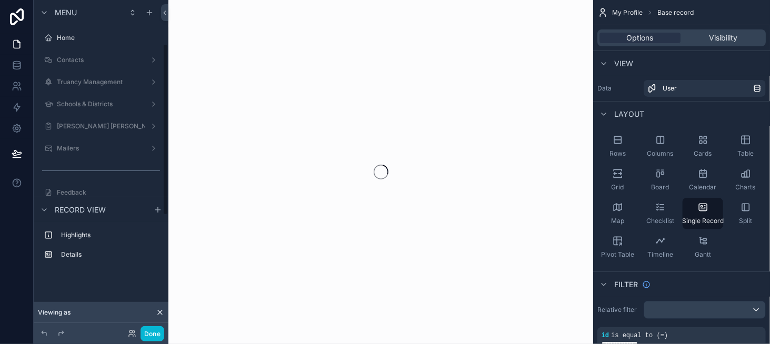
scroll to position [85, 0]
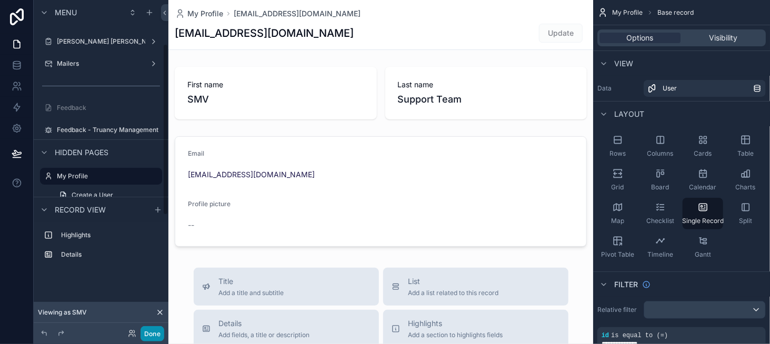
click at [159, 331] on button "Done" at bounding box center [152, 333] width 24 height 15
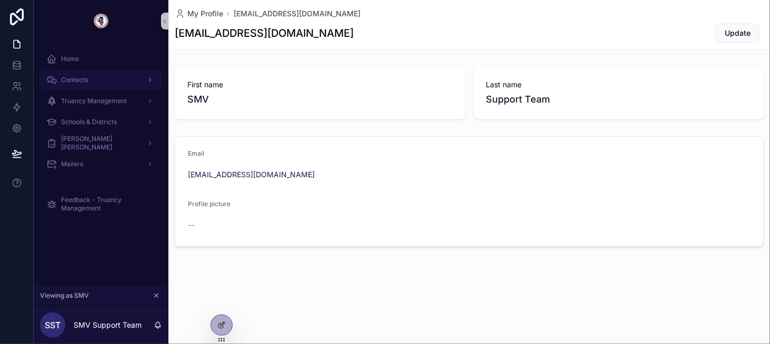
click at [131, 82] on div "Contacts" at bounding box center [100, 80] width 109 height 17
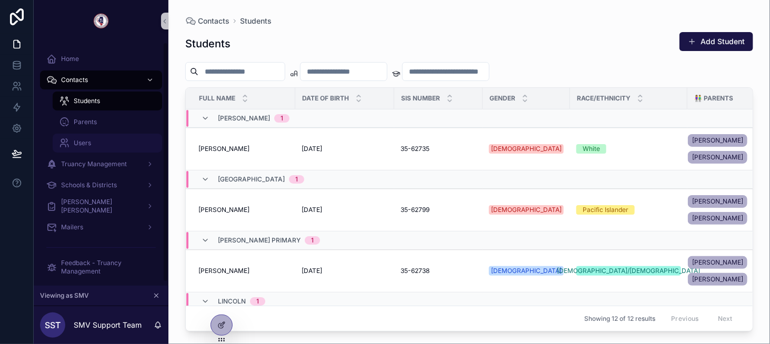
click at [97, 137] on div "Users" at bounding box center [107, 143] width 97 height 17
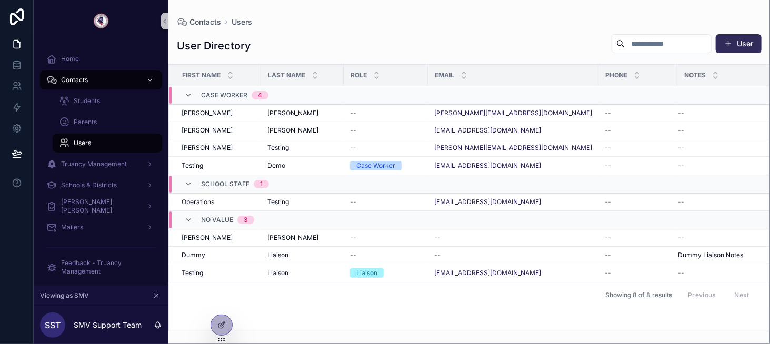
click at [720, 43] on button "User" at bounding box center [738, 43] width 46 height 19
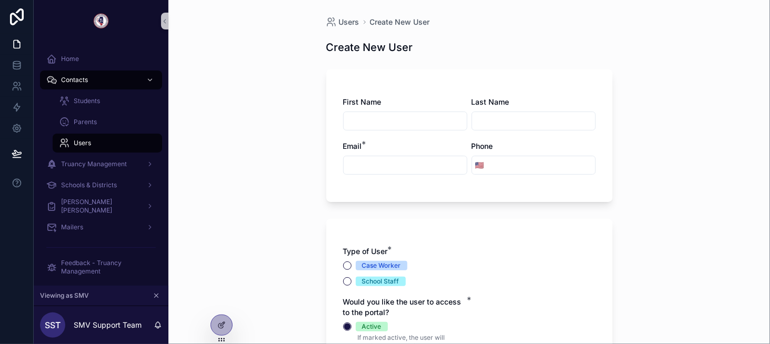
click at [393, 131] on div "First Name Last Name Email * Phone 🇺🇸" at bounding box center [469, 141] width 252 height 88
click at [396, 122] on input "scrollable content" at bounding box center [404, 121] width 123 height 15
type input "***"
type input "*****"
paste input "**********"
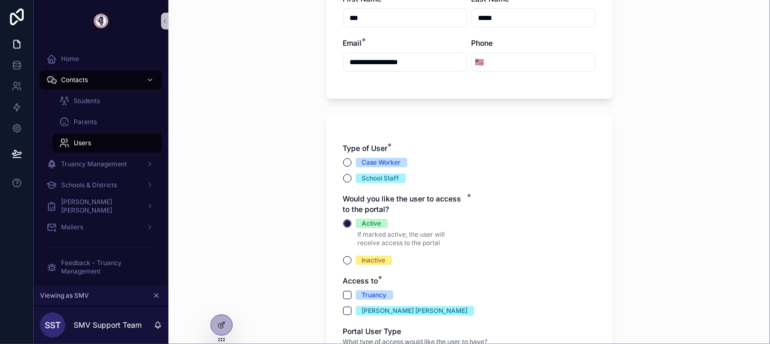
scroll to position [105, 0]
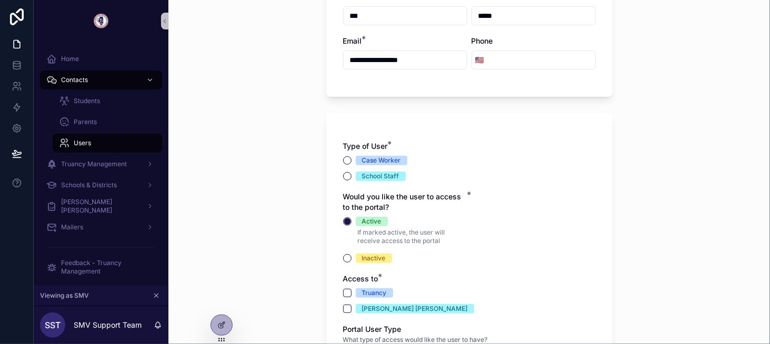
type input "**********"
click at [383, 158] on div "Case Worker" at bounding box center [381, 160] width 39 height 9
click at [351, 158] on button "Case Worker" at bounding box center [347, 160] width 8 height 8
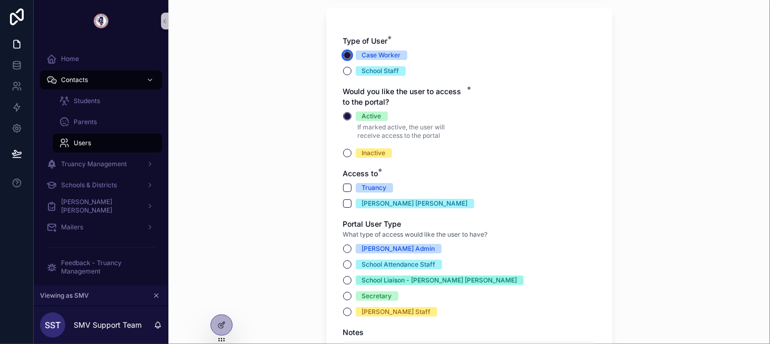
scroll to position [263, 0]
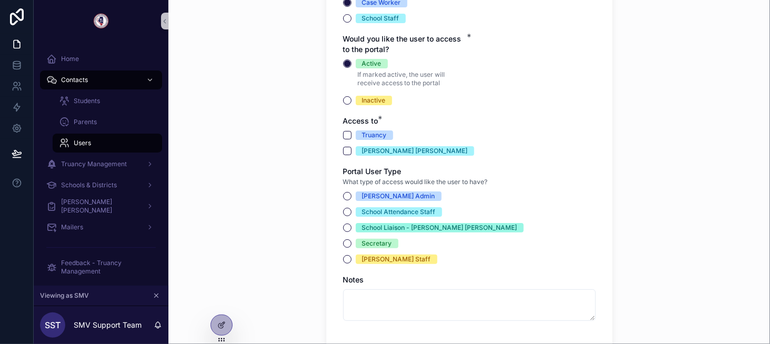
click at [338, 135] on div "Type of User * Case Worker School Staff Would you like the user to access to th…" at bounding box center [469, 152] width 286 height 392
click at [343, 136] on button "Truancy" at bounding box center [347, 135] width 8 height 8
click at [343, 150] on button "[PERSON_NAME] [PERSON_NAME]" at bounding box center [347, 151] width 8 height 8
click at [362, 195] on div "ROE Admin" at bounding box center [398, 195] width 73 height 9
click at [351, 195] on button "ROE Admin" at bounding box center [347, 196] width 8 height 8
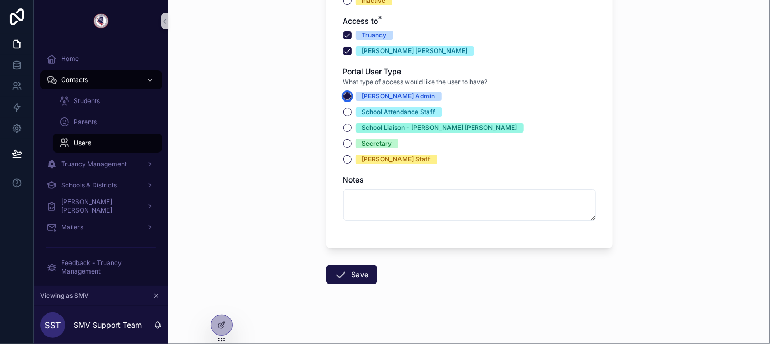
scroll to position [370, 0]
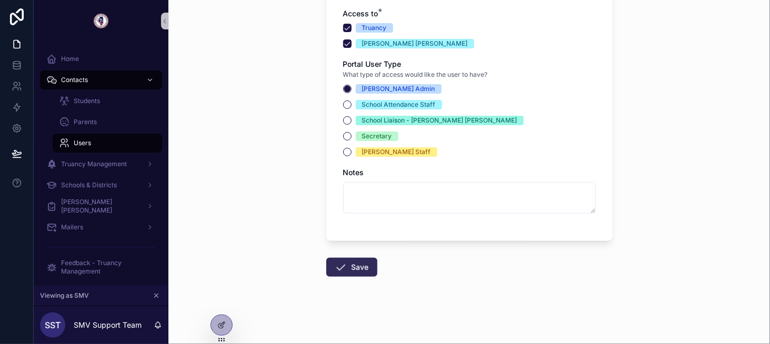
click at [347, 267] on button "Save" at bounding box center [351, 267] width 51 height 19
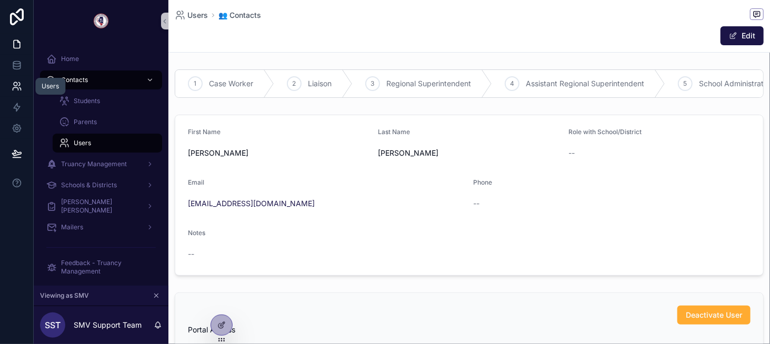
click at [15, 84] on icon at bounding box center [17, 86] width 11 height 11
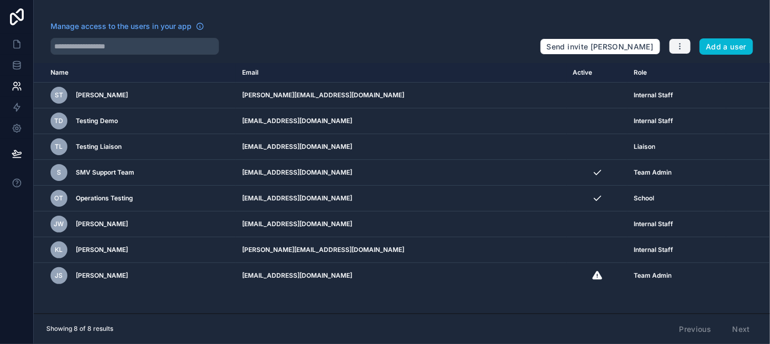
click at [679, 50] on icon "button" at bounding box center [679, 46] width 8 height 8
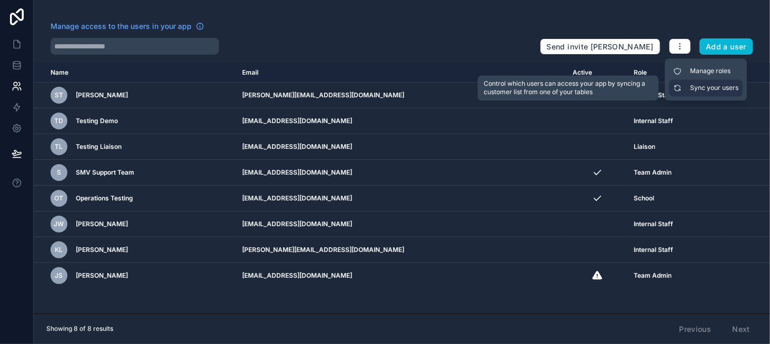
click at [702, 88] on link "Sync your users" at bounding box center [706, 87] width 74 height 17
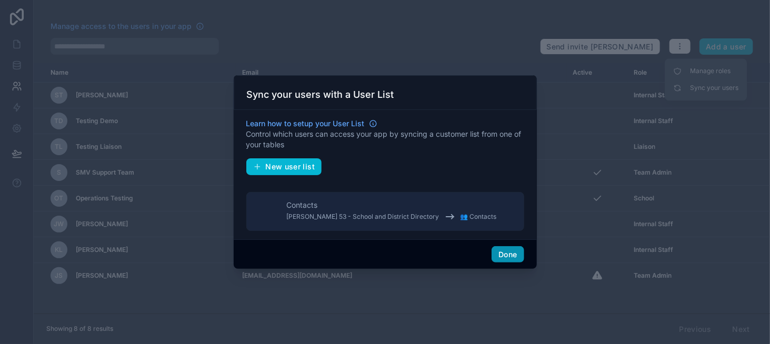
click at [513, 252] on button "Done" at bounding box center [507, 254] width 32 height 17
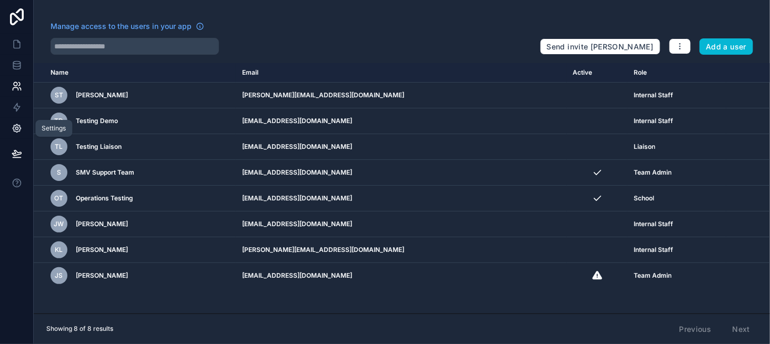
click at [13, 135] on link at bounding box center [16, 128] width 33 height 21
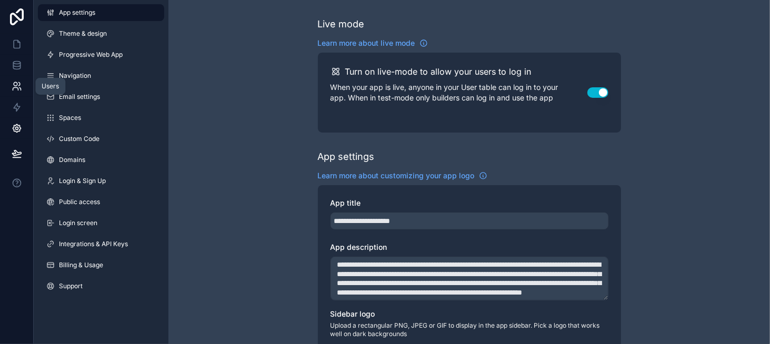
click at [19, 84] on icon at bounding box center [17, 86] width 11 height 11
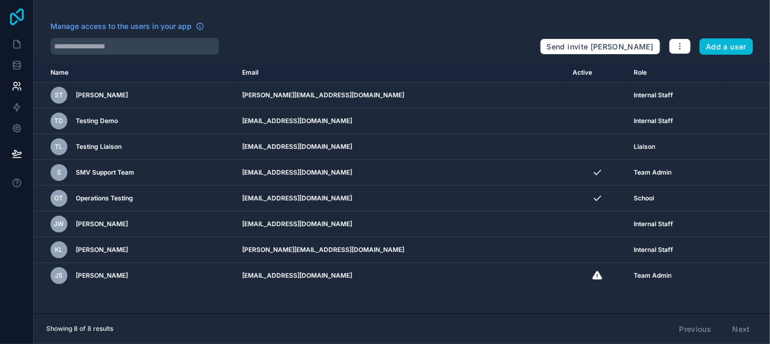
click at [15, 20] on icon at bounding box center [16, 16] width 21 height 17
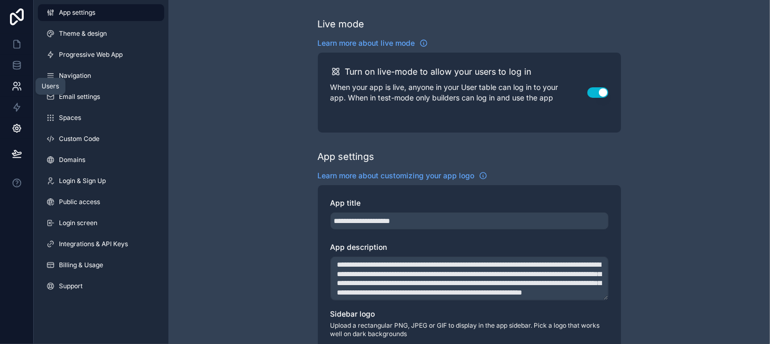
click at [17, 86] on icon at bounding box center [17, 86] width 11 height 11
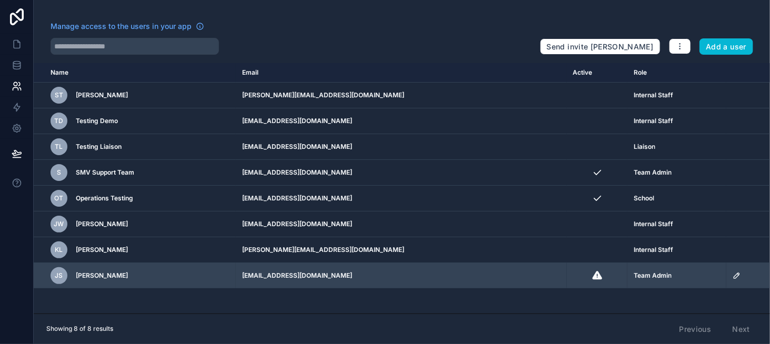
click at [733, 275] on icon "scrollable content" at bounding box center [735, 275] width 5 height 5
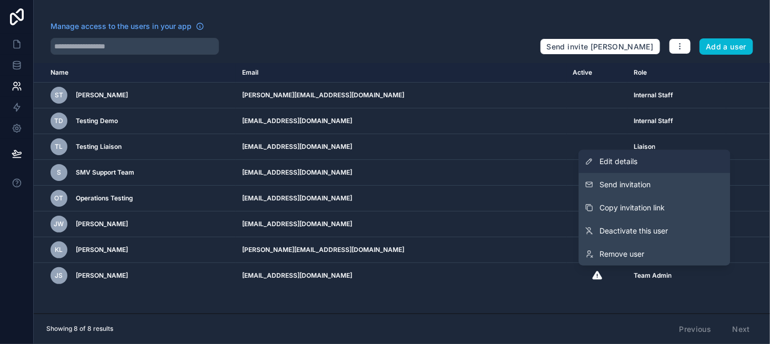
click at [655, 156] on link "Edit details" at bounding box center [654, 161] width 151 height 23
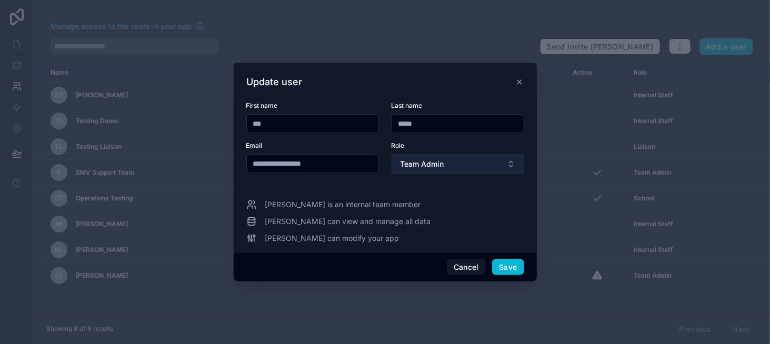
click at [445, 160] on button "Team Admin" at bounding box center [457, 164] width 133 height 20
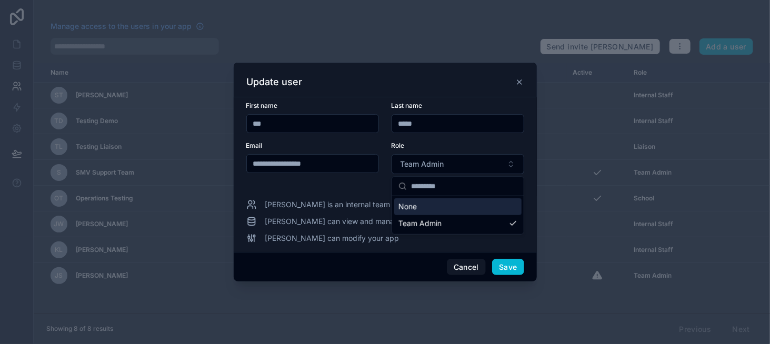
click at [362, 184] on form "**********" at bounding box center [385, 144] width 278 height 85
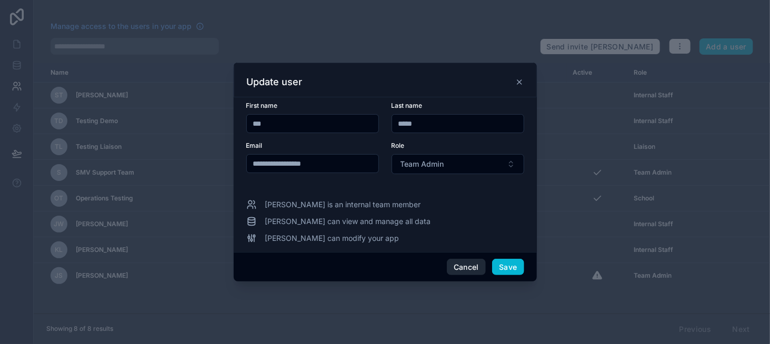
click at [456, 264] on button "Cancel" at bounding box center [466, 267] width 39 height 17
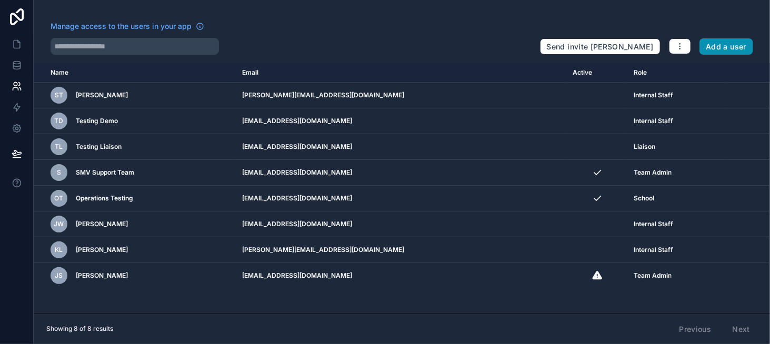
click at [730, 42] on button "Add a user" at bounding box center [726, 46] width 54 height 17
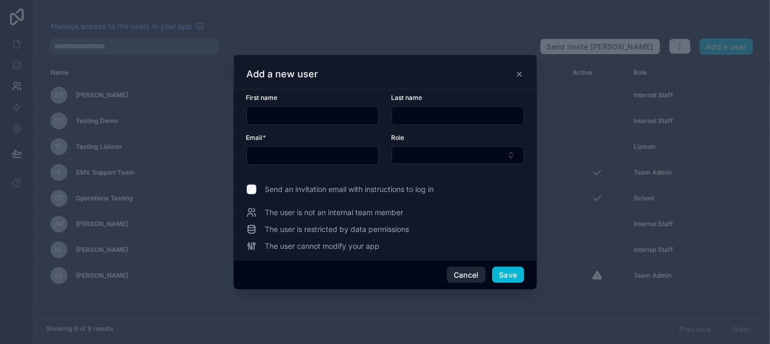
click at [461, 273] on button "Cancel" at bounding box center [466, 275] width 39 height 17
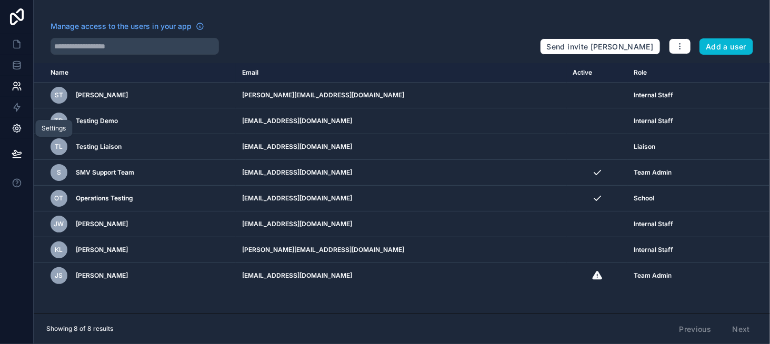
click at [18, 128] on icon at bounding box center [16, 128] width 3 height 3
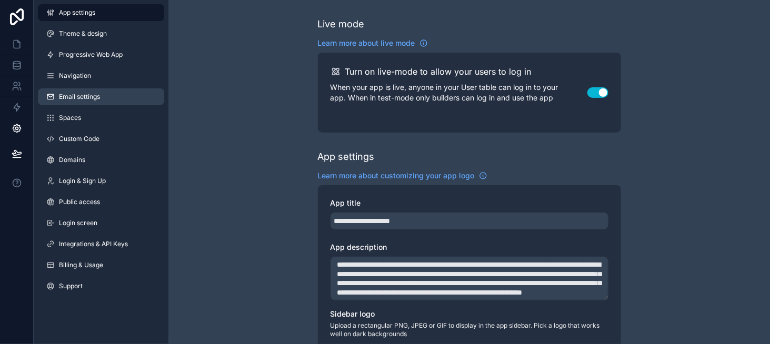
click at [119, 104] on link "Email settings" at bounding box center [101, 96] width 126 height 17
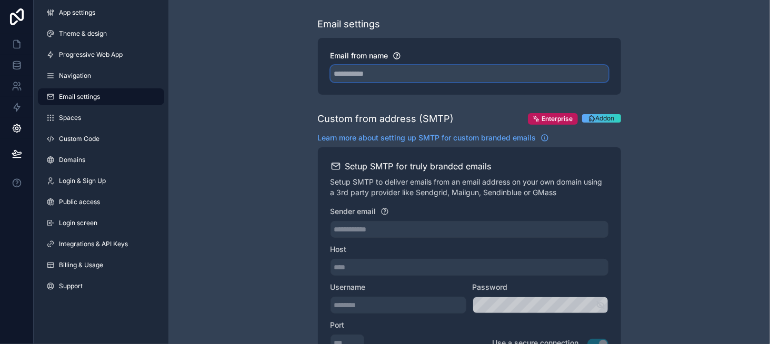
click at [357, 70] on input "Email from name" at bounding box center [469, 73] width 278 height 17
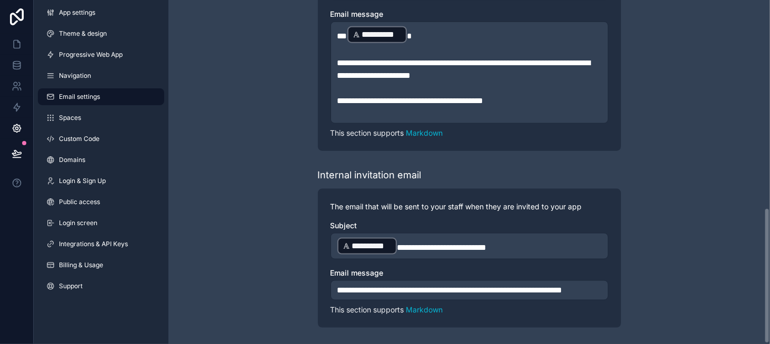
scroll to position [525, 0]
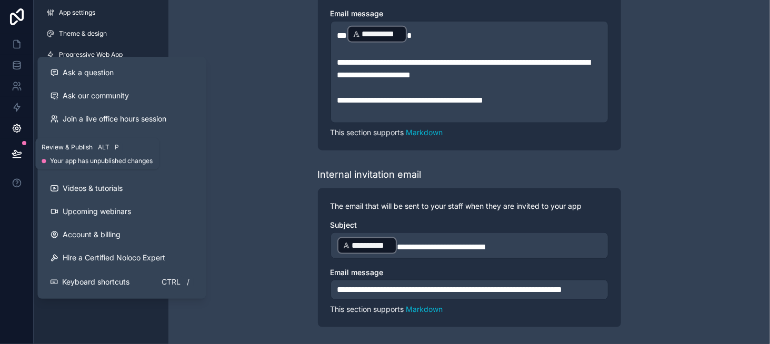
type input "**********"
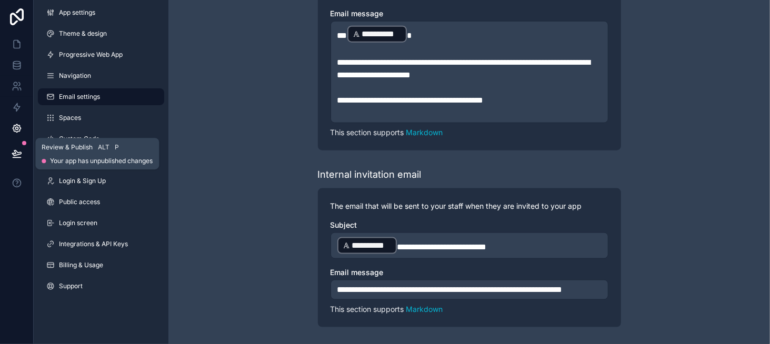
click at [18, 156] on icon at bounding box center [17, 153] width 11 height 11
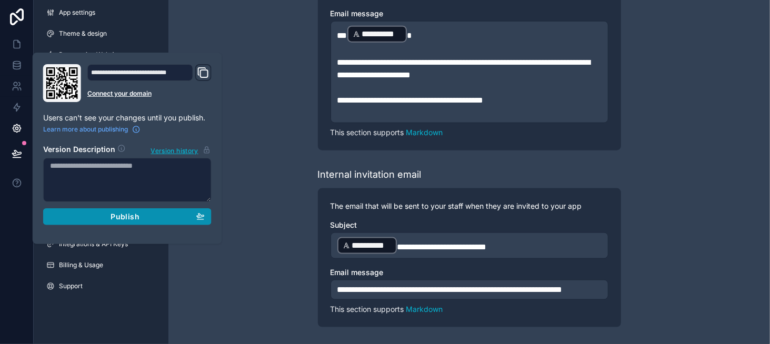
click at [178, 214] on div "Publish" at bounding box center [127, 216] width 155 height 9
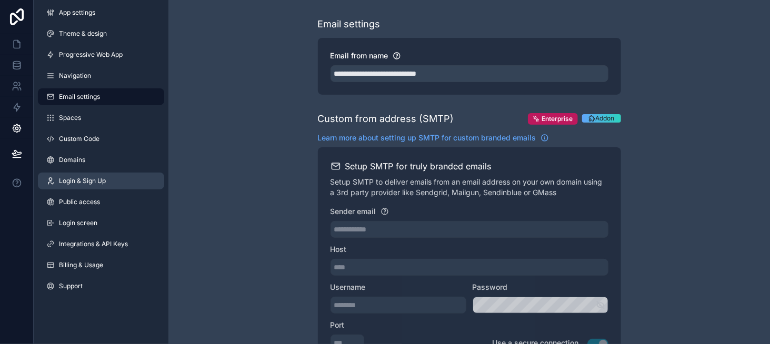
click at [98, 182] on span "Login & Sign Up" at bounding box center [82, 181] width 47 height 8
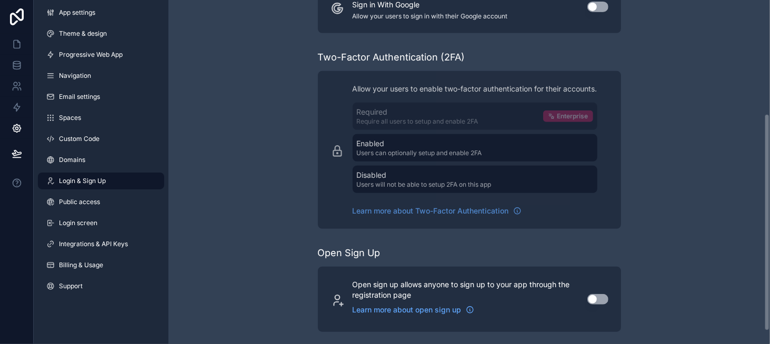
scroll to position [200, 0]
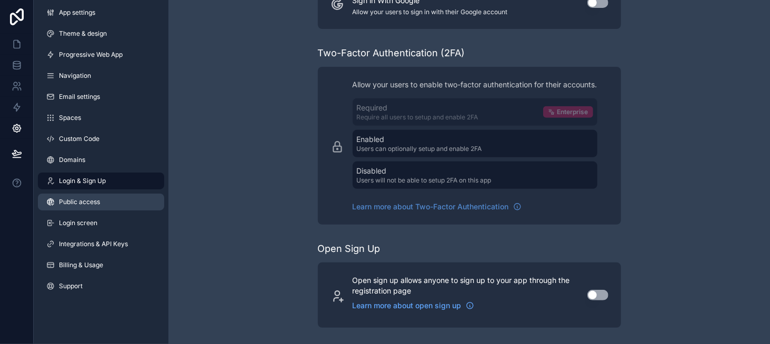
click at [94, 196] on link "Public access" at bounding box center [101, 202] width 126 height 17
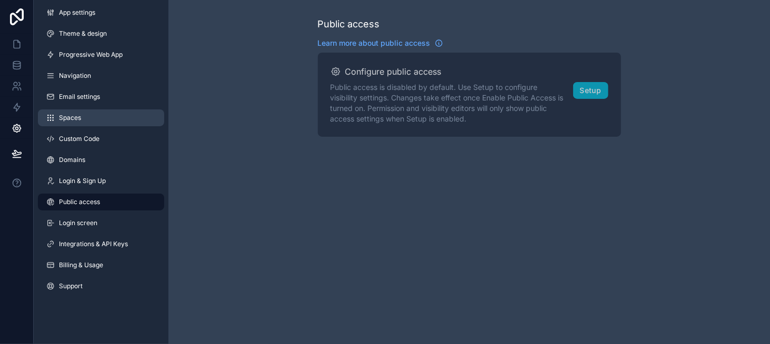
click at [121, 119] on link "Spaces" at bounding box center [101, 117] width 126 height 17
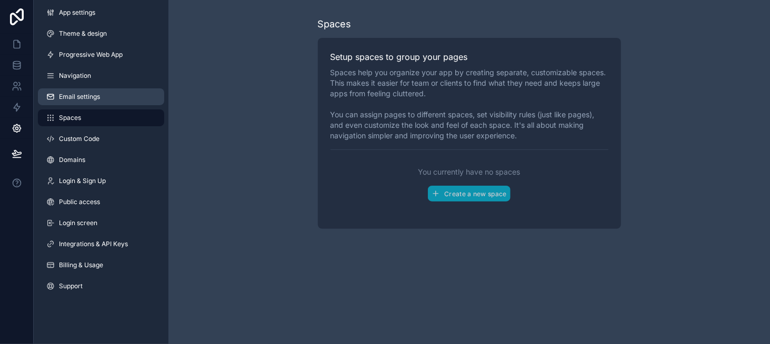
click at [114, 104] on link "Email settings" at bounding box center [101, 96] width 126 height 17
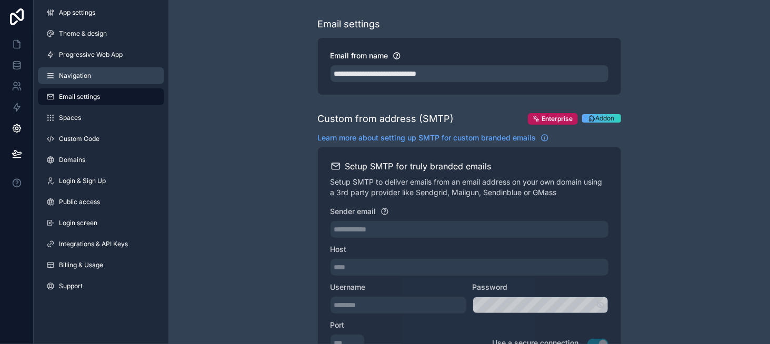
click at [114, 84] on link "Navigation" at bounding box center [101, 75] width 126 height 17
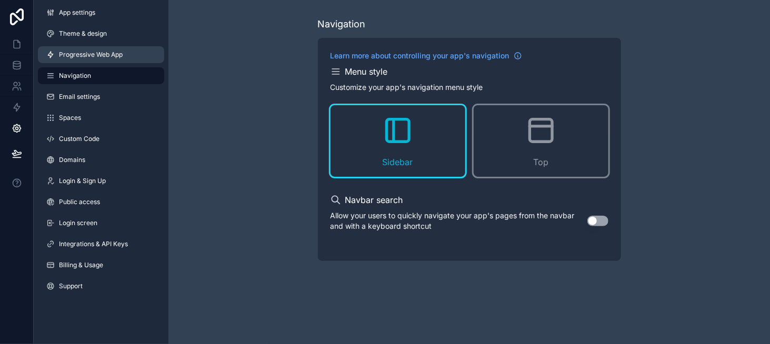
click at [113, 54] on span "Progressive Web App" at bounding box center [91, 54] width 64 height 8
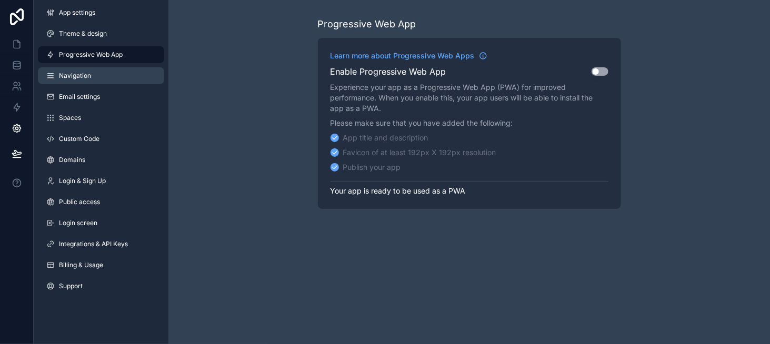
click at [107, 82] on link "Navigation" at bounding box center [101, 75] width 126 height 17
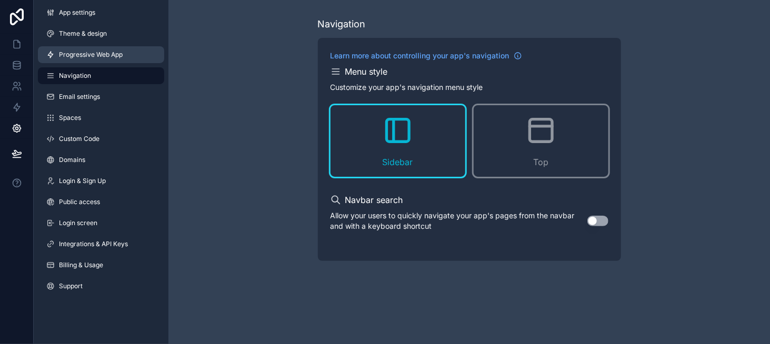
click at [109, 52] on span "Progressive Web App" at bounding box center [91, 54] width 64 height 8
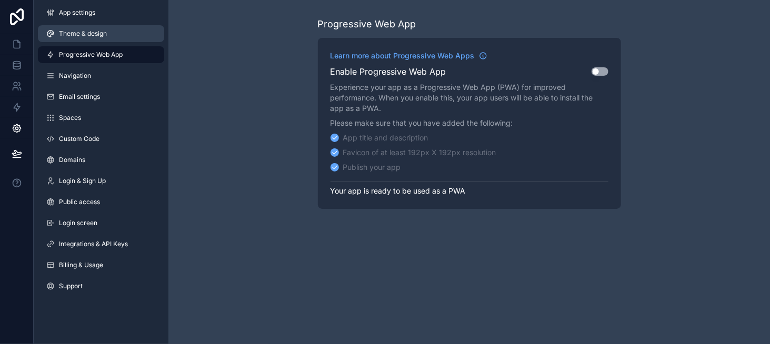
click at [105, 33] on span "Theme & design" at bounding box center [83, 33] width 48 height 8
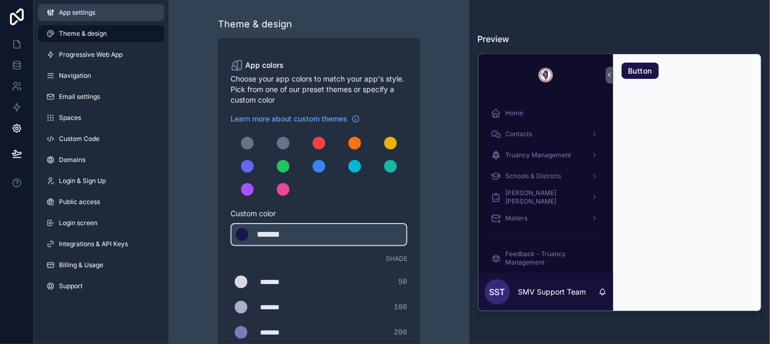
click at [106, 12] on link "App settings" at bounding box center [101, 12] width 126 height 17
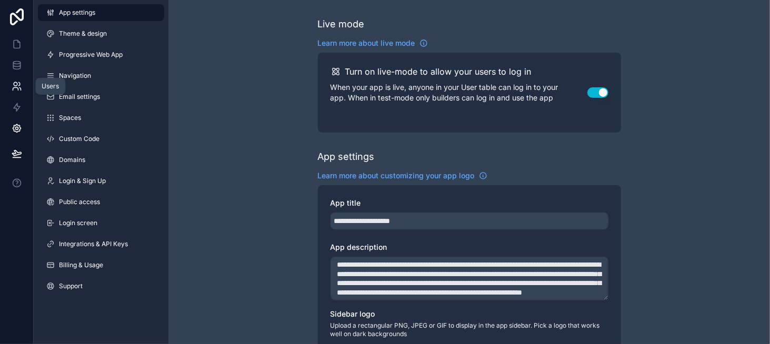
click at [20, 90] on icon at bounding box center [17, 86] width 11 height 11
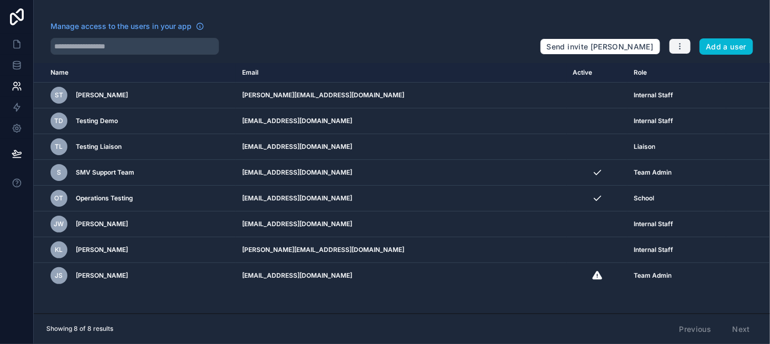
click at [674, 42] on button "button" at bounding box center [680, 46] width 22 height 16
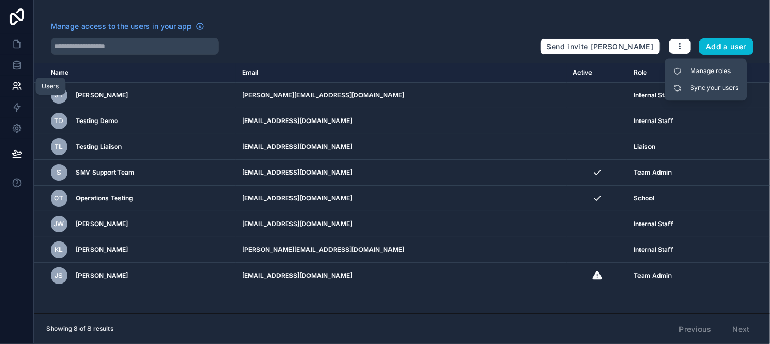
click at [22, 91] on link at bounding box center [16, 86] width 33 height 21
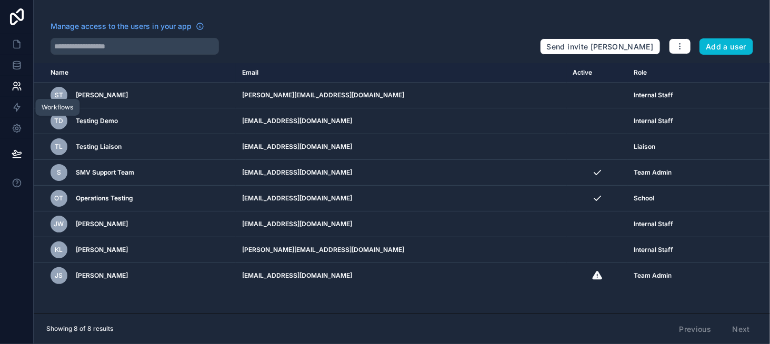
drag, startPoint x: 12, startPoint y: 110, endPoint x: 36, endPoint y: 113, distance: 24.3
click at [12, 110] on icon at bounding box center [17, 107] width 11 height 11
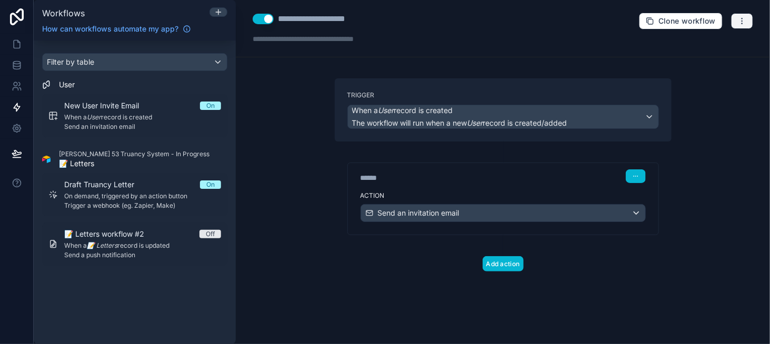
click at [743, 22] on icon "button" at bounding box center [741, 21] width 8 height 8
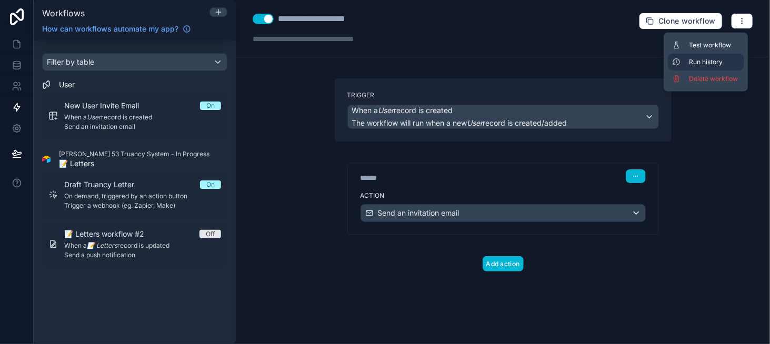
click at [715, 63] on span "Run history" at bounding box center [714, 62] width 50 height 8
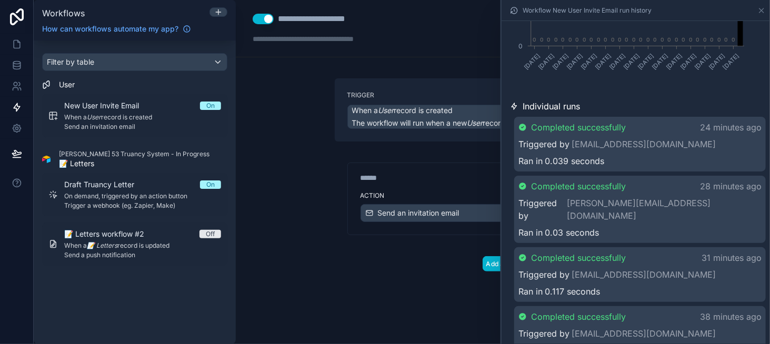
scroll to position [263, 0]
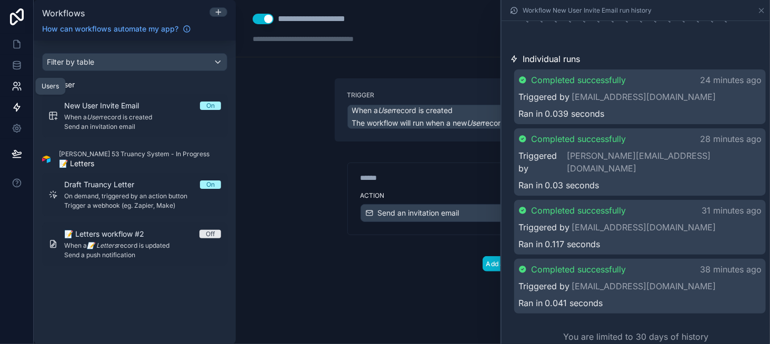
click at [21, 91] on icon at bounding box center [17, 86] width 11 height 11
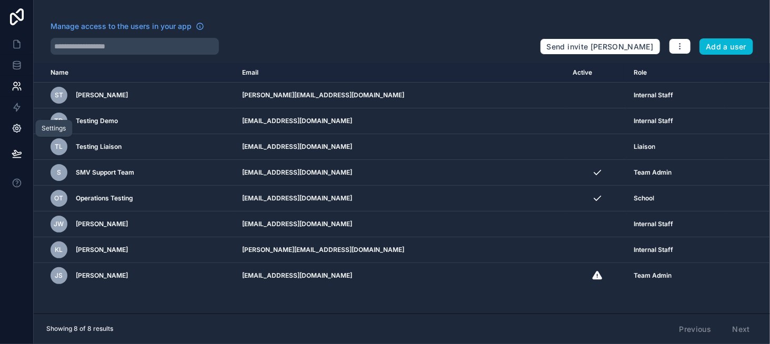
click at [19, 128] on icon at bounding box center [17, 129] width 8 height 8
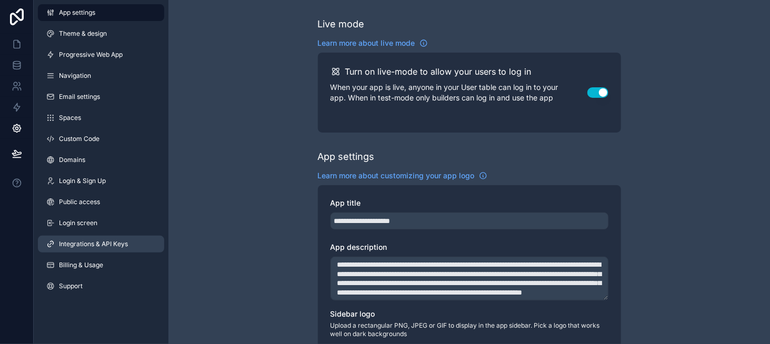
click at [112, 244] on span "Integrations & API Keys" at bounding box center [93, 244] width 69 height 8
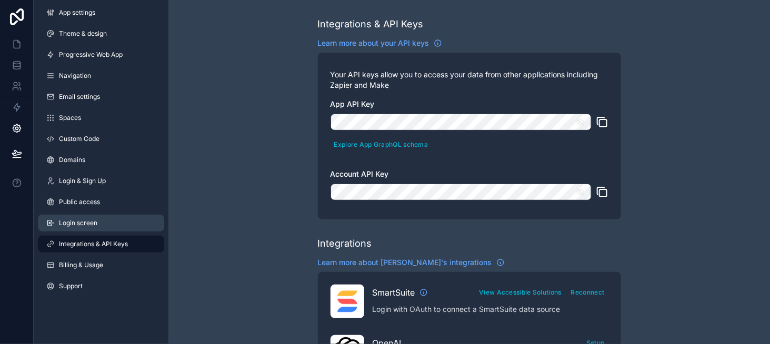
click at [125, 217] on link "Login screen" at bounding box center [101, 223] width 126 height 17
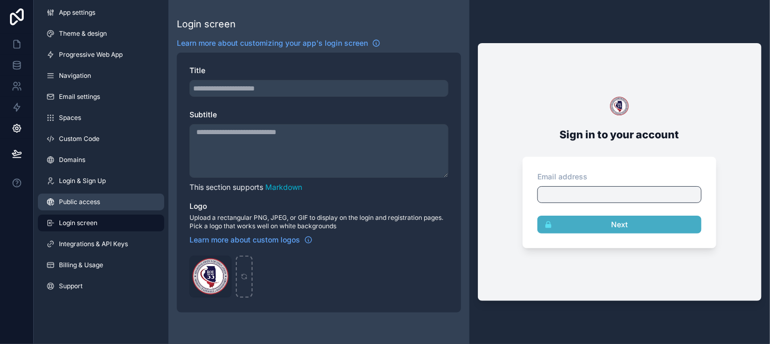
click at [116, 195] on link "Public access" at bounding box center [101, 202] width 126 height 17
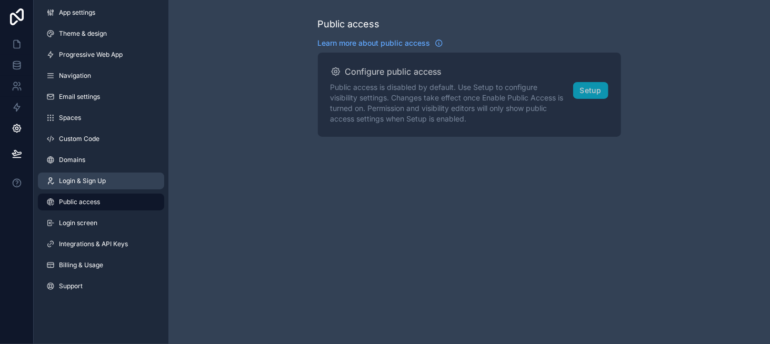
click at [106, 177] on span "Login & Sign Up" at bounding box center [82, 181] width 47 height 8
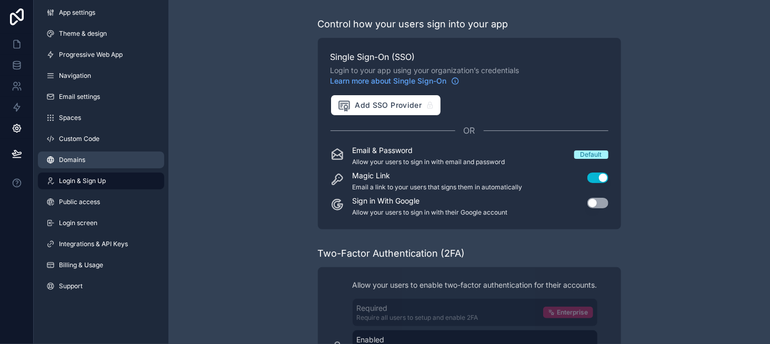
click at [104, 160] on link "Domains" at bounding box center [101, 159] width 126 height 17
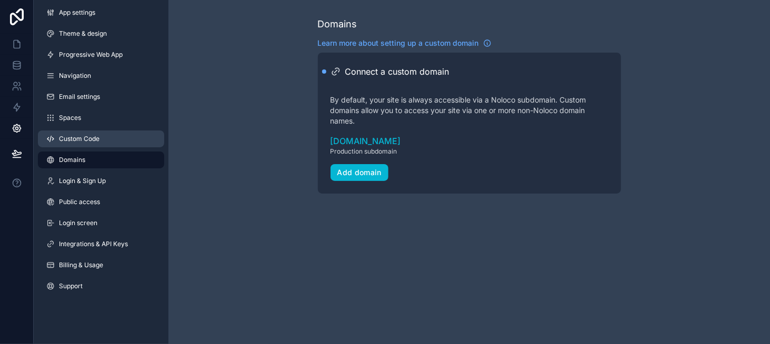
click at [100, 135] on link "Custom Code" at bounding box center [101, 138] width 126 height 17
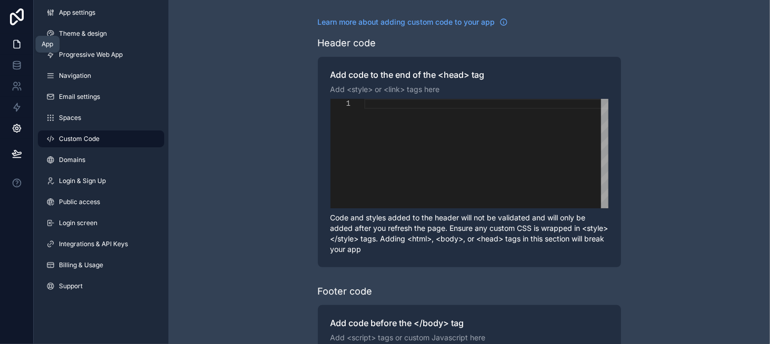
click at [14, 48] on icon at bounding box center [17, 45] width 6 height 8
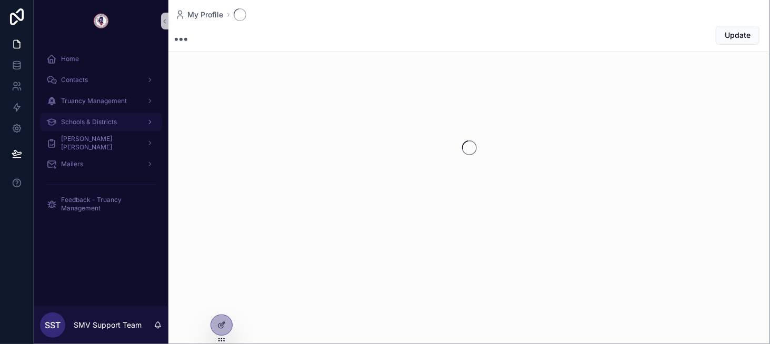
click at [114, 120] on span "Schools & Districts" at bounding box center [89, 122] width 56 height 8
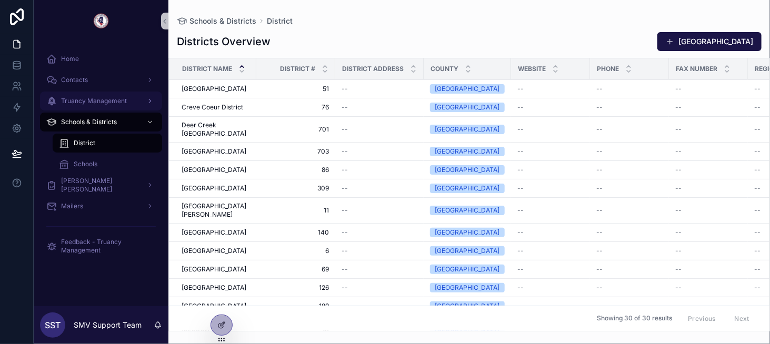
click at [117, 103] on span "Truancy Management" at bounding box center [94, 101] width 66 height 8
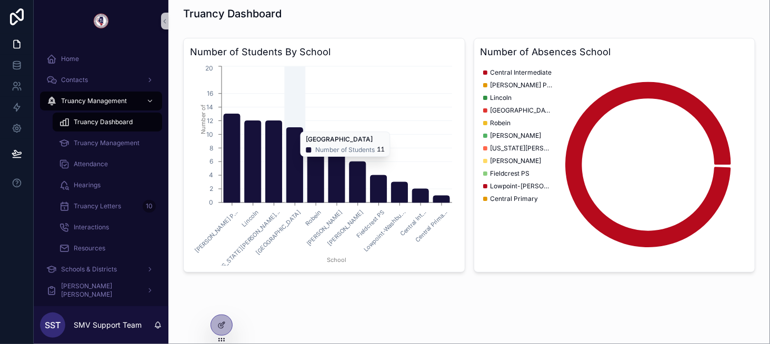
scroll to position [22, 0]
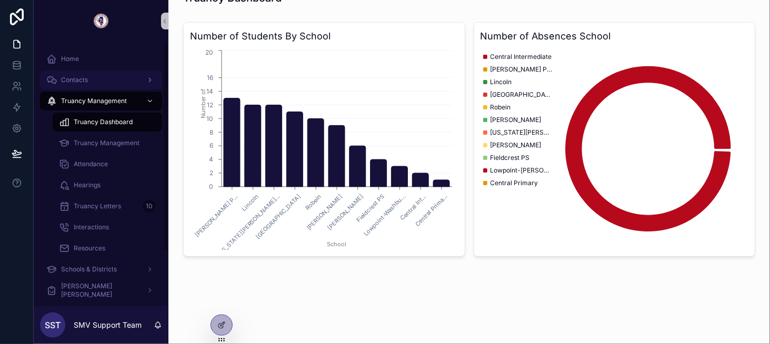
click at [96, 82] on div "Contacts" at bounding box center [100, 80] width 109 height 17
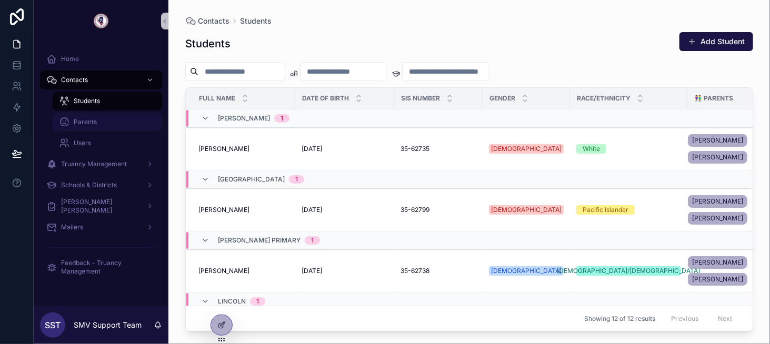
click at [116, 117] on div "Parents" at bounding box center [107, 122] width 97 height 17
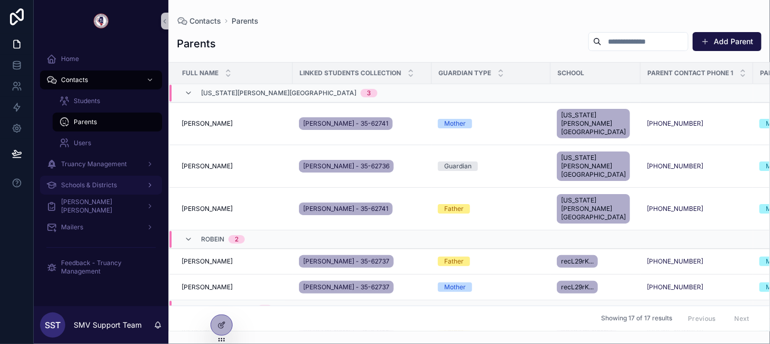
click at [118, 177] on div "Schools & Districts" at bounding box center [100, 185] width 109 height 17
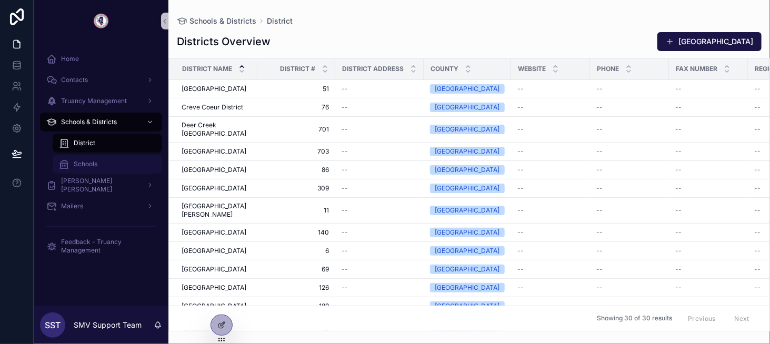
click at [108, 159] on div "Schools" at bounding box center [107, 164] width 97 height 17
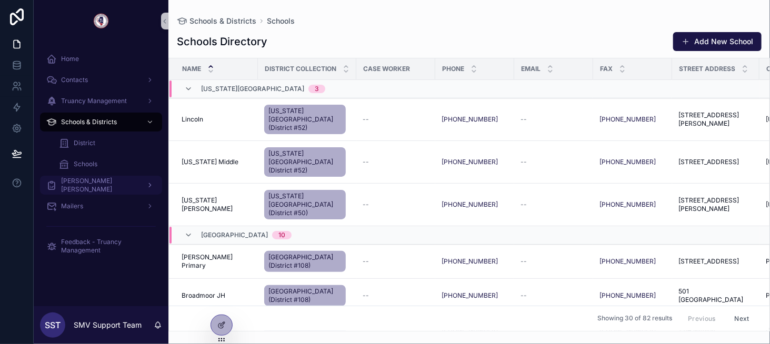
click at [124, 177] on div "[PERSON_NAME] [PERSON_NAME]" at bounding box center [100, 185] width 109 height 17
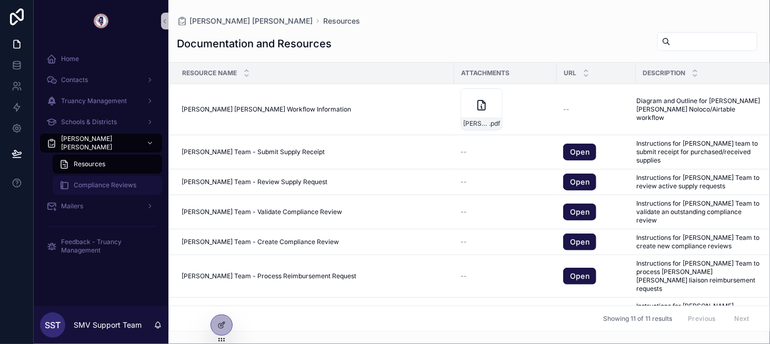
click at [118, 181] on span "Compliance Reviews" at bounding box center [105, 185] width 63 height 8
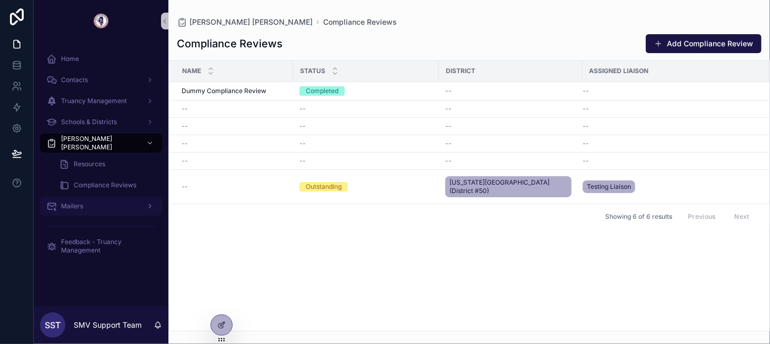
click at [124, 204] on div "Mailers" at bounding box center [100, 206] width 109 height 17
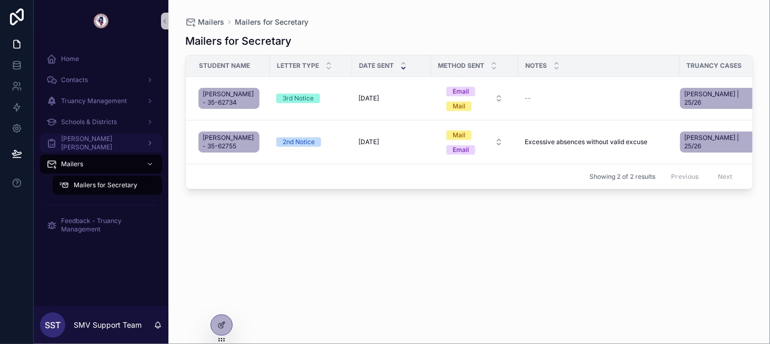
click at [112, 143] on div "[PERSON_NAME] [PERSON_NAME]" at bounding box center [100, 143] width 109 height 17
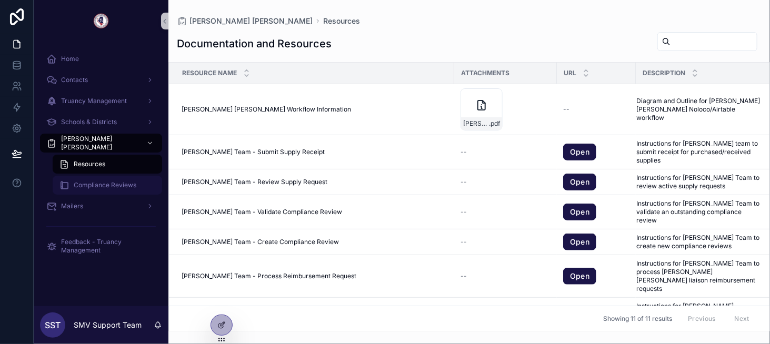
click at [116, 186] on span "Compliance Reviews" at bounding box center [105, 185] width 63 height 8
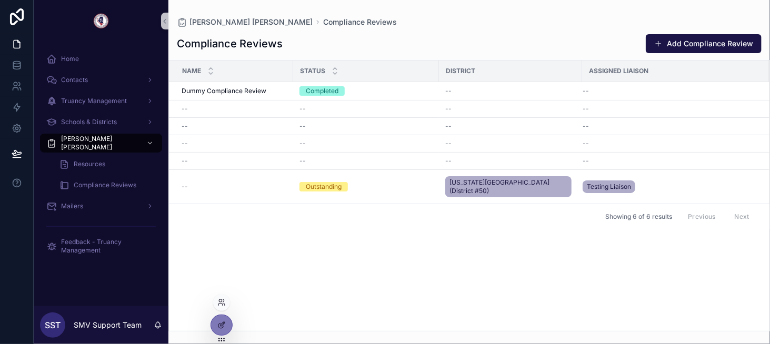
click at [216, 301] on div at bounding box center [221, 302] width 17 height 17
click at [110, 247] on span "Feedback - Truancy Management" at bounding box center [106, 246] width 90 height 17
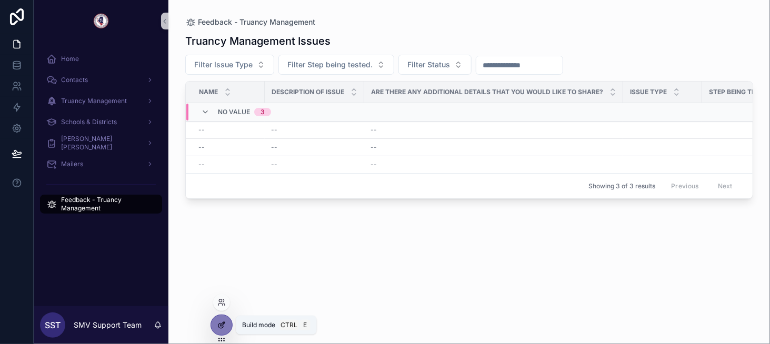
click at [221, 320] on div at bounding box center [221, 325] width 21 height 20
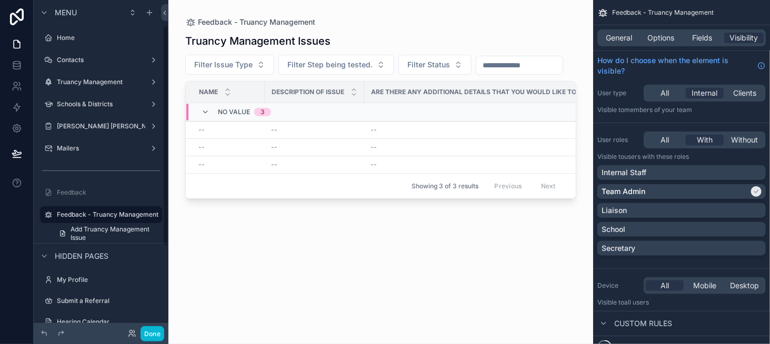
scroll to position [37, 0]
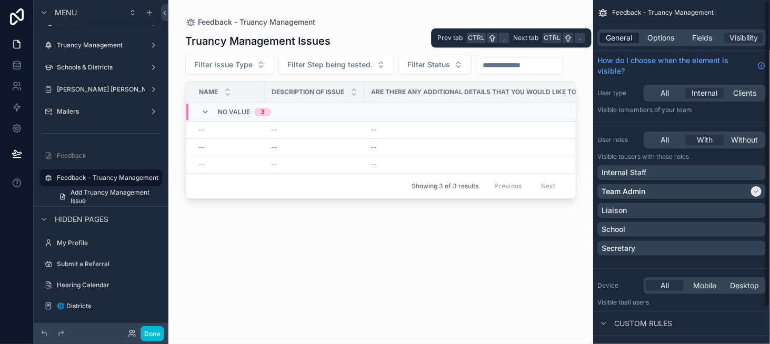
click at [625, 36] on span "General" at bounding box center [619, 38] width 26 height 11
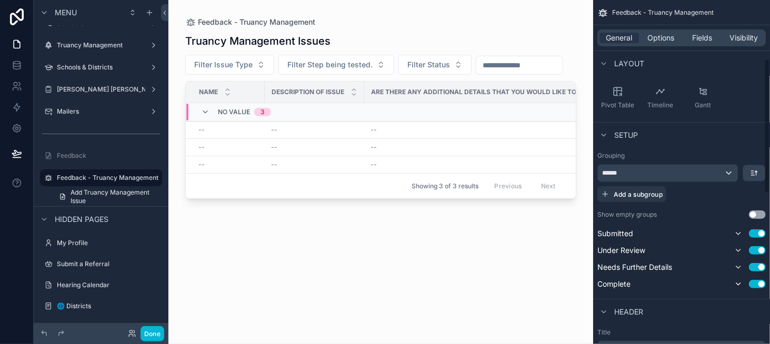
scroll to position [0, 0]
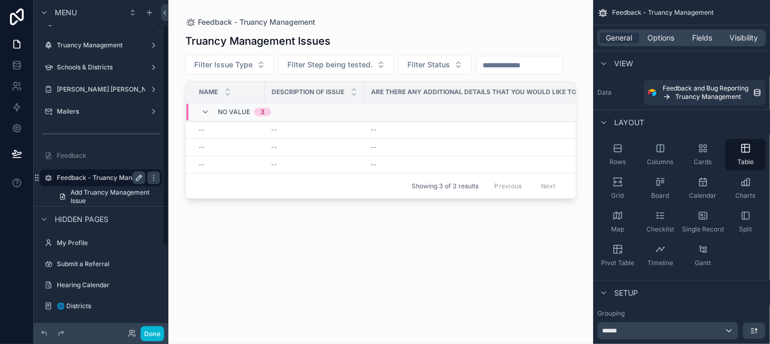
click at [140, 177] on icon "scrollable content" at bounding box center [138, 177] width 5 height 5
click at [92, 176] on input "**********" at bounding box center [93, 177] width 72 height 13
type input "********"
click at [149, 175] on icon "scrollable content" at bounding box center [153, 178] width 8 height 8
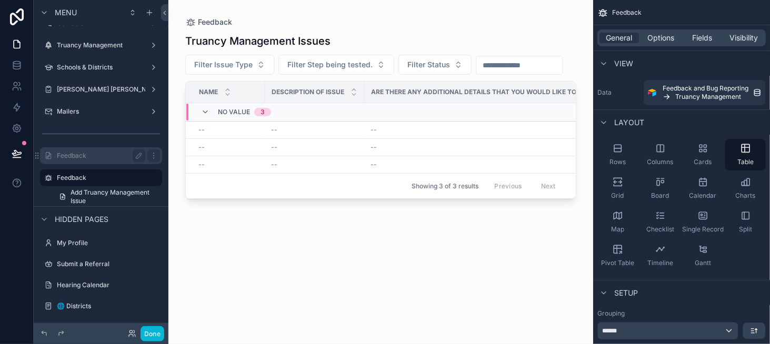
click at [109, 158] on label "Feedback" at bounding box center [99, 155] width 84 height 8
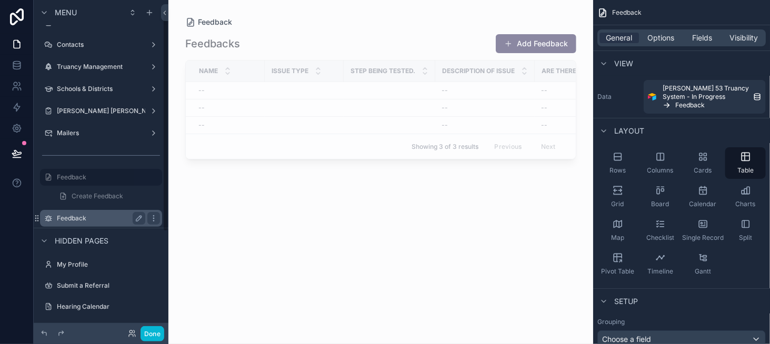
click at [115, 214] on label "Feedback" at bounding box center [99, 218] width 84 height 8
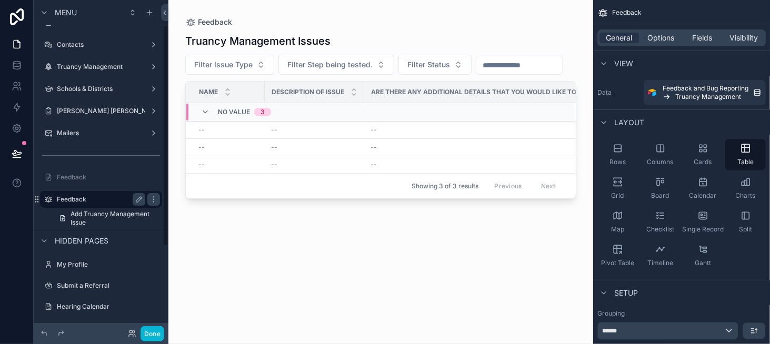
scroll to position [37, 0]
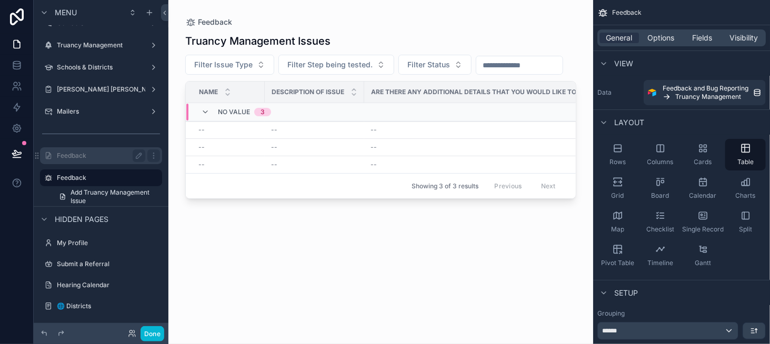
click at [107, 160] on div "Feedback" at bounding box center [101, 155] width 88 height 13
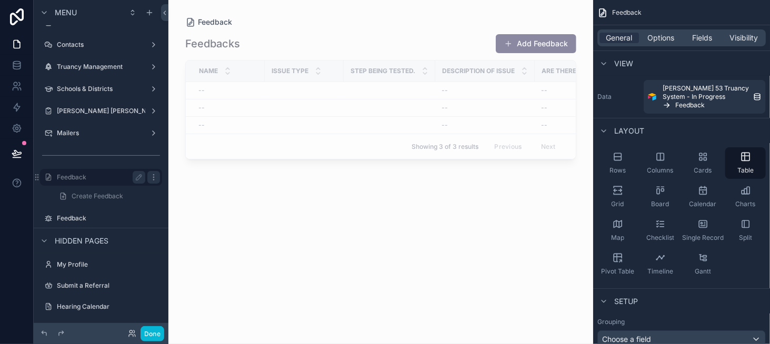
click at [155, 177] on icon "scrollable content" at bounding box center [153, 177] width 8 height 8
click at [115, 213] on div "Feedback" at bounding box center [101, 218] width 88 height 13
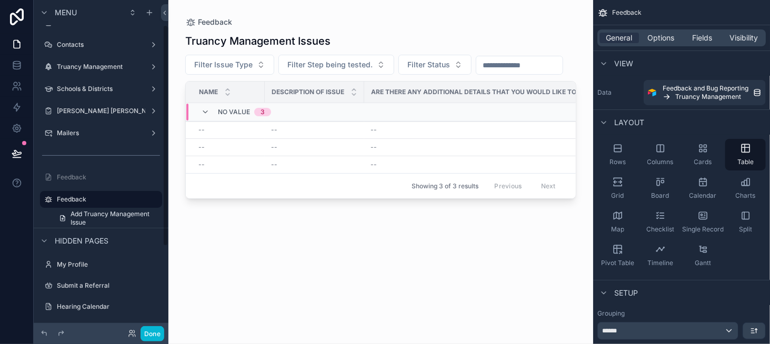
scroll to position [37, 0]
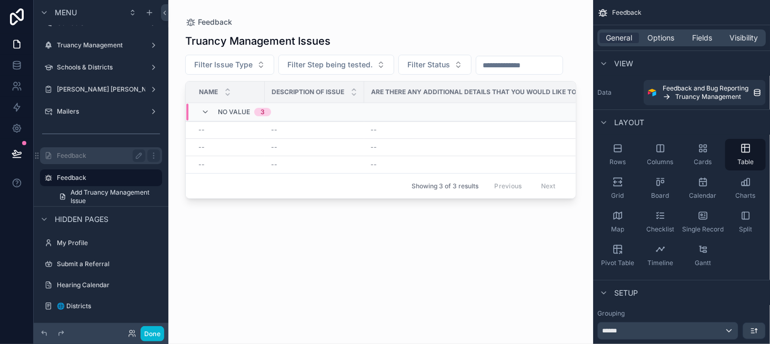
click at [118, 156] on label "Feedback" at bounding box center [99, 155] width 84 height 8
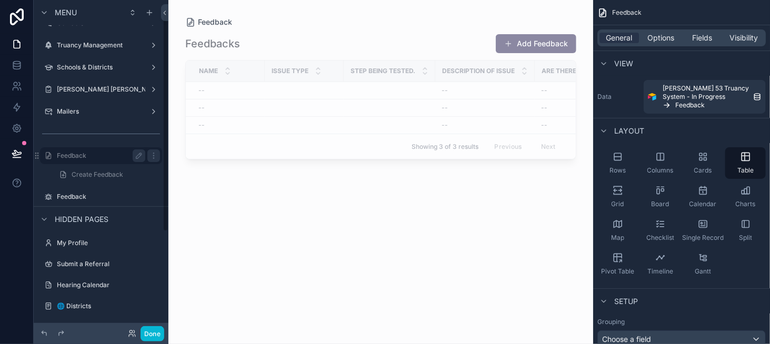
scroll to position [15, 0]
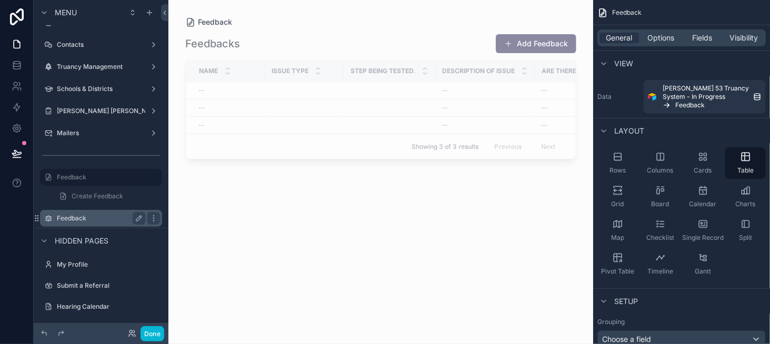
click at [108, 212] on div "Feedback" at bounding box center [101, 218] width 88 height 13
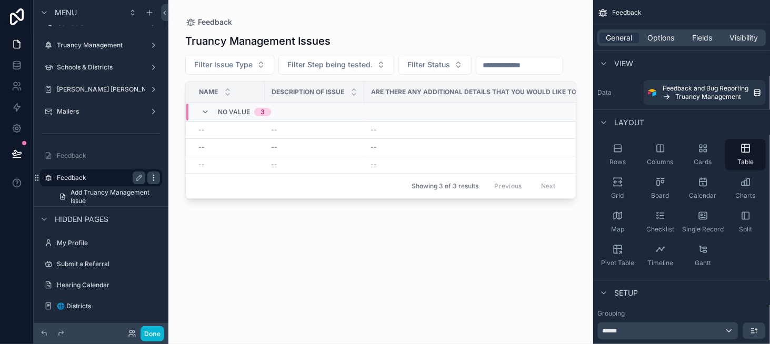
click at [150, 180] on icon "scrollable content" at bounding box center [153, 178] width 8 height 8
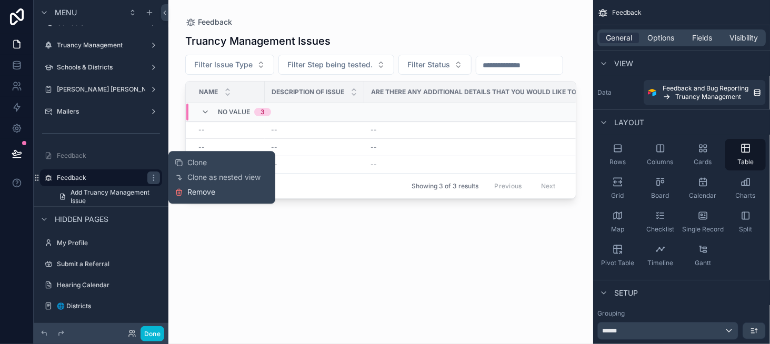
click at [194, 190] on span "Remove" at bounding box center [201, 192] width 28 height 11
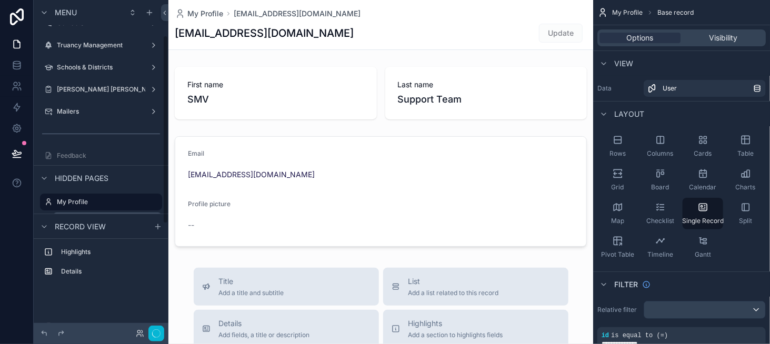
scroll to position [62, 0]
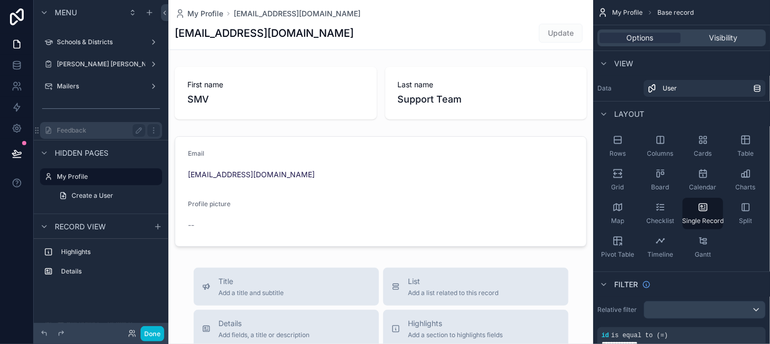
click at [100, 131] on label "Feedback" at bounding box center [99, 130] width 84 height 8
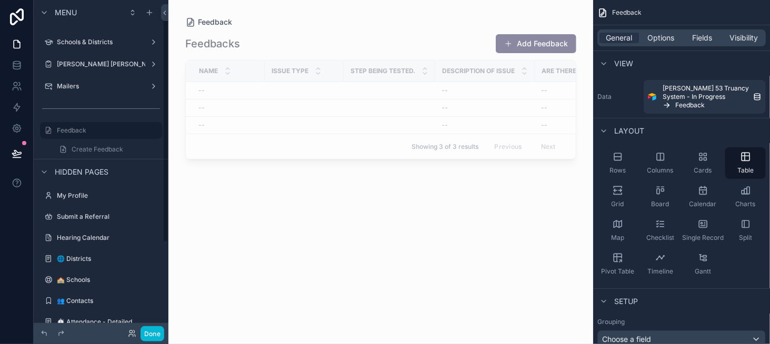
scroll to position [15, 0]
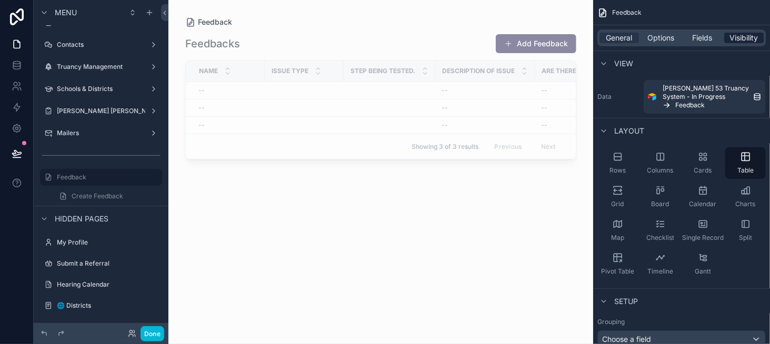
click at [744, 41] on span "Visibility" at bounding box center [744, 38] width 28 height 11
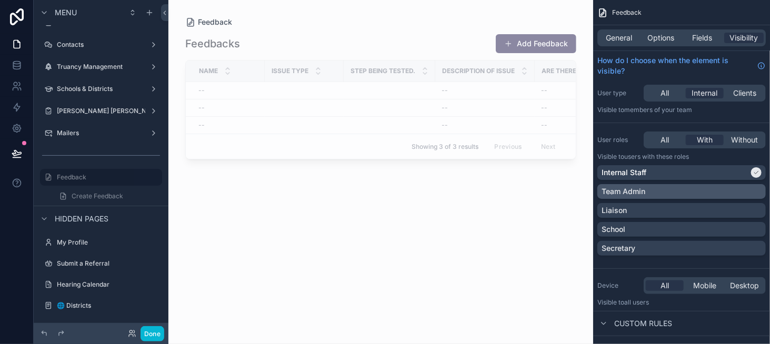
click at [672, 189] on div "Team Admin" at bounding box center [681, 191] width 160 height 11
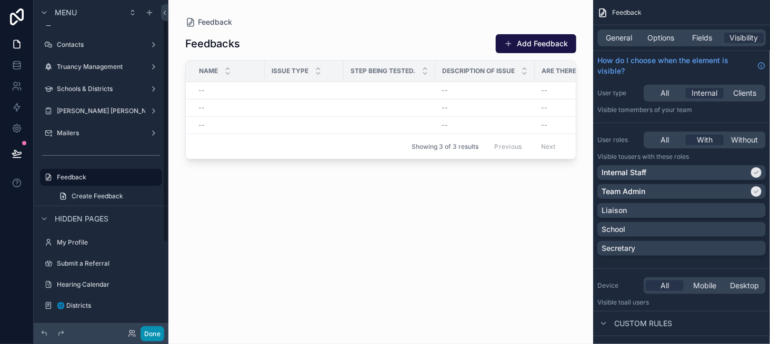
click at [155, 331] on button "Done" at bounding box center [152, 333] width 24 height 15
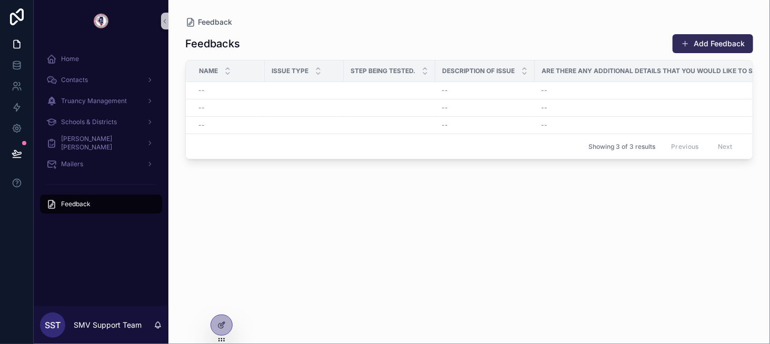
click at [705, 45] on button "Add Feedback" at bounding box center [712, 43] width 80 height 19
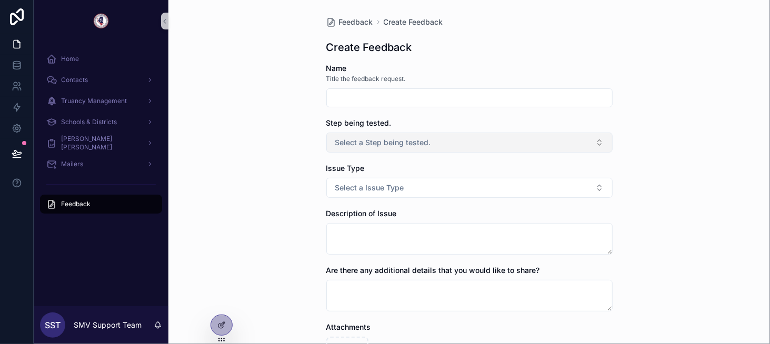
click at [499, 138] on button "Select a Step being tested." at bounding box center [469, 143] width 286 height 20
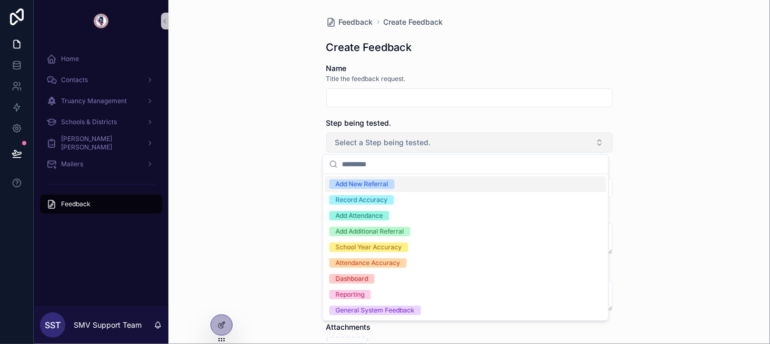
click at [499, 138] on button "Select a Step being tested." at bounding box center [469, 143] width 286 height 20
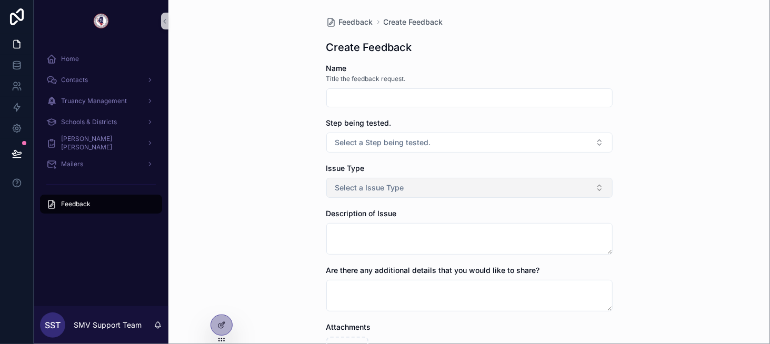
click at [487, 181] on button "Select a Issue Type" at bounding box center [469, 188] width 286 height 20
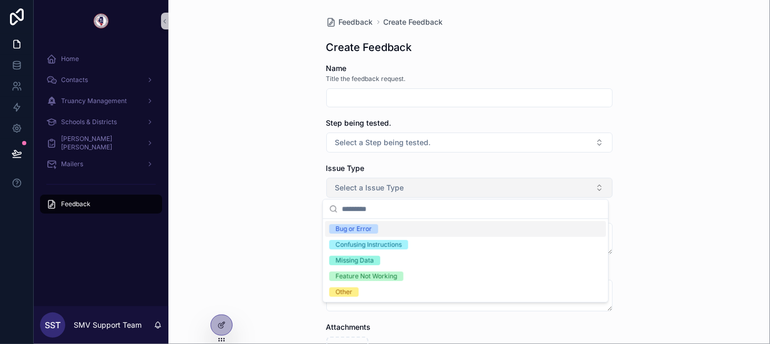
click at [487, 181] on button "Select a Issue Type" at bounding box center [469, 188] width 286 height 20
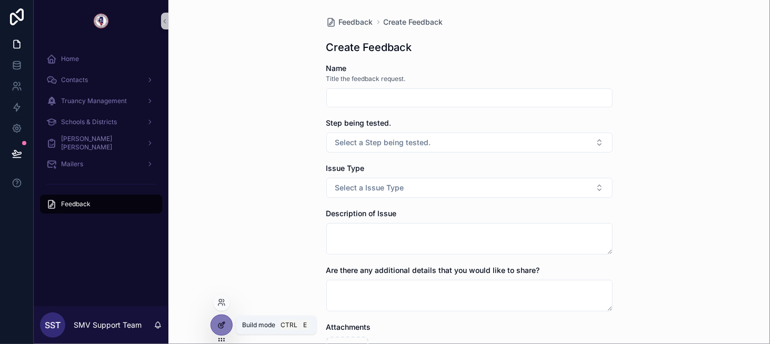
click at [217, 323] on div at bounding box center [221, 325] width 21 height 20
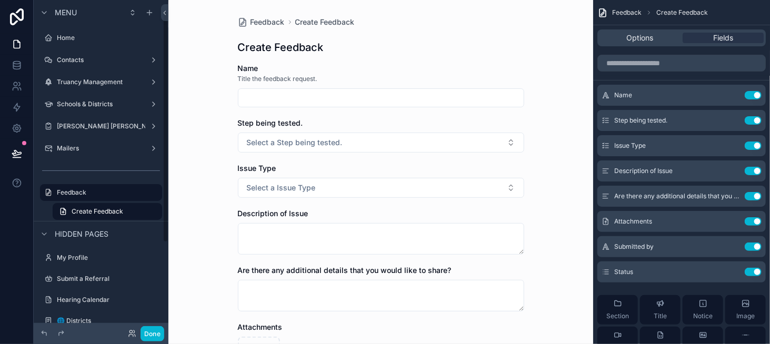
scroll to position [15, 0]
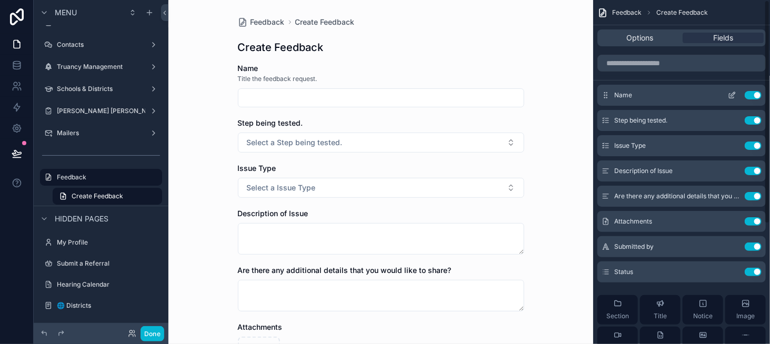
click at [731, 93] on icon "scrollable content" at bounding box center [731, 95] width 8 height 8
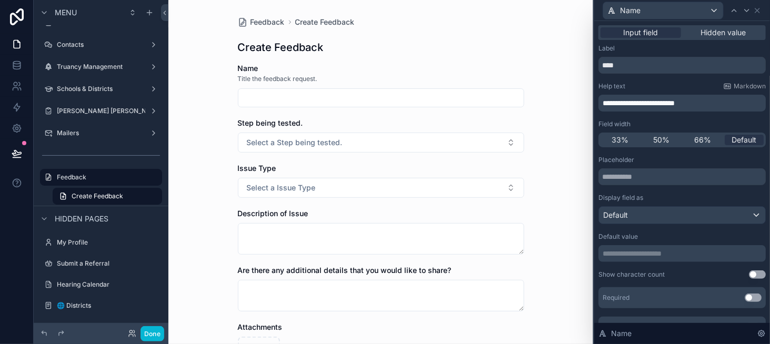
click at [744, 297] on button "Use setting" at bounding box center [752, 298] width 17 height 8
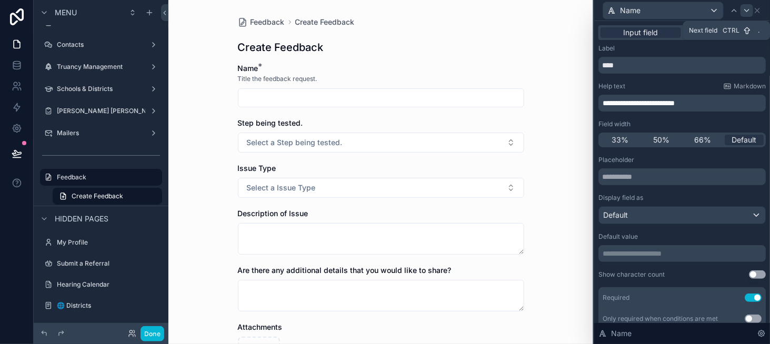
click at [743, 14] on icon at bounding box center [746, 10] width 8 height 8
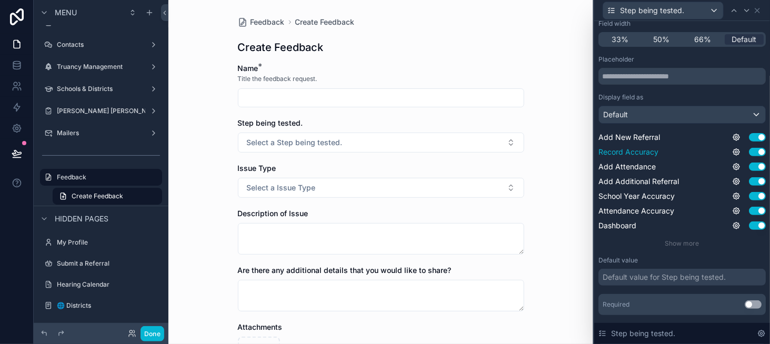
scroll to position [105, 0]
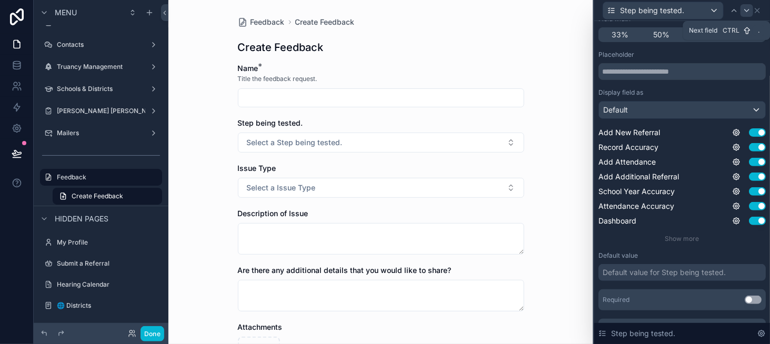
click at [746, 11] on icon at bounding box center [746, 10] width 8 height 8
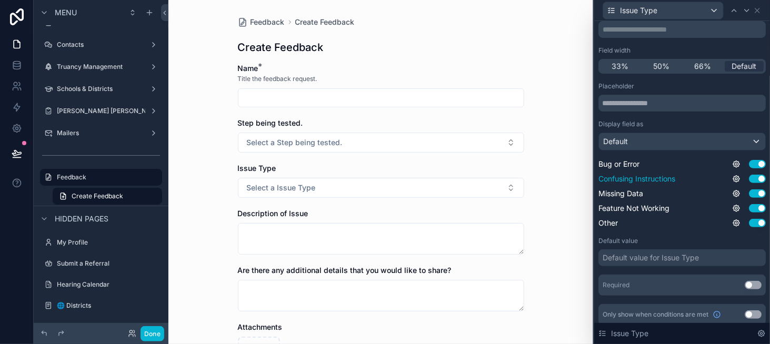
scroll to position [79, 0]
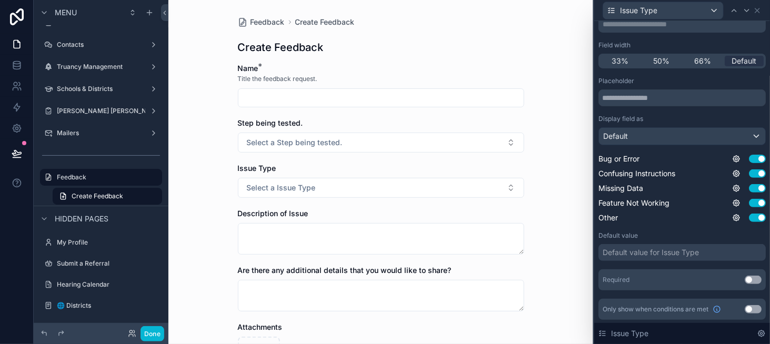
click at [744, 277] on button "Use setting" at bounding box center [752, 280] width 17 height 8
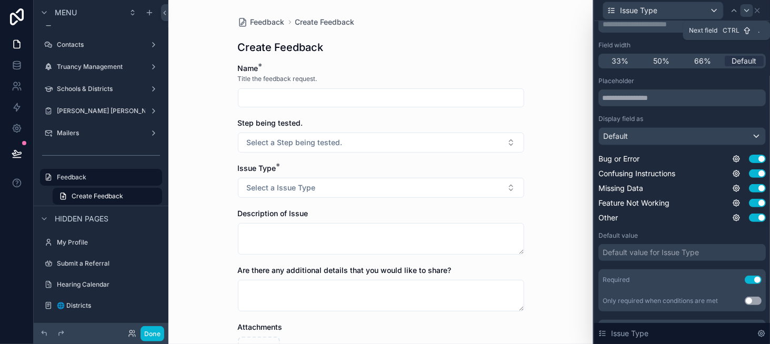
click at [743, 15] on div at bounding box center [746, 10] width 13 height 13
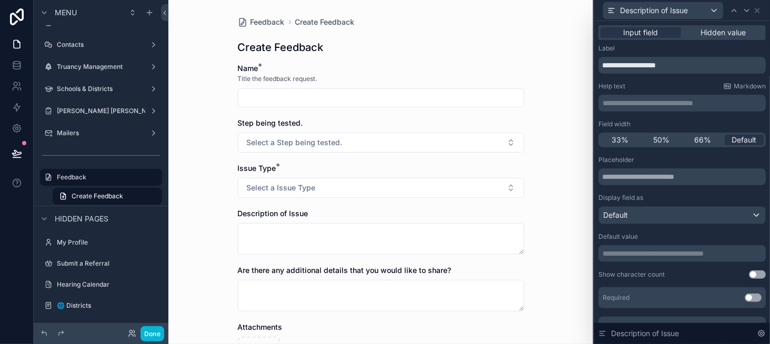
click at [744, 297] on button "Use setting" at bounding box center [752, 298] width 17 height 8
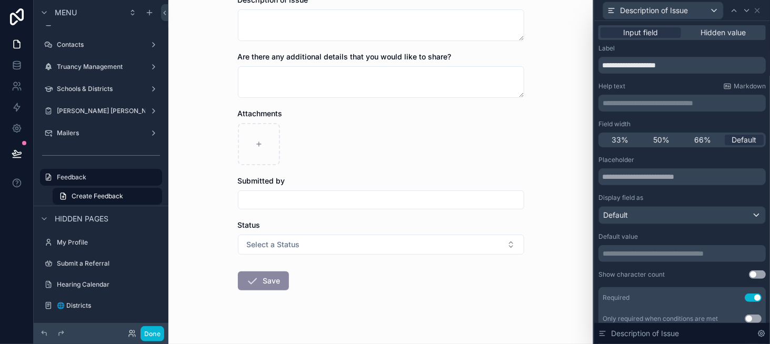
scroll to position [226, 0]
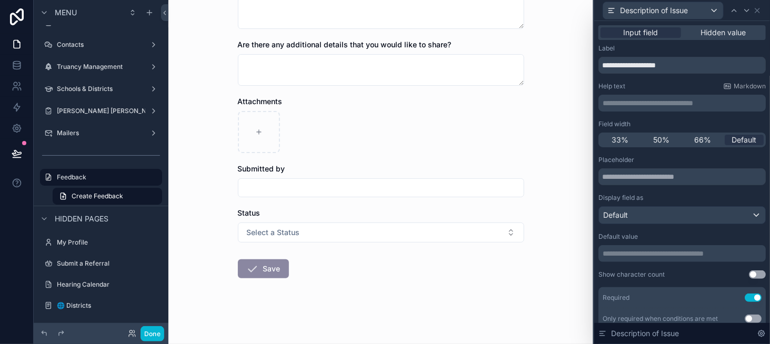
click at [416, 190] on input "scrollable content" at bounding box center [380, 187] width 285 height 15
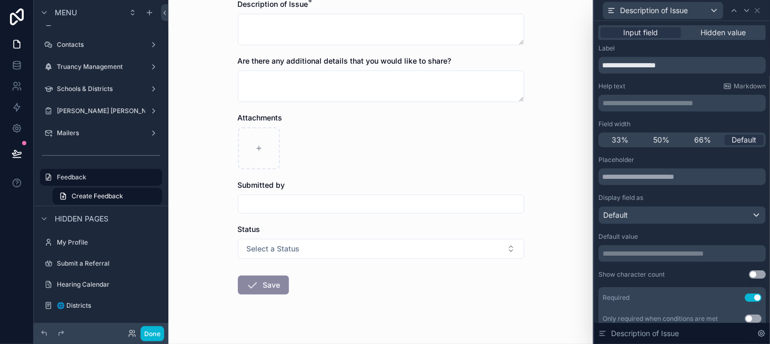
scroll to position [210, 0]
click at [681, 9] on span "Description of Issue" at bounding box center [654, 10] width 68 height 11
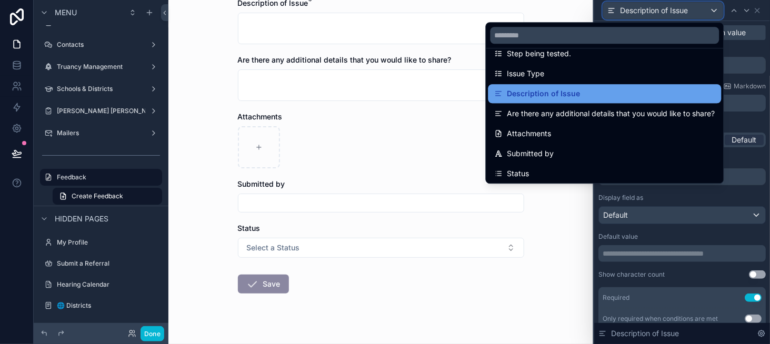
scroll to position [35, 0]
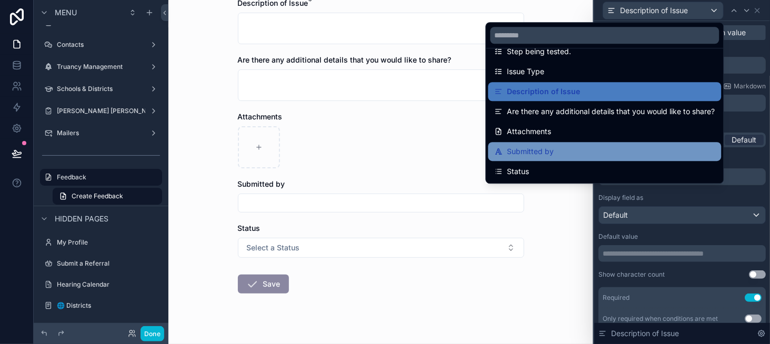
click at [649, 145] on div "Submitted by" at bounding box center [604, 151] width 220 height 13
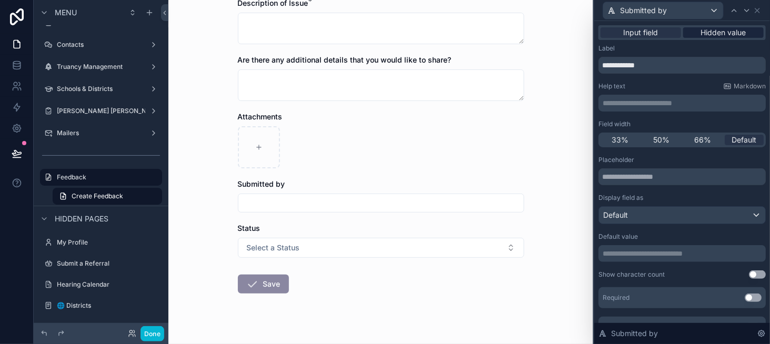
click at [726, 29] on span "Hidden value" at bounding box center [723, 32] width 45 height 11
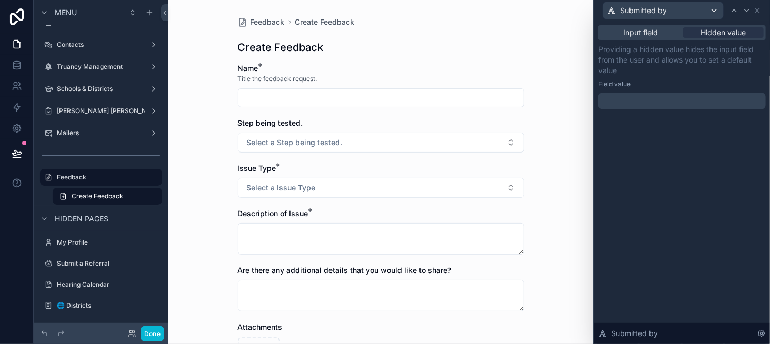
click at [658, 97] on p "﻿" at bounding box center [682, 101] width 161 height 11
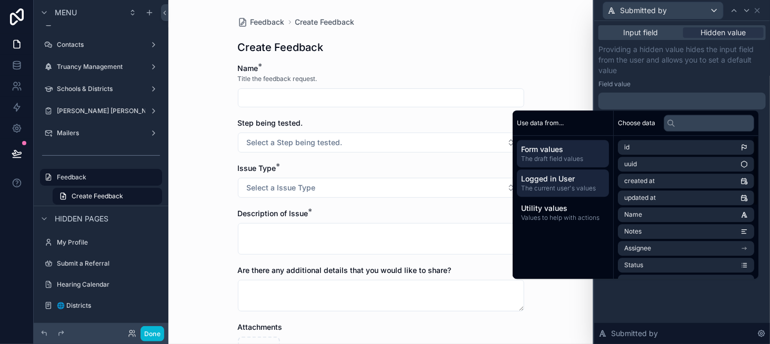
click at [587, 176] on span "Logged in User" at bounding box center [563, 179] width 84 height 11
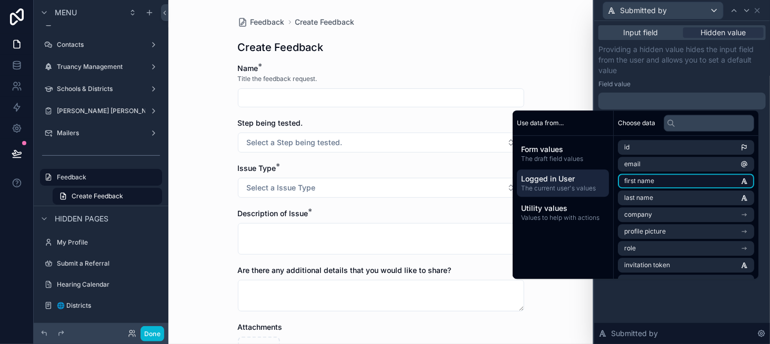
click at [666, 177] on li "first name" at bounding box center [686, 181] width 136 height 15
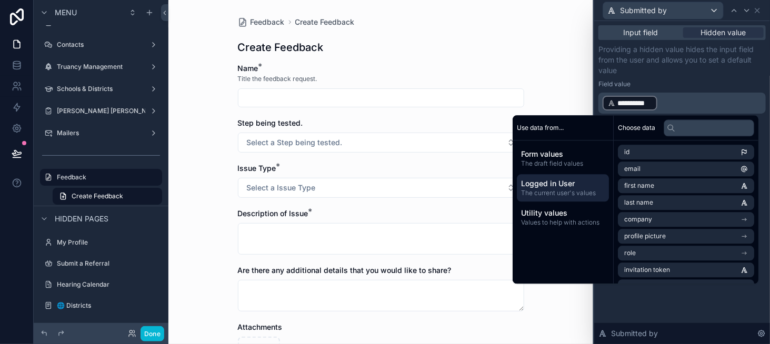
click at [684, 106] on p "**********" at bounding box center [682, 103] width 161 height 17
click at [575, 191] on span "The current user's values" at bounding box center [563, 193] width 84 height 8
click at [655, 205] on li "last name" at bounding box center [686, 202] width 136 height 15
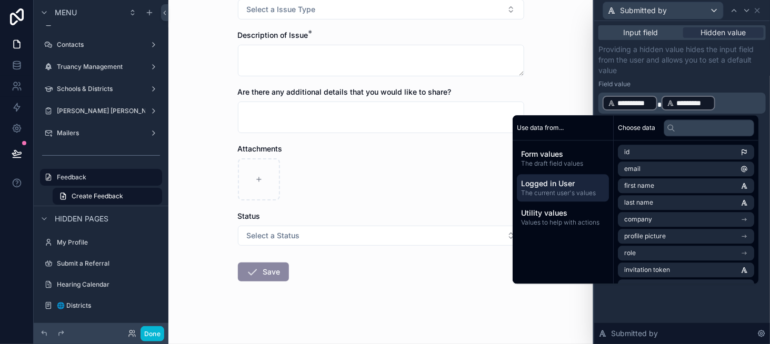
scroll to position [181, 0]
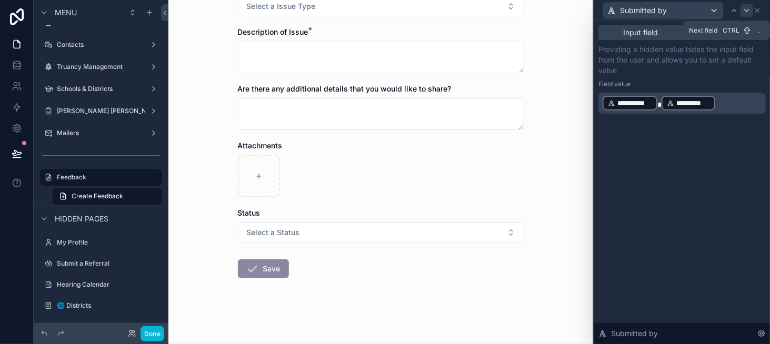
click at [745, 12] on icon at bounding box center [746, 10] width 8 height 8
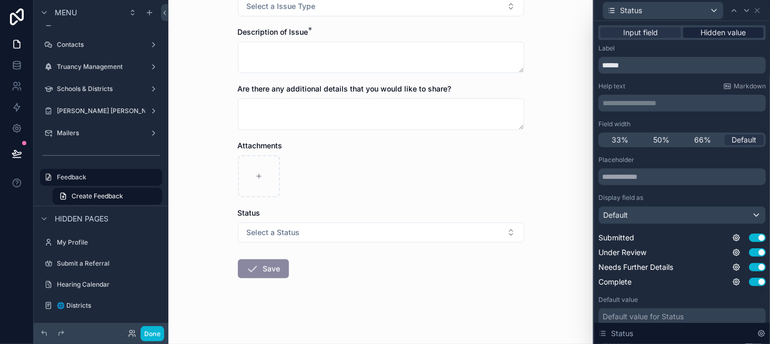
click at [712, 35] on span "Hidden value" at bounding box center [723, 32] width 45 height 11
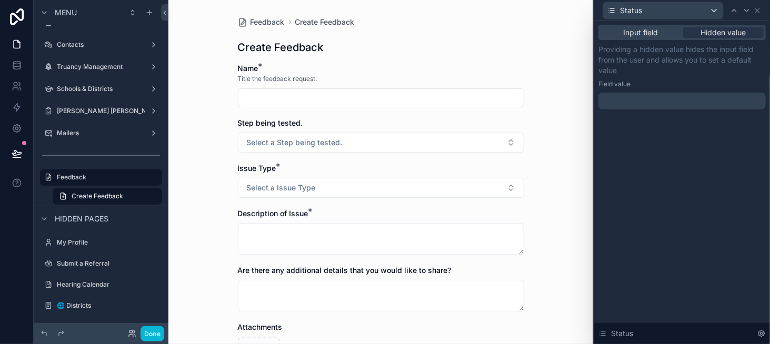
click at [636, 106] on div at bounding box center [681, 101] width 167 height 17
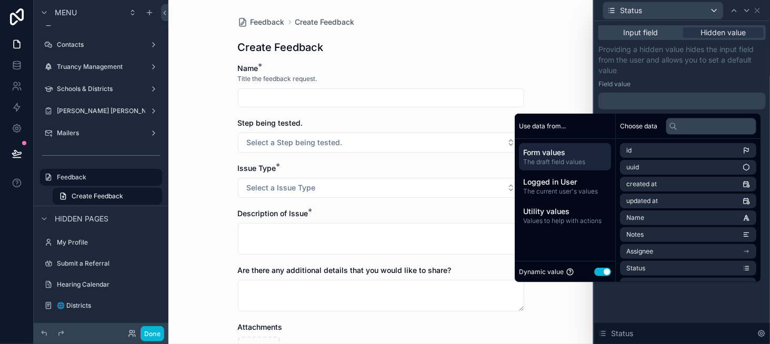
click at [598, 269] on button "Use setting" at bounding box center [602, 272] width 17 height 8
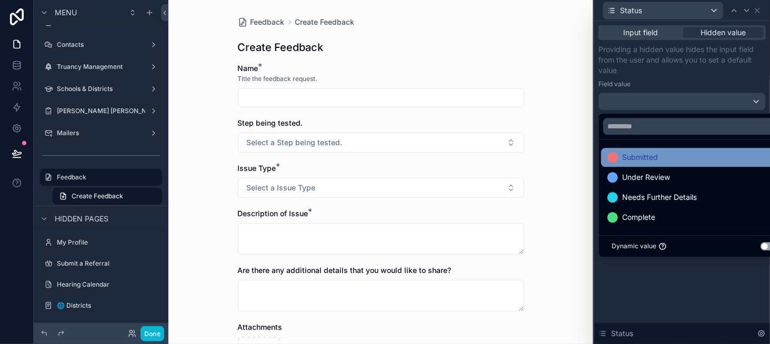
click at [635, 162] on span "Submitted" at bounding box center [640, 157] width 36 height 13
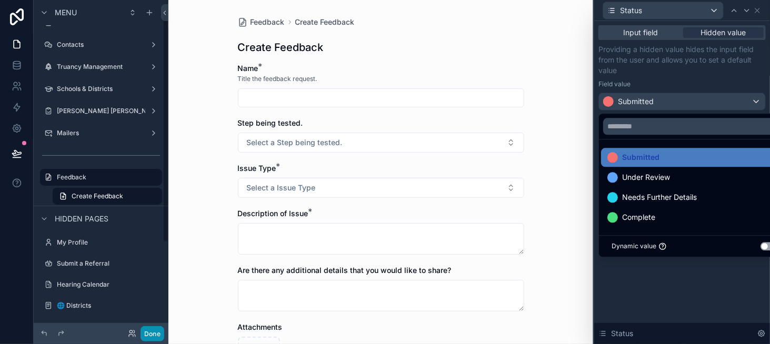
click at [158, 335] on button "Done" at bounding box center [152, 333] width 24 height 15
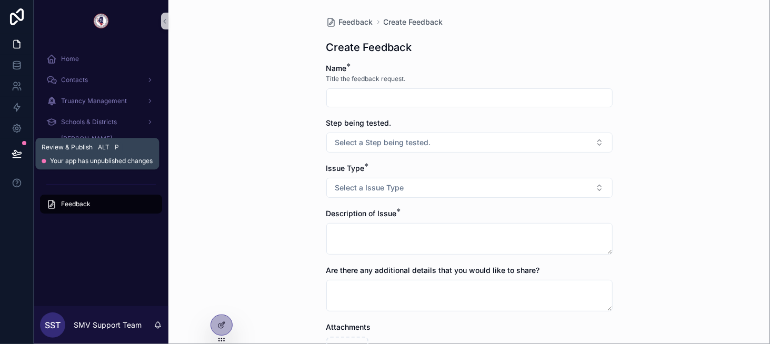
click at [12, 157] on icon at bounding box center [17, 153] width 11 height 11
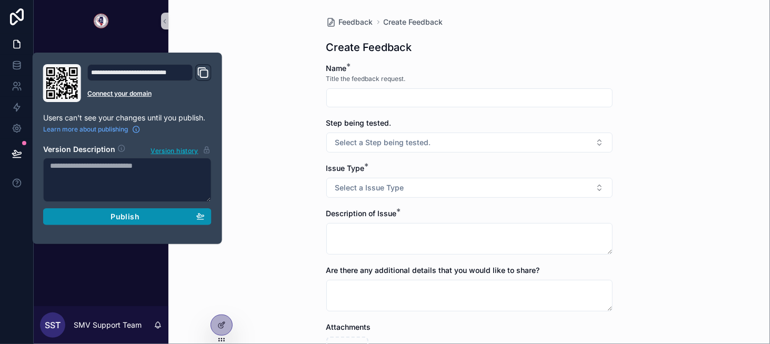
click at [210, 213] on button "Publish" at bounding box center [127, 216] width 168 height 17
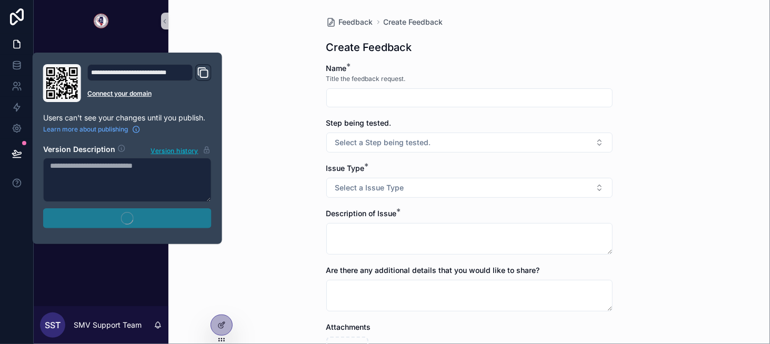
click at [291, 175] on div "Feedback Create Feedback Create Feedback Name * Title the feedback request. Ste…" at bounding box center [468, 172] width 601 height 344
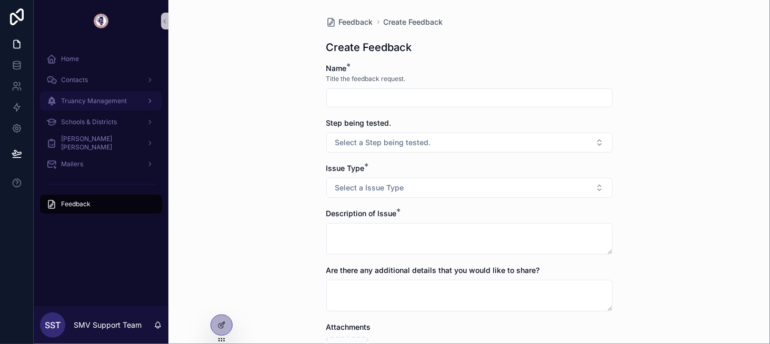
click at [114, 104] on span "Truancy Management" at bounding box center [94, 101] width 66 height 8
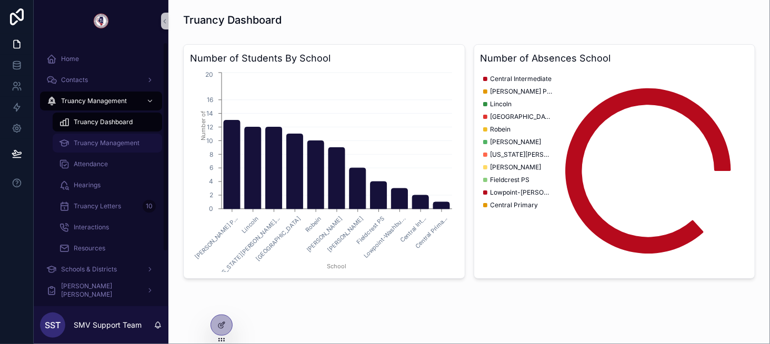
click at [134, 140] on span "Truancy Management" at bounding box center [107, 143] width 66 height 8
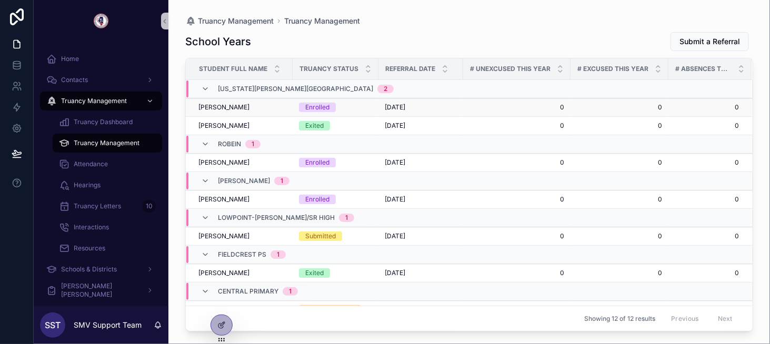
click at [255, 108] on div "Christopher Smith Christopher Smith" at bounding box center [242, 107] width 88 height 8
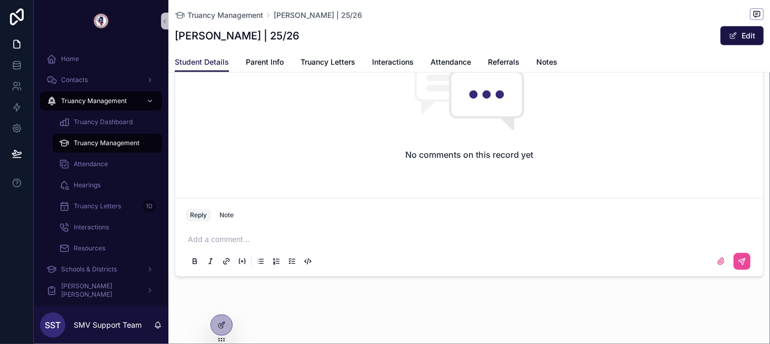
scroll to position [318, 0]
click at [19, 88] on icon at bounding box center [17, 86] width 11 height 11
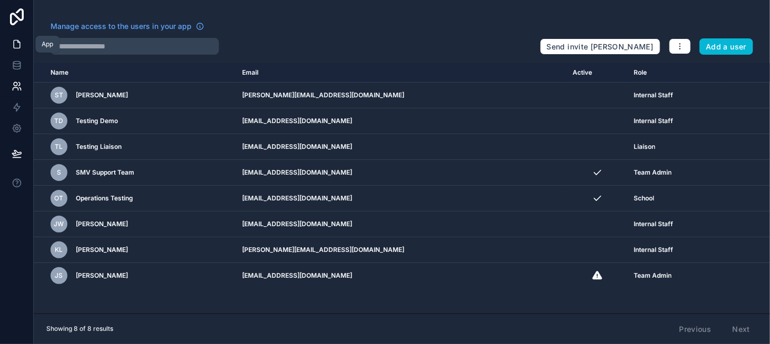
click at [18, 46] on icon at bounding box center [17, 44] width 11 height 11
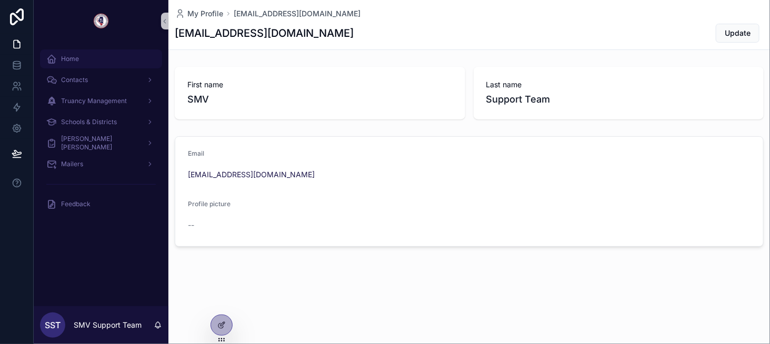
click at [88, 63] on div "Home" at bounding box center [100, 58] width 109 height 17
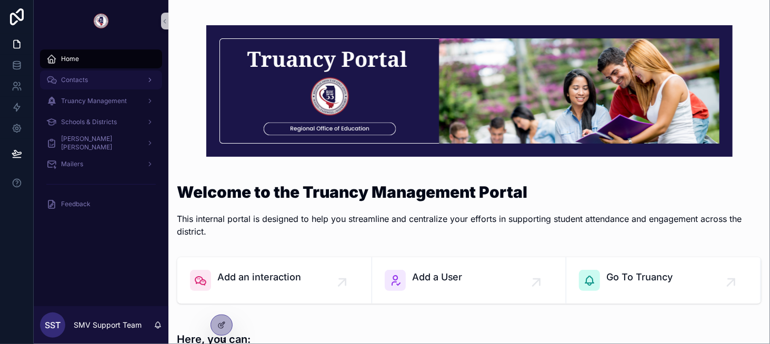
click at [107, 88] on link "Contacts" at bounding box center [101, 79] width 122 height 19
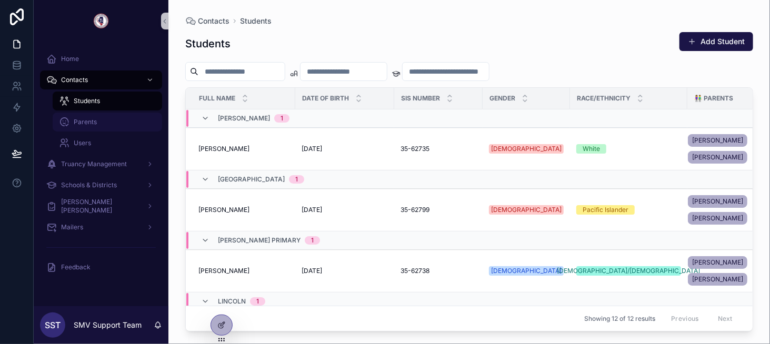
click at [122, 128] on div "Parents" at bounding box center [107, 122] width 97 height 17
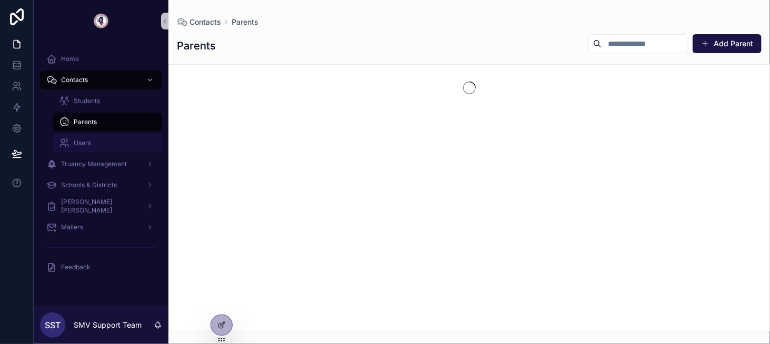
click at [126, 147] on div "Users" at bounding box center [107, 143] width 97 height 17
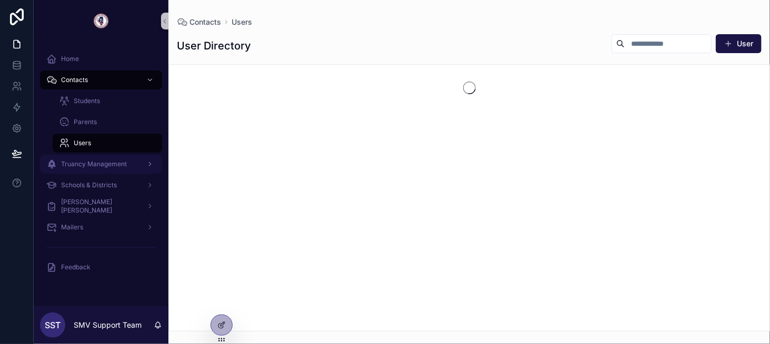
click at [127, 165] on div "Truancy Management" at bounding box center [100, 164] width 109 height 17
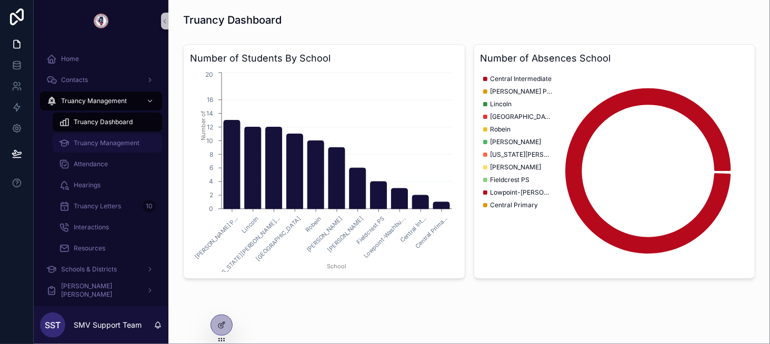
click at [132, 147] on span "Truancy Management" at bounding box center [107, 143] width 66 height 8
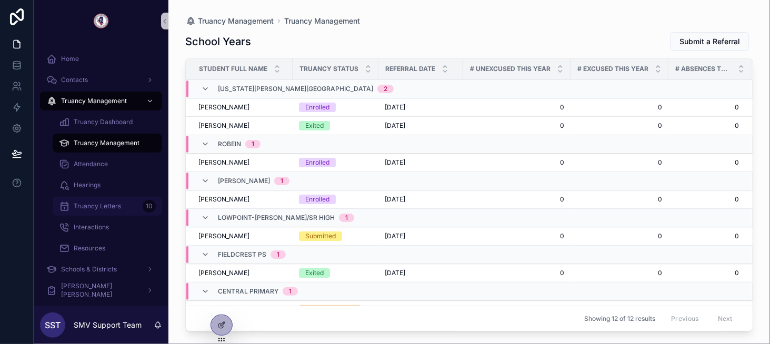
click at [125, 207] on div "Truancy Letters 10" at bounding box center [107, 206] width 97 height 17
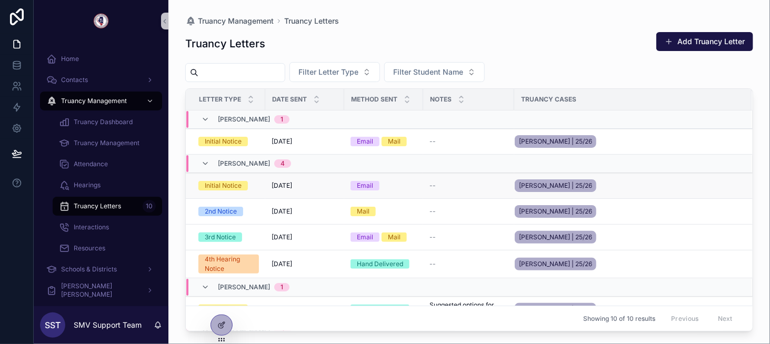
click at [264, 186] on td "Initial Notice" at bounding box center [225, 186] width 79 height 26
click at [287, 181] on span "[DATE]" at bounding box center [281, 185] width 21 height 8
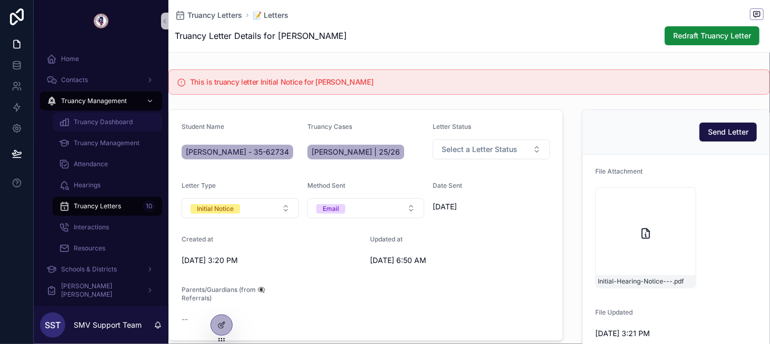
click at [123, 123] on span "Truancy Dashboard" at bounding box center [103, 122] width 59 height 8
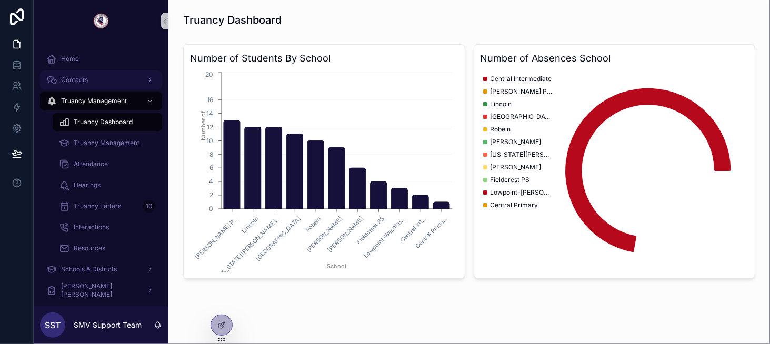
click at [109, 75] on div "Contacts" at bounding box center [100, 80] width 109 height 17
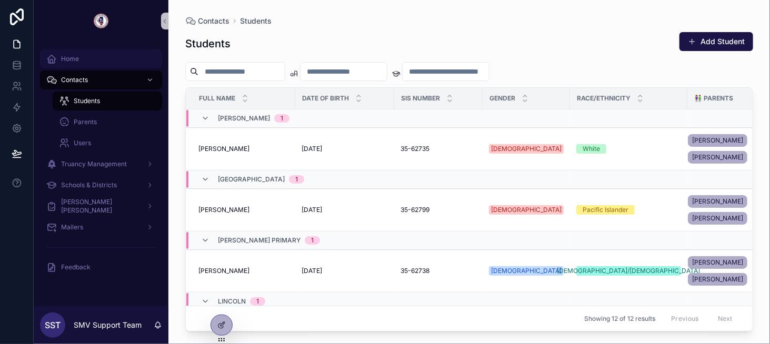
click at [110, 61] on div "Home" at bounding box center [100, 58] width 109 height 17
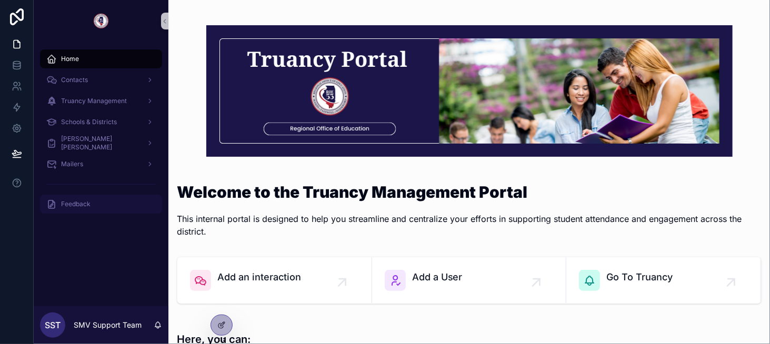
click at [116, 198] on div "Feedback" at bounding box center [100, 204] width 109 height 17
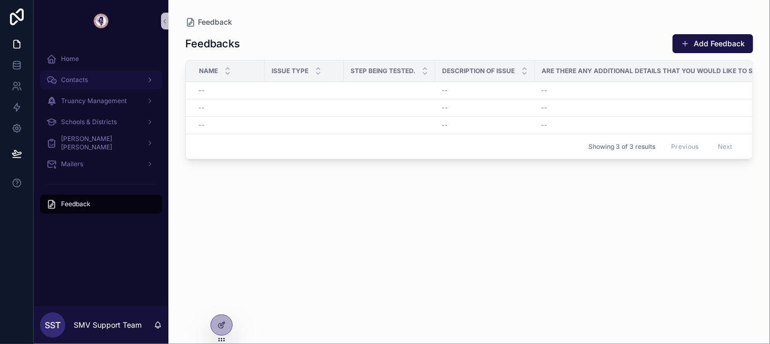
click at [90, 78] on div "Contacts" at bounding box center [100, 80] width 109 height 17
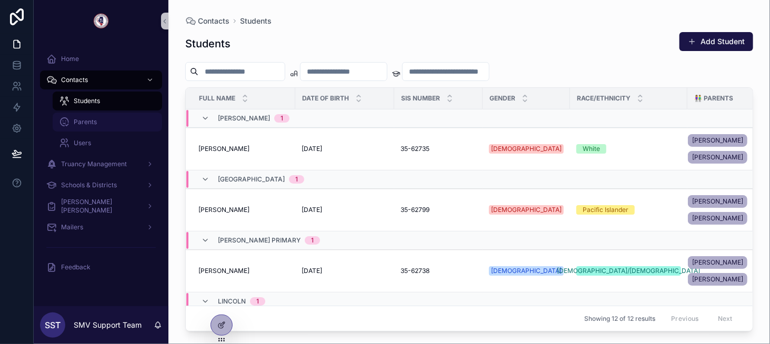
click at [129, 119] on div "Parents" at bounding box center [107, 122] width 97 height 17
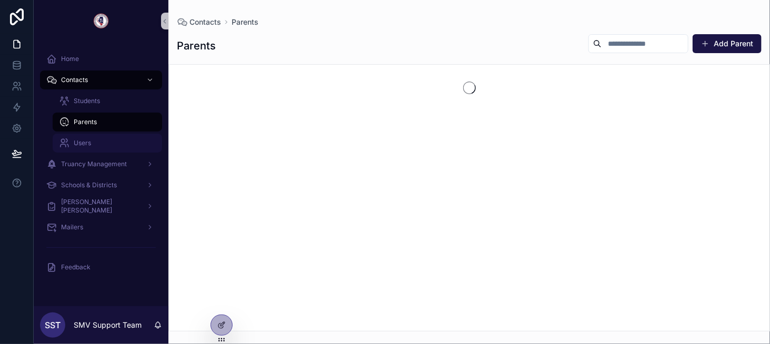
click at [118, 140] on div "Users" at bounding box center [107, 143] width 97 height 17
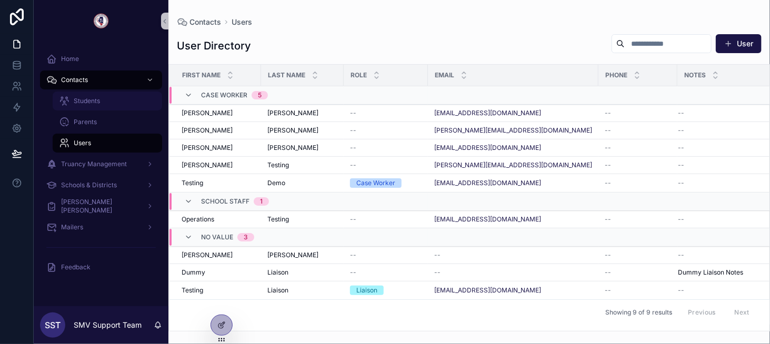
click at [115, 99] on div "Students" at bounding box center [107, 101] width 97 height 17
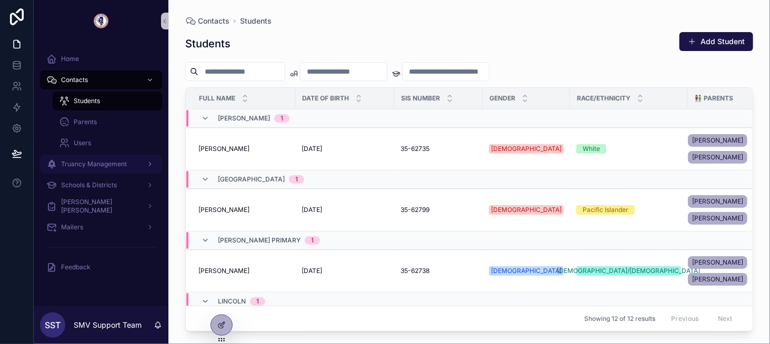
click at [114, 164] on span "Truancy Management" at bounding box center [94, 164] width 66 height 8
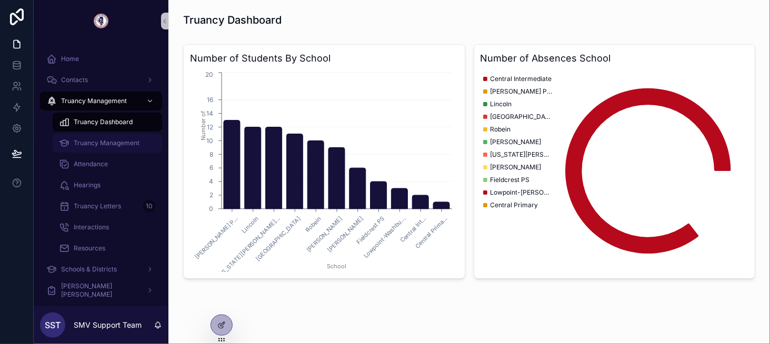
click at [125, 151] on div "Truancy Management" at bounding box center [107, 143] width 97 height 17
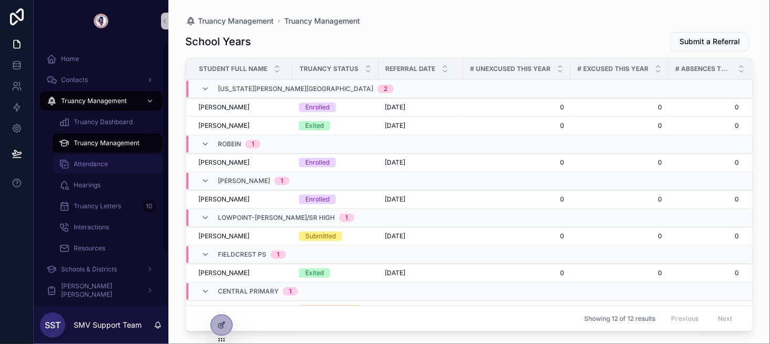
click at [132, 161] on div "Attendance" at bounding box center [107, 164] width 97 height 17
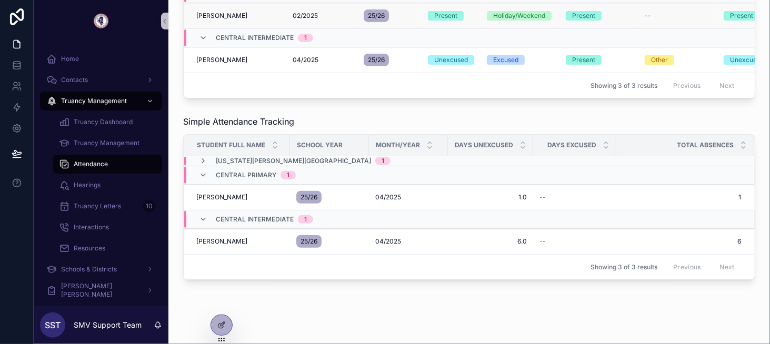
scroll to position [158, 0]
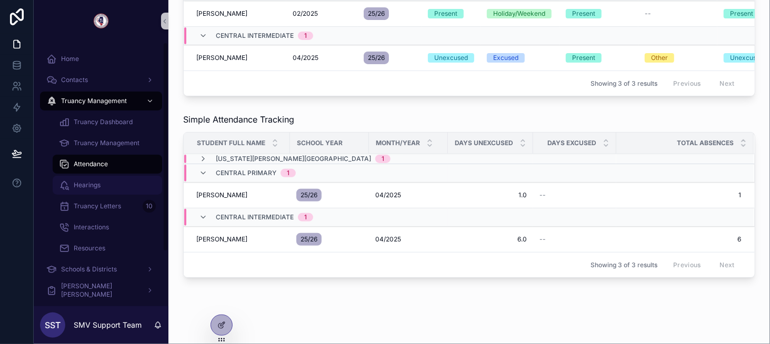
click at [118, 179] on div "Hearings" at bounding box center [107, 185] width 97 height 17
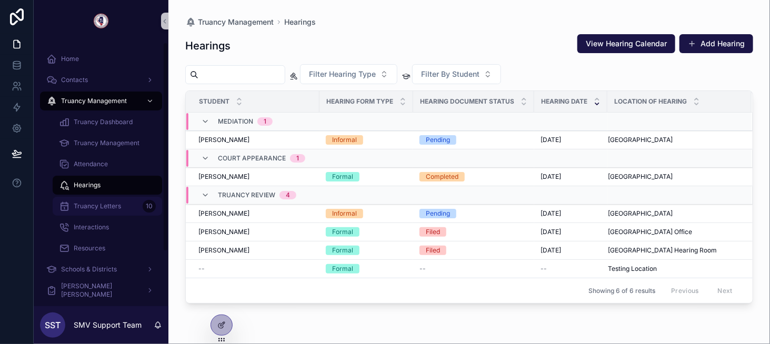
click at [117, 204] on span "Truancy Letters" at bounding box center [97, 206] width 47 height 8
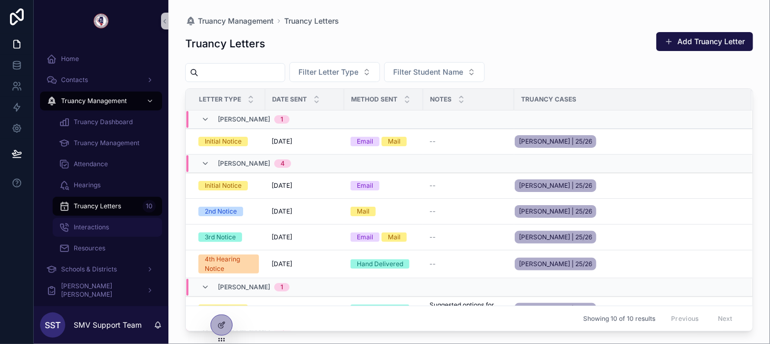
click at [126, 229] on div "Interactions" at bounding box center [107, 227] width 97 height 17
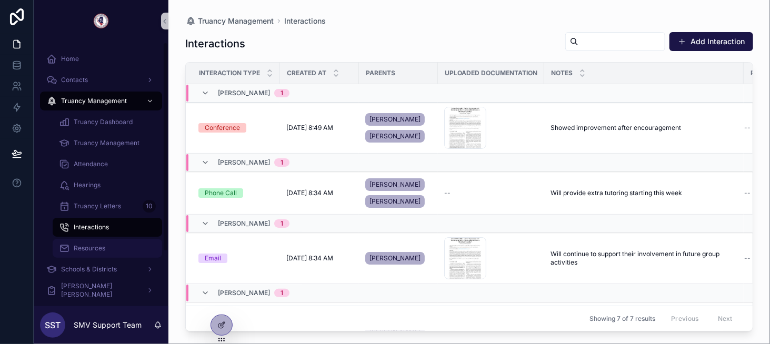
click at [140, 249] on div "Resources" at bounding box center [107, 248] width 97 height 17
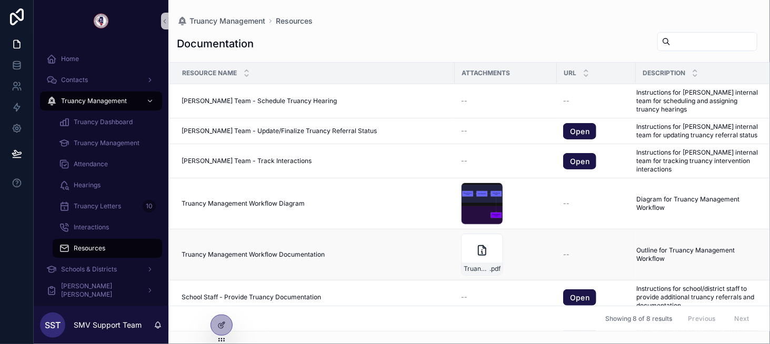
click at [280, 250] on span "Truancy Management Workflow Documentation" at bounding box center [252, 254] width 143 height 8
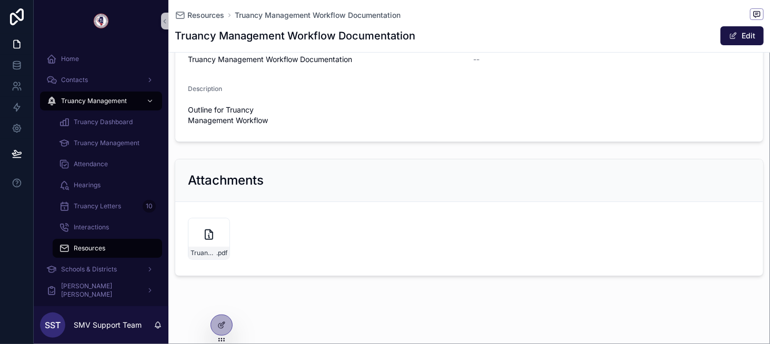
scroll to position [50, 0]
click at [204, 236] on icon "scrollable content" at bounding box center [209, 232] width 13 height 13
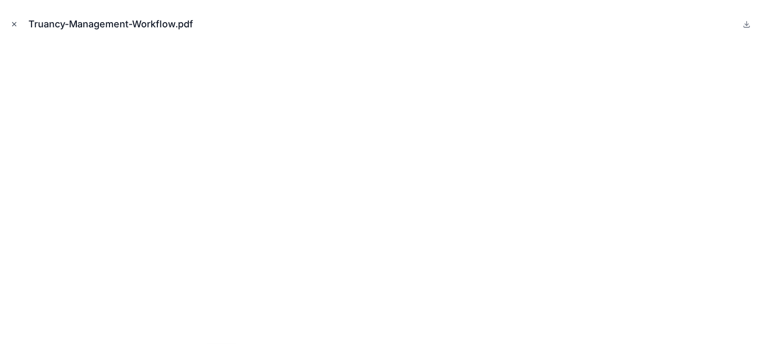
click at [16, 23] on icon "Close modal" at bounding box center [14, 24] width 7 height 7
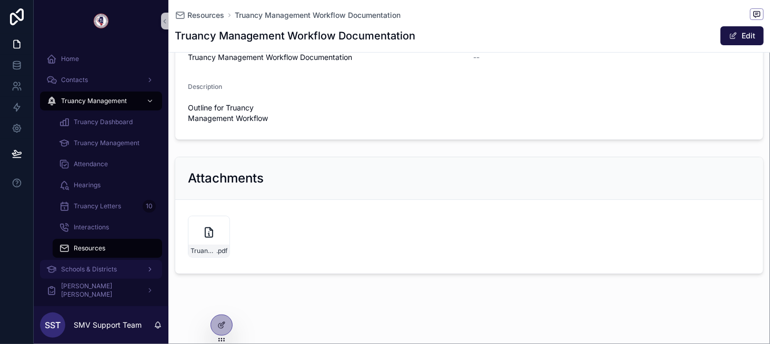
click at [112, 265] on span "Schools & Districts" at bounding box center [89, 269] width 56 height 8
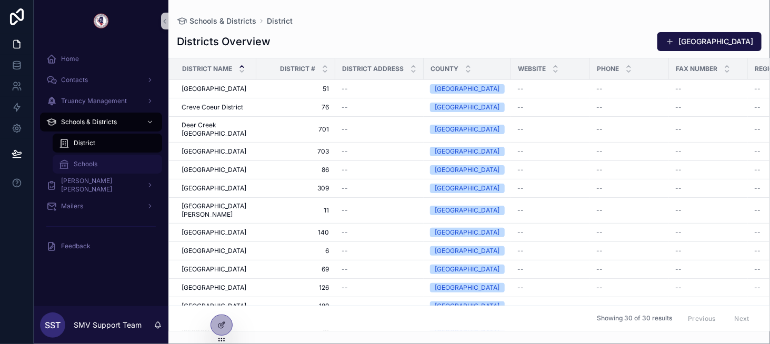
click at [110, 155] on link "Schools" at bounding box center [107, 164] width 109 height 19
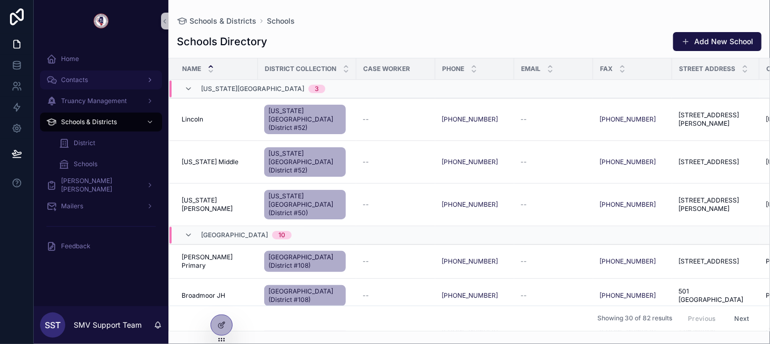
click at [104, 83] on div "Contacts" at bounding box center [100, 80] width 109 height 17
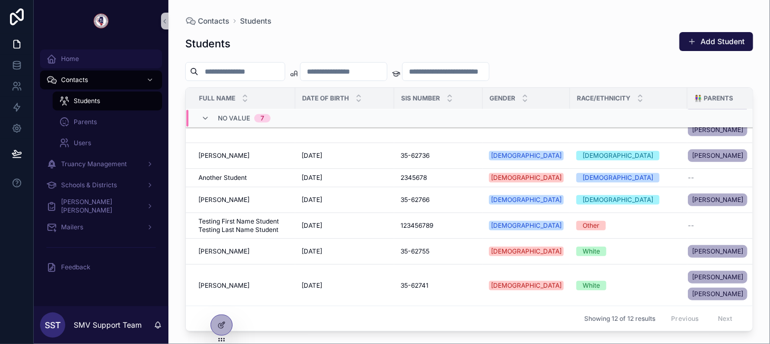
scroll to position [330, 0]
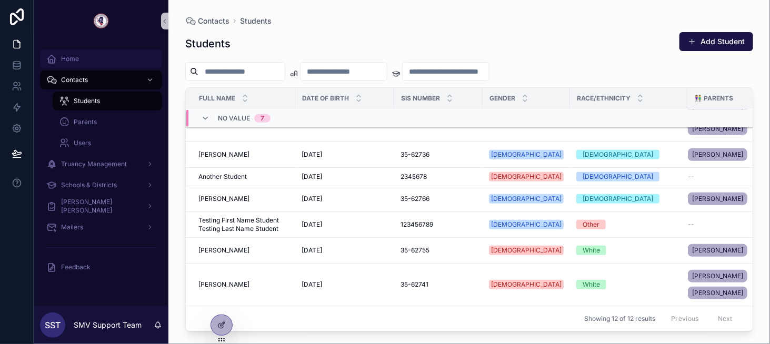
click at [103, 62] on div "Home" at bounding box center [100, 58] width 109 height 17
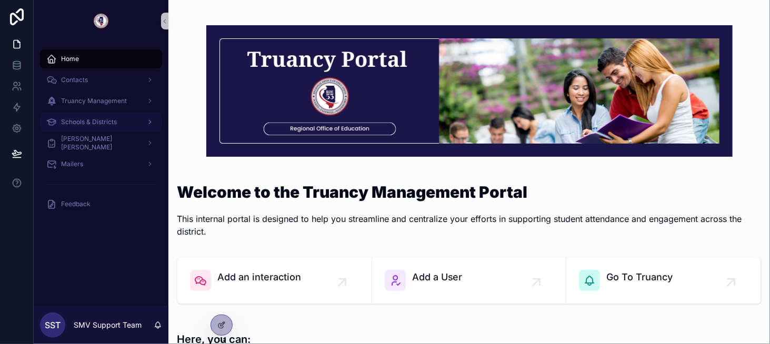
click at [105, 123] on span "Schools & Districts" at bounding box center [89, 122] width 56 height 8
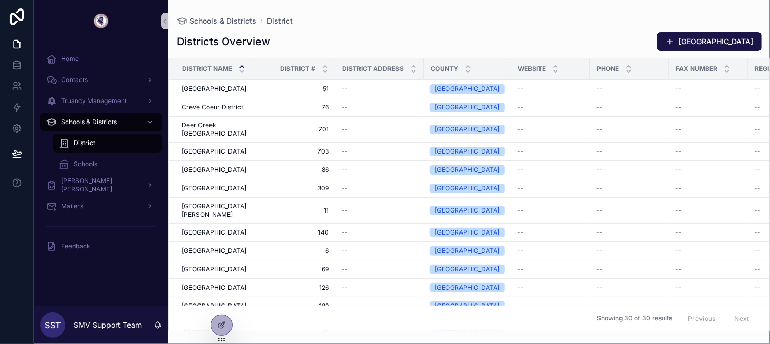
click at [115, 154] on div "Schools" at bounding box center [107, 164] width 122 height 21
click at [110, 160] on div "Schools" at bounding box center [107, 164] width 97 height 17
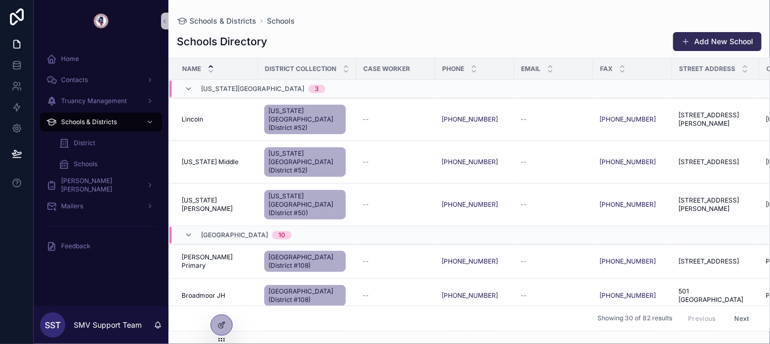
click at [740, 44] on button "Add New School" at bounding box center [717, 41] width 88 height 19
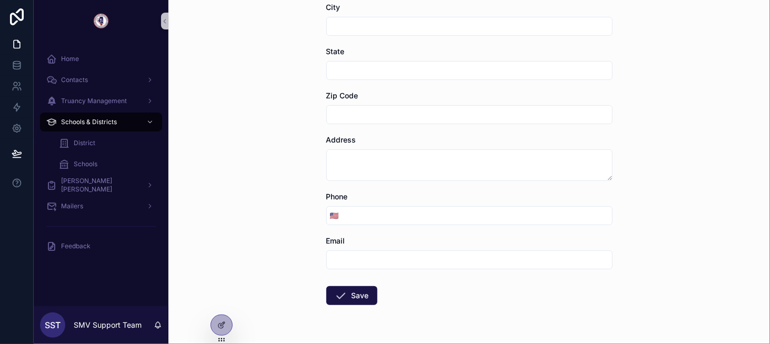
scroll to position [210, 0]
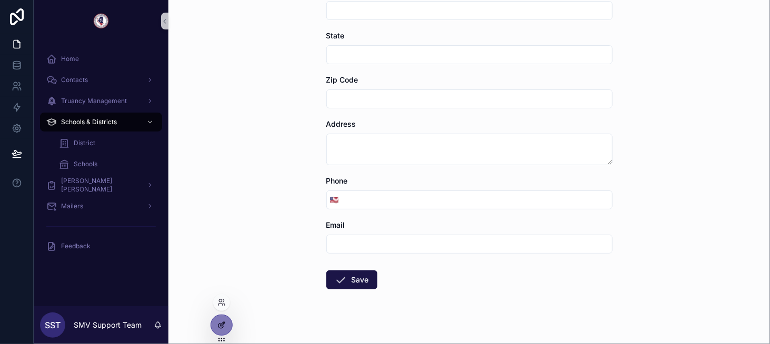
click at [221, 328] on icon at bounding box center [220, 325] width 5 height 5
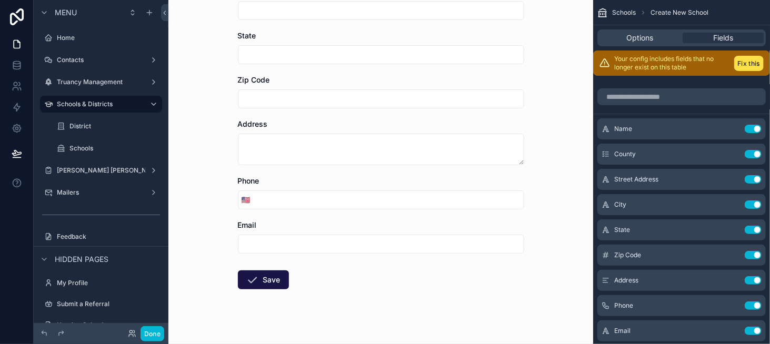
scroll to position [0, 0]
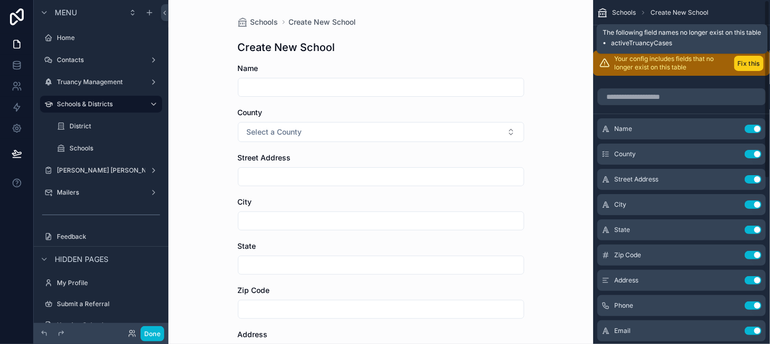
click at [742, 66] on button "Fix this" at bounding box center [748, 63] width 29 height 15
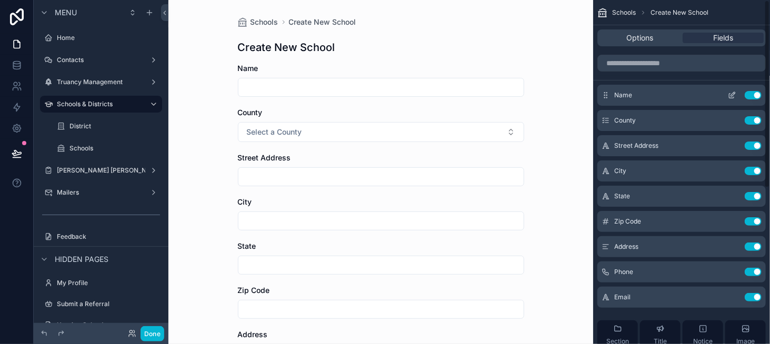
click at [729, 94] on icon "scrollable content" at bounding box center [731, 95] width 8 height 8
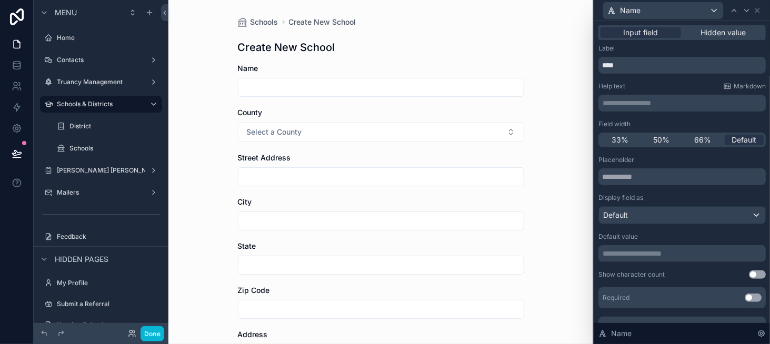
click at [744, 297] on button "Use setting" at bounding box center [752, 298] width 17 height 8
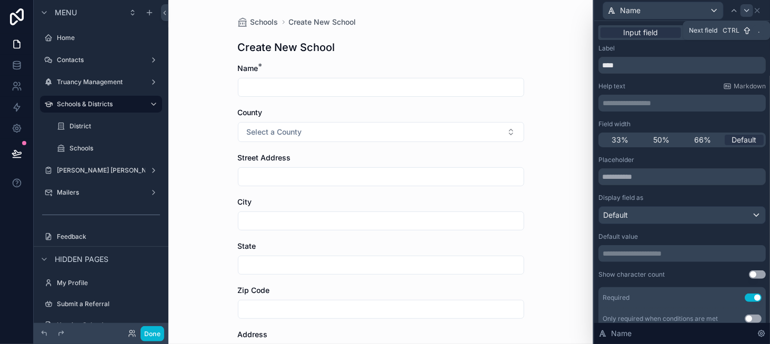
click at [747, 13] on icon at bounding box center [746, 10] width 8 height 8
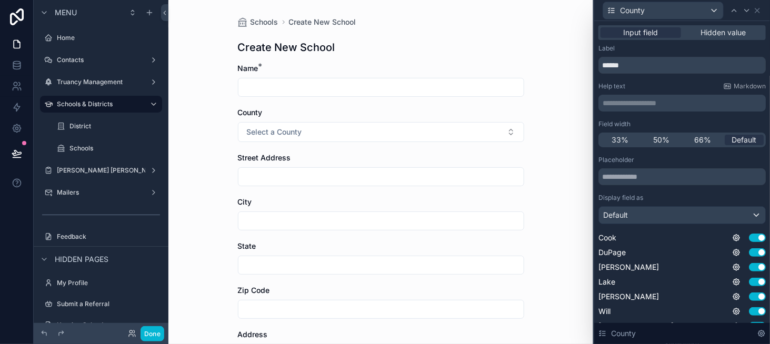
click at [756, 15] on div "County" at bounding box center [681, 10] width 167 height 21
click at [760, 8] on icon at bounding box center [757, 10] width 8 height 8
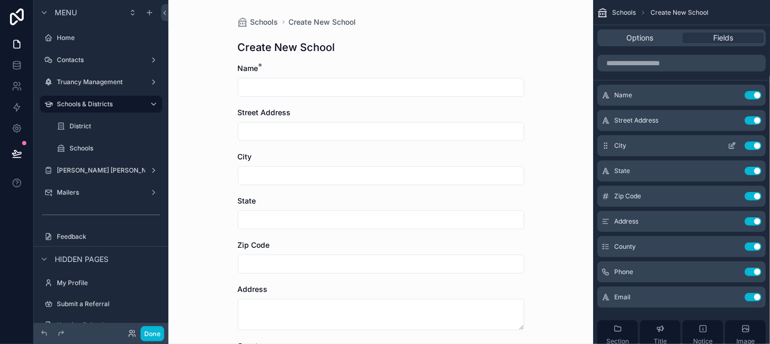
click at [733, 143] on icon "scrollable content" at bounding box center [733, 145] width 4 height 4
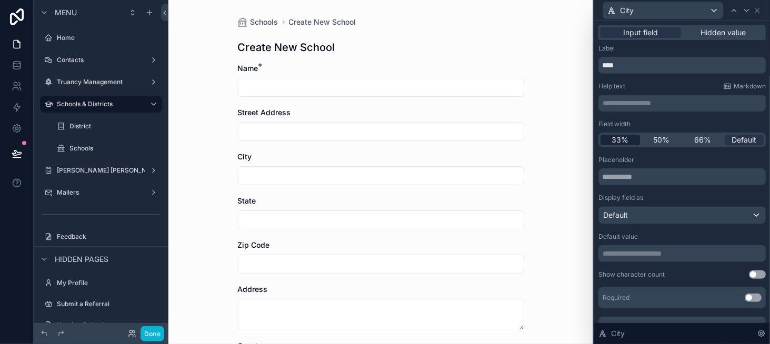
click at [620, 139] on span "33%" at bounding box center [619, 140] width 17 height 11
click at [745, 10] on icon at bounding box center [746, 10] width 4 height 2
click at [630, 139] on div "33%" at bounding box center [619, 140] width 39 height 11
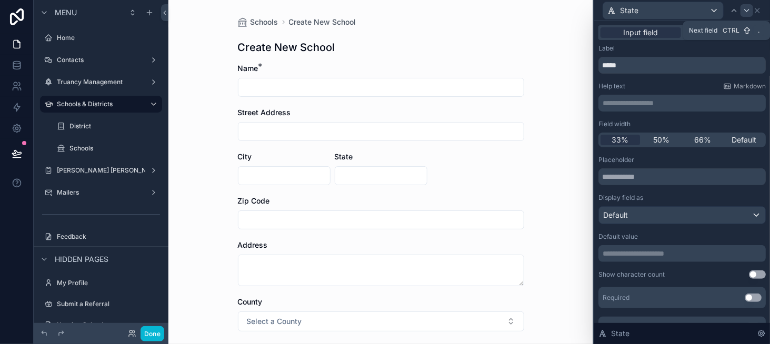
click at [747, 11] on icon at bounding box center [746, 10] width 8 height 8
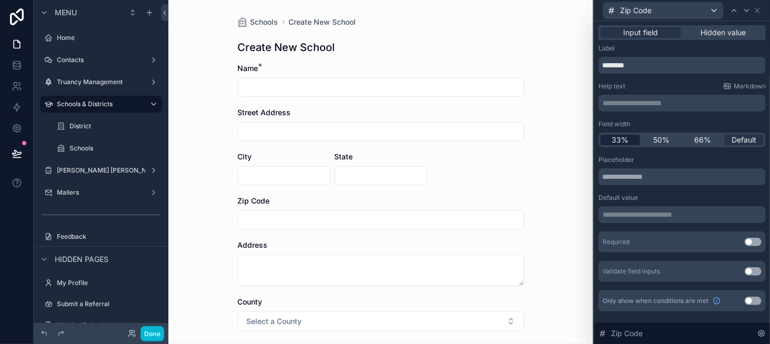
click at [618, 136] on span "33%" at bounding box center [619, 140] width 17 height 11
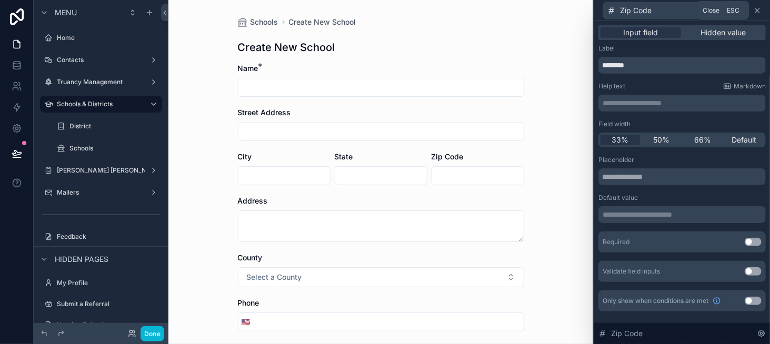
click at [757, 7] on icon at bounding box center [757, 10] width 8 height 8
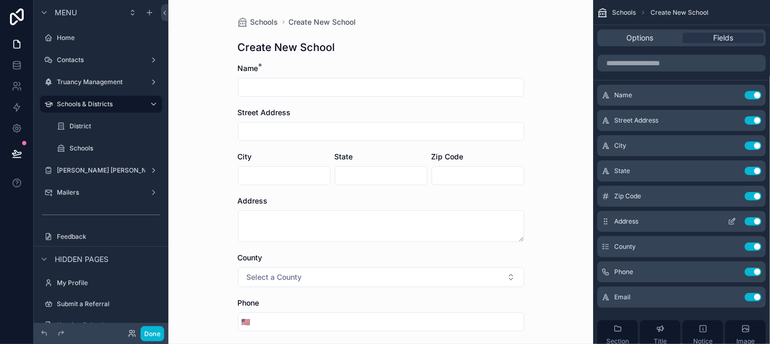
click at [750, 220] on button "Use setting" at bounding box center [752, 221] width 17 height 8
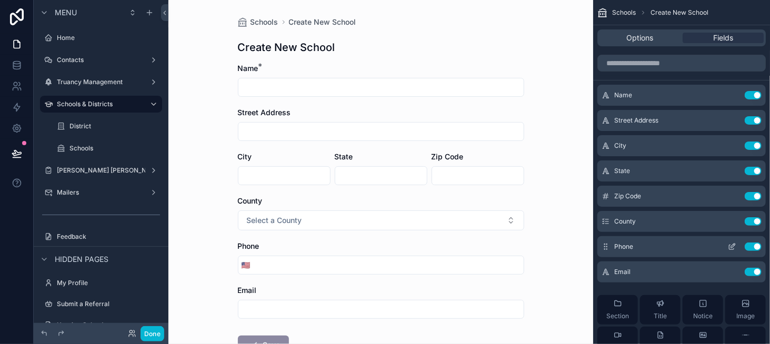
click at [732, 247] on icon "scrollable content" at bounding box center [731, 246] width 8 height 8
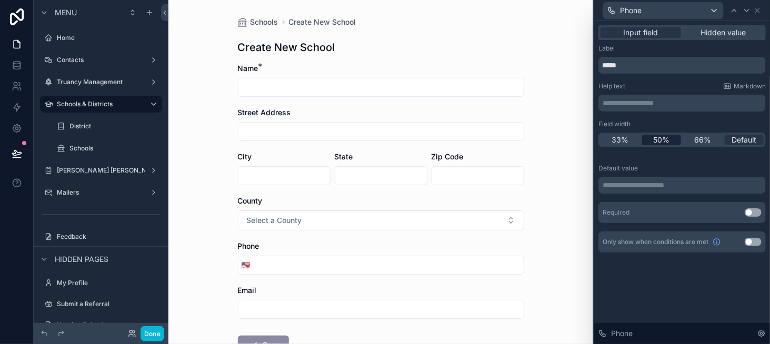
click at [674, 140] on div "50%" at bounding box center [661, 140] width 39 height 11
click at [750, 8] on icon at bounding box center [746, 10] width 8 height 8
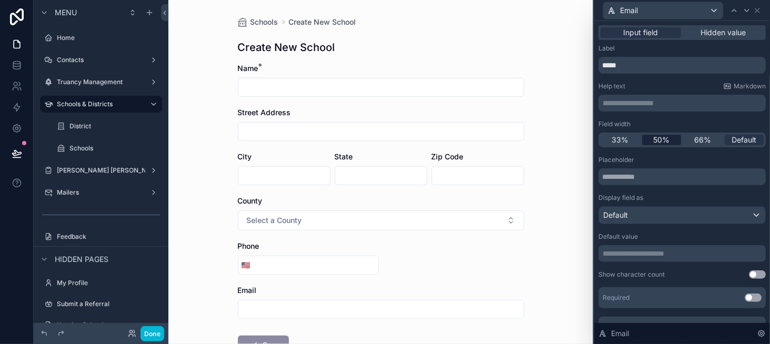
click at [665, 139] on span "50%" at bounding box center [661, 140] width 16 height 11
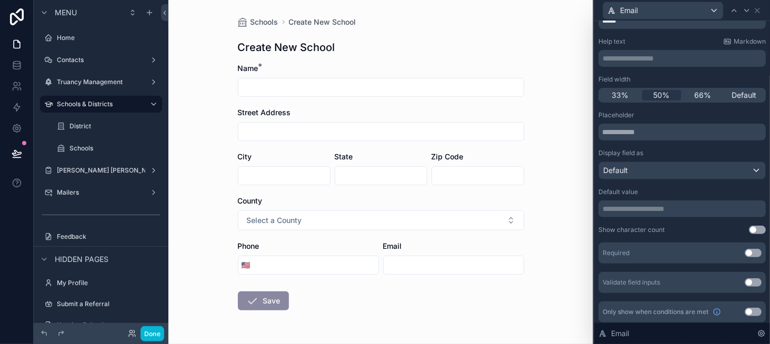
scroll to position [47, 0]
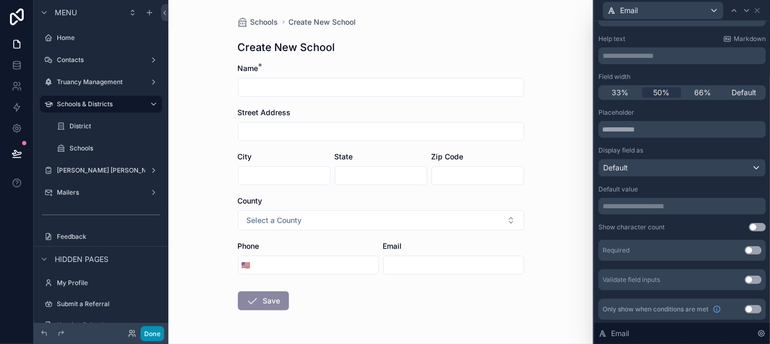
click at [155, 331] on button "Done" at bounding box center [152, 333] width 24 height 15
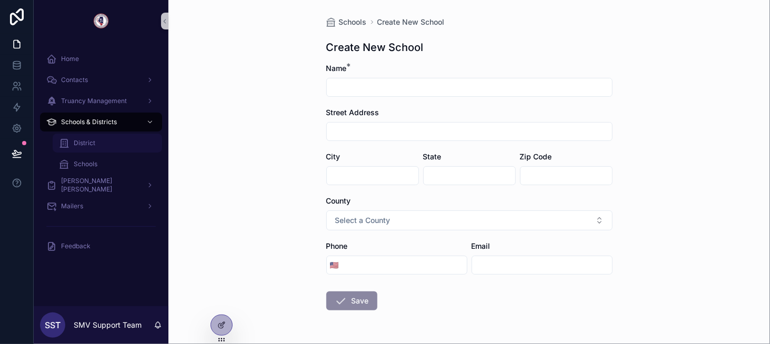
click at [112, 145] on div "District" at bounding box center [107, 143] width 97 height 17
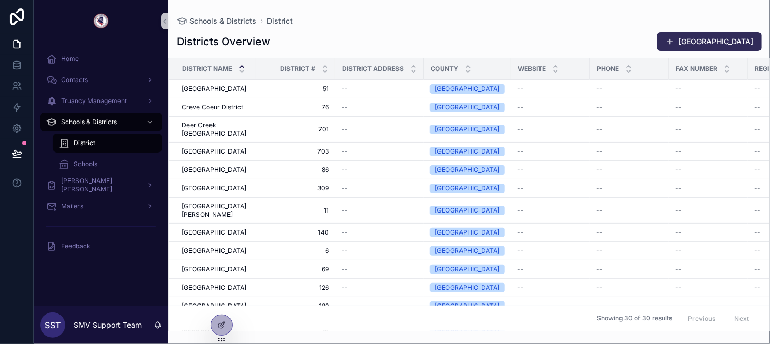
click at [751, 40] on button "[GEOGRAPHIC_DATA]" at bounding box center [709, 41] width 104 height 19
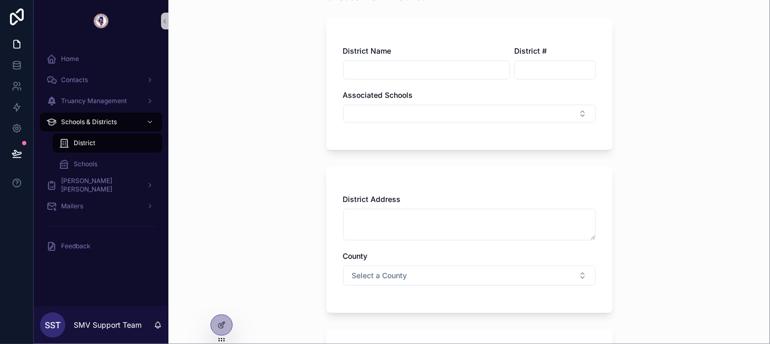
scroll to position [53, 0]
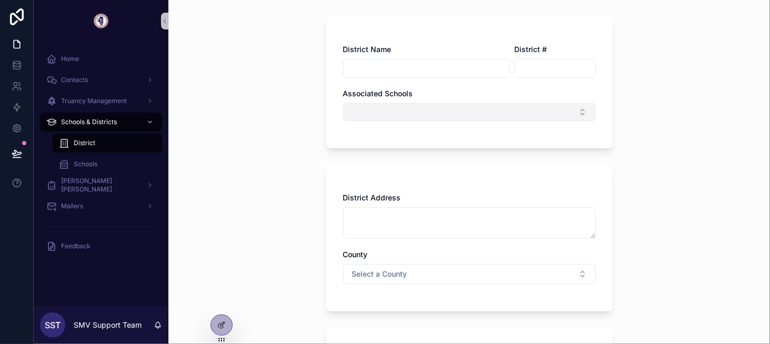
click at [521, 115] on button "Select Button" at bounding box center [469, 112] width 252 height 18
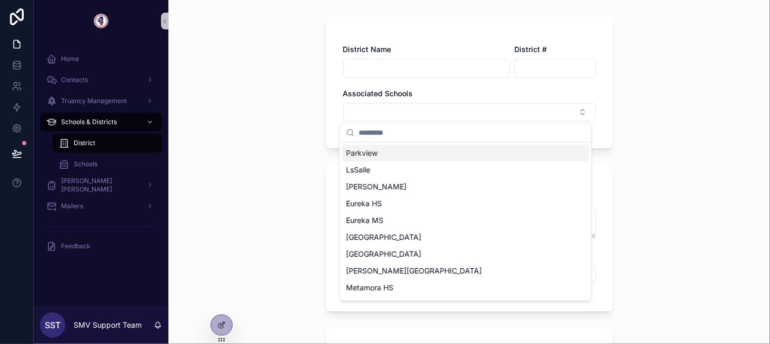
click at [286, 143] on div "District Create New District Create New District District Name District # Assoc…" at bounding box center [468, 119] width 601 height 344
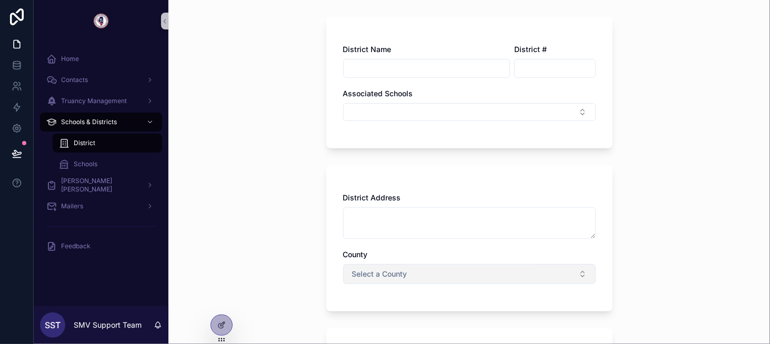
click at [368, 277] on span "Select a County" at bounding box center [379, 274] width 55 height 11
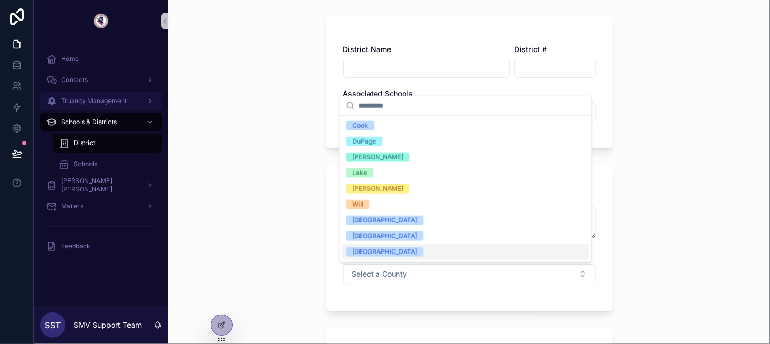
click at [102, 99] on span "Truancy Management" at bounding box center [94, 101] width 66 height 8
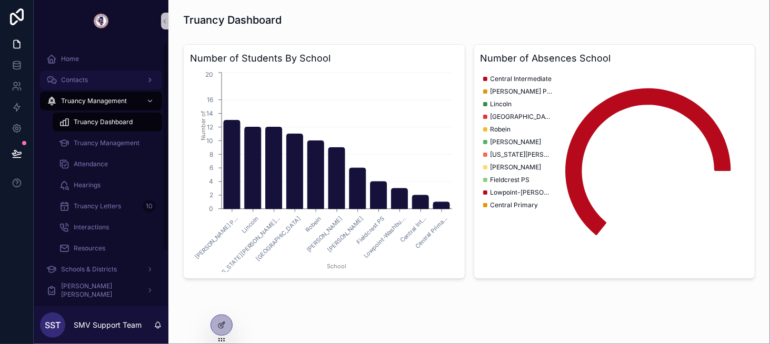
click at [127, 83] on div "Contacts" at bounding box center [100, 80] width 109 height 17
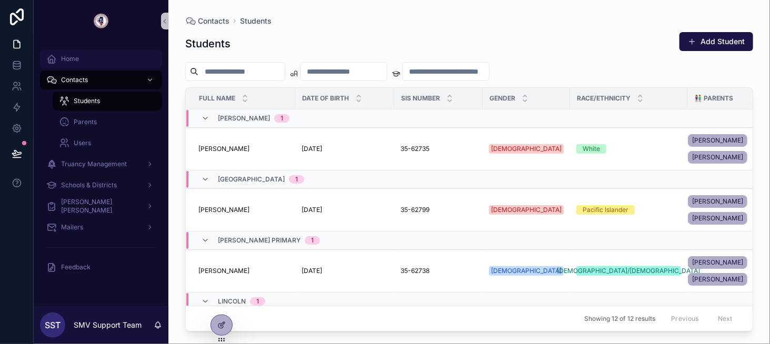
click at [106, 62] on div "Home" at bounding box center [100, 58] width 109 height 17
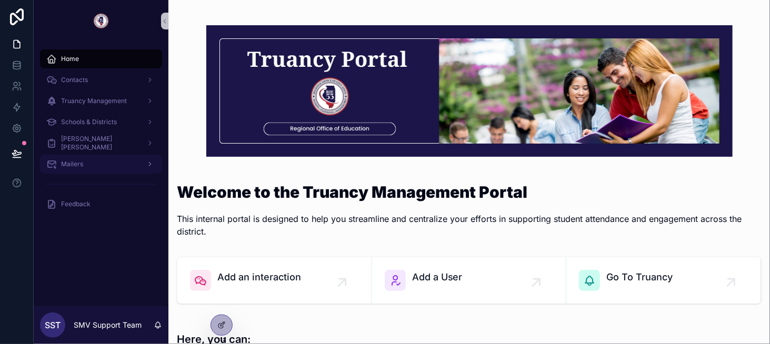
click at [117, 156] on div "Mailers" at bounding box center [100, 164] width 109 height 17
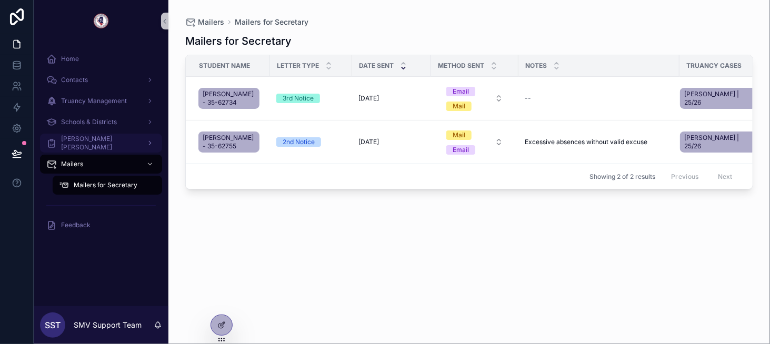
click at [112, 143] on div "[PERSON_NAME] [PERSON_NAME]" at bounding box center [100, 143] width 109 height 17
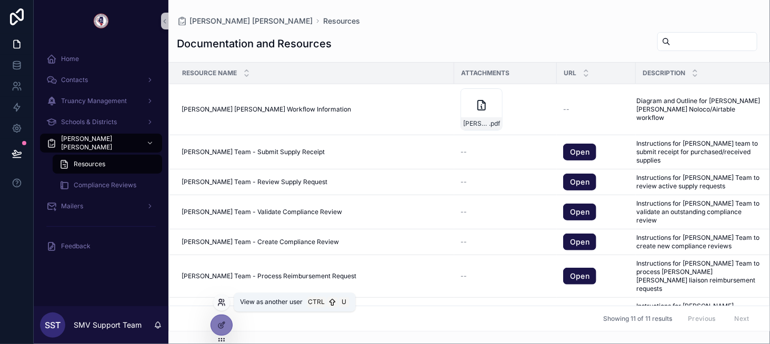
click at [224, 305] on icon at bounding box center [221, 302] width 8 height 8
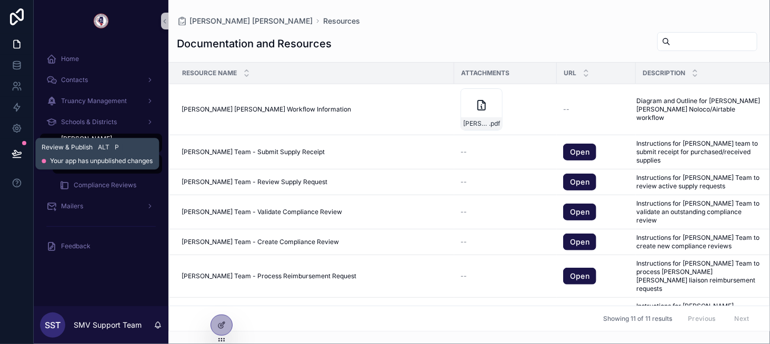
click at [18, 150] on icon at bounding box center [17, 153] width 11 height 11
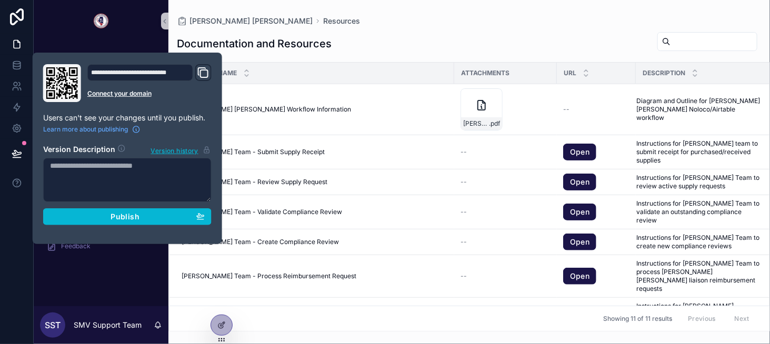
click at [389, 25] on div "Documentation and Resources Resource Name Attachments URL Description [PERSON_N…" at bounding box center [468, 178] width 601 height 306
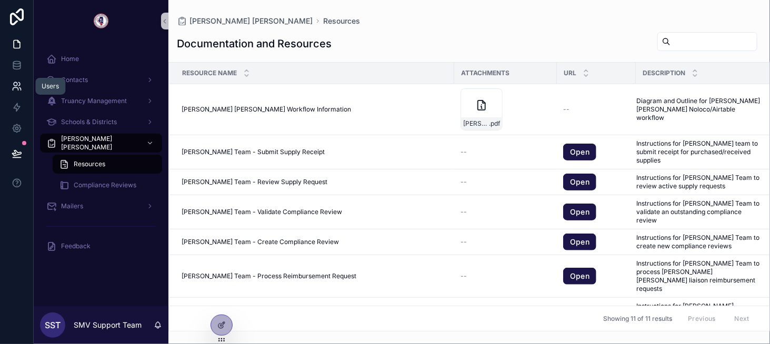
click at [21, 86] on icon at bounding box center [17, 86] width 11 height 11
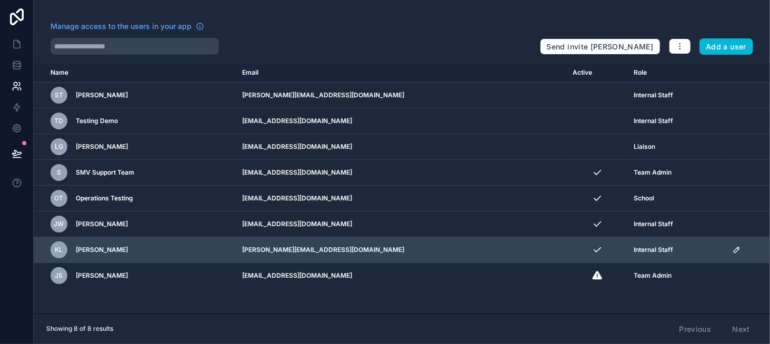
click at [733, 250] on icon "scrollable content" at bounding box center [736, 250] width 8 height 8
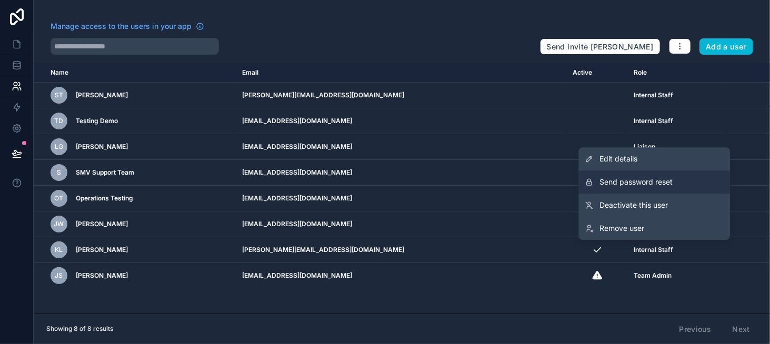
click at [649, 184] on span "Send password reset" at bounding box center [636, 182] width 73 height 11
